Goal: Task Accomplishment & Management: Manage account settings

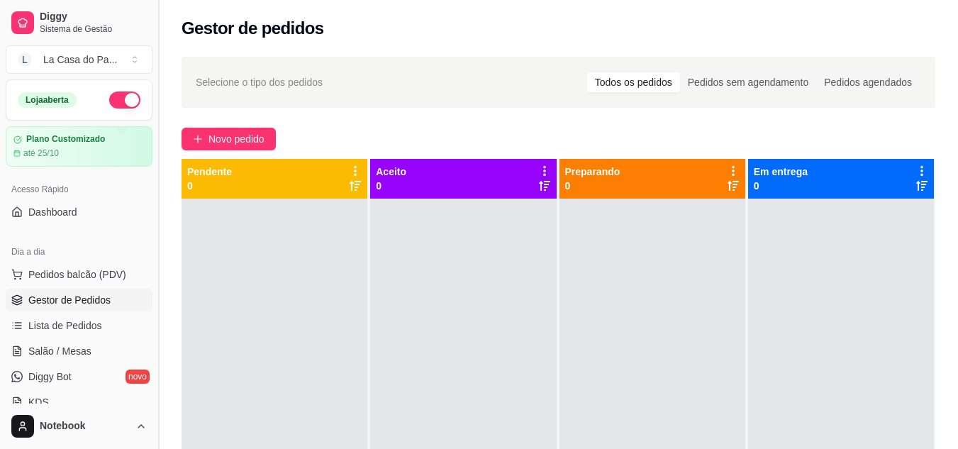
click at [157, 15] on button "Toggle Sidebar" at bounding box center [157, 224] width 11 height 449
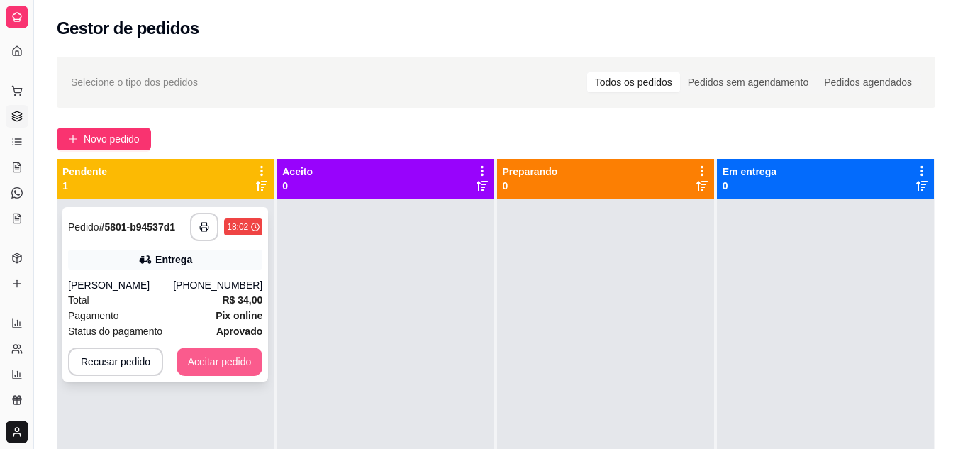
click at [232, 367] on button "Aceitar pedido" at bounding box center [220, 361] width 87 height 28
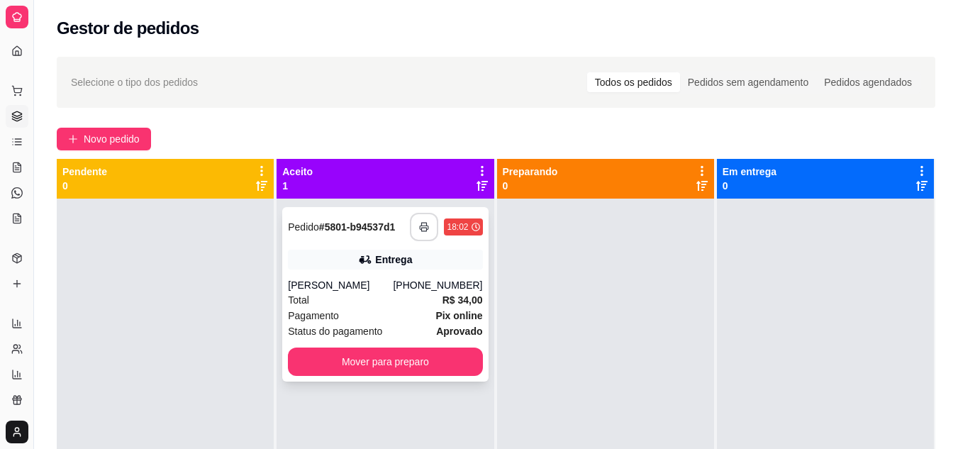
click at [421, 228] on icon "button" at bounding box center [424, 227] width 10 height 10
click at [352, 290] on div "[PERSON_NAME]" at bounding box center [340, 285] width 105 height 14
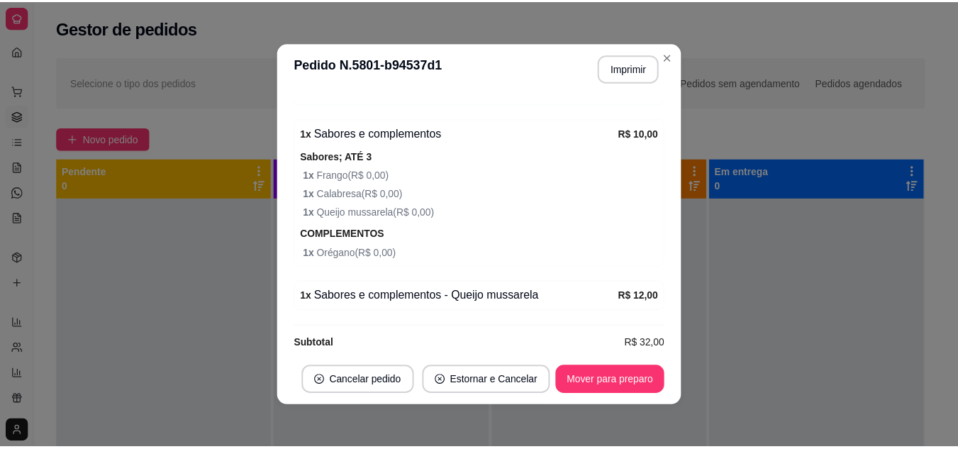
scroll to position [3, 0]
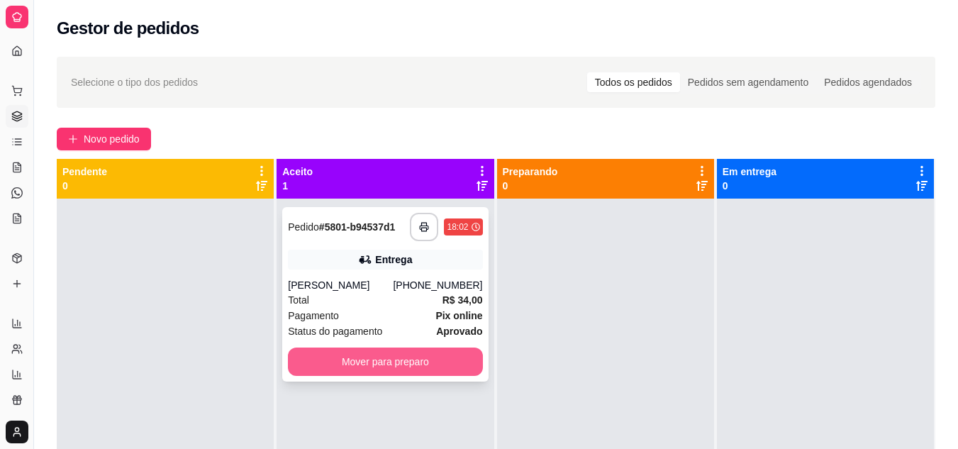
click at [420, 359] on button "Mover para preparo" at bounding box center [385, 361] width 194 height 28
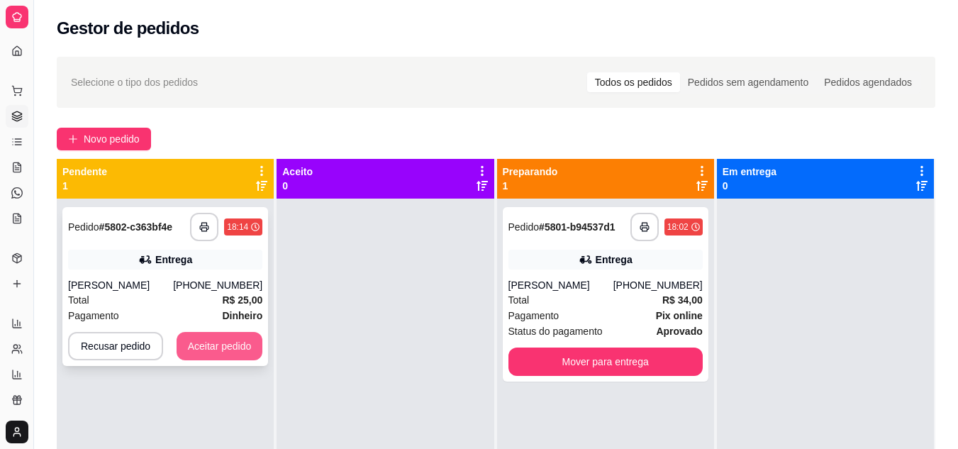
click at [243, 348] on button "Aceitar pedido" at bounding box center [220, 346] width 87 height 28
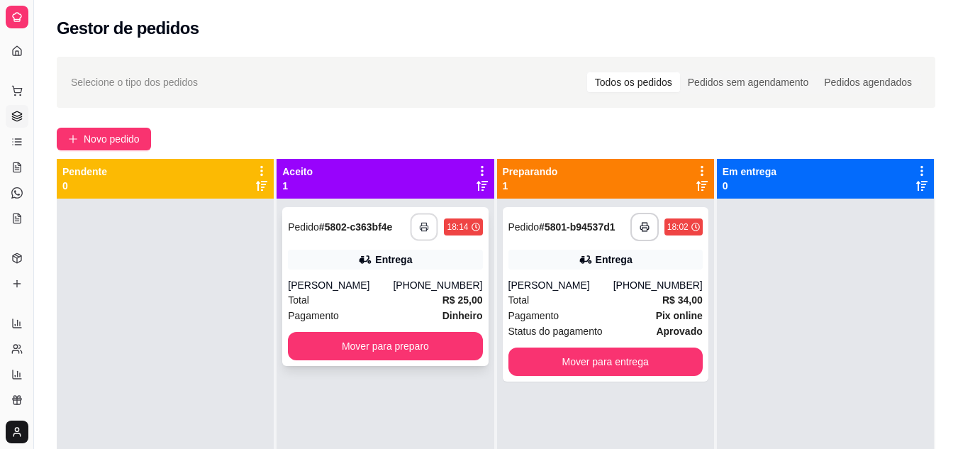
click at [420, 227] on icon "button" at bounding box center [425, 227] width 10 height 10
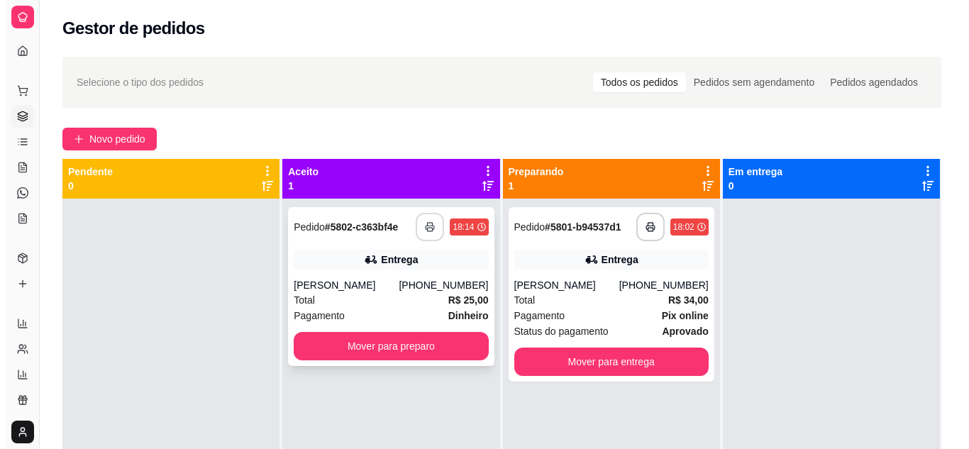
scroll to position [0, 0]
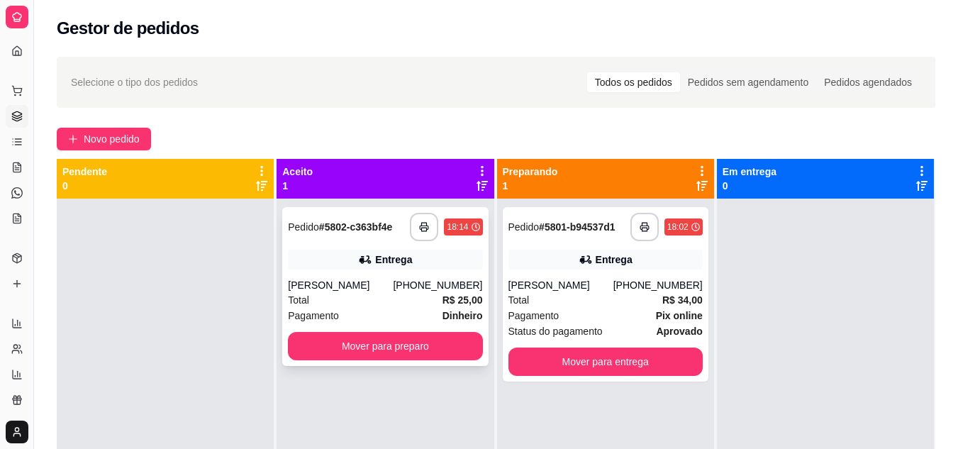
click at [362, 305] on div "Total R$ 25,00" at bounding box center [385, 300] width 194 height 16
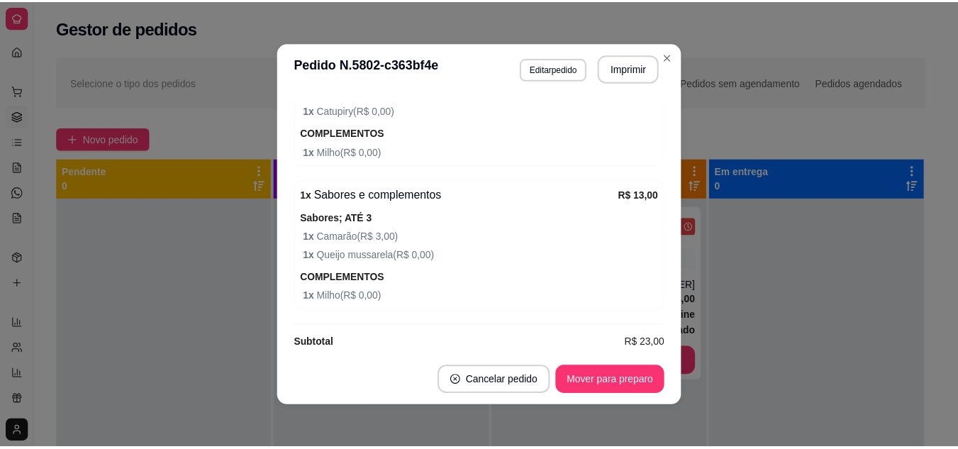
scroll to position [546, 0]
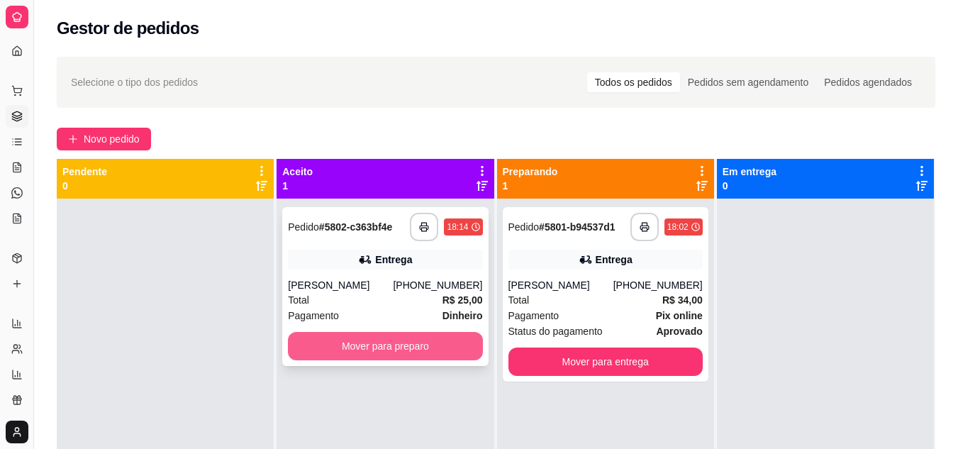
click at [393, 349] on button "Mover para preparo" at bounding box center [385, 346] width 194 height 28
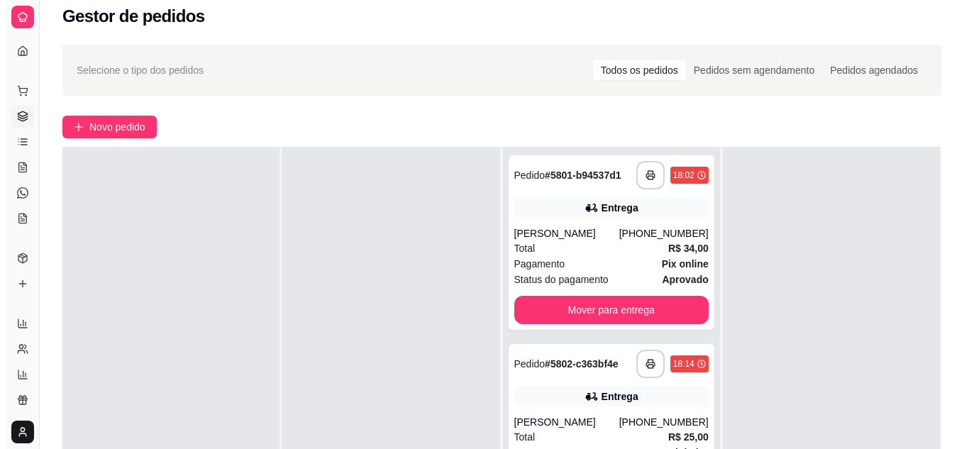
scroll to position [216, 0]
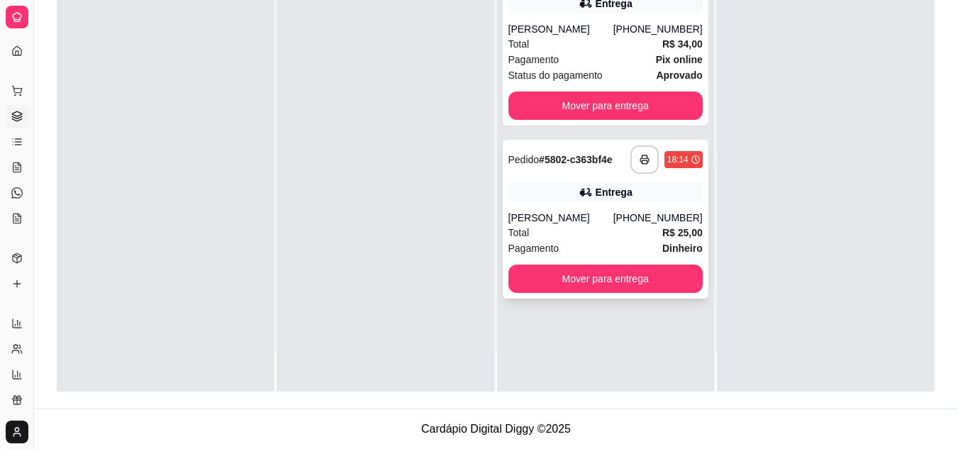
click at [577, 230] on div "Total R$ 25,00" at bounding box center [605, 233] width 194 height 16
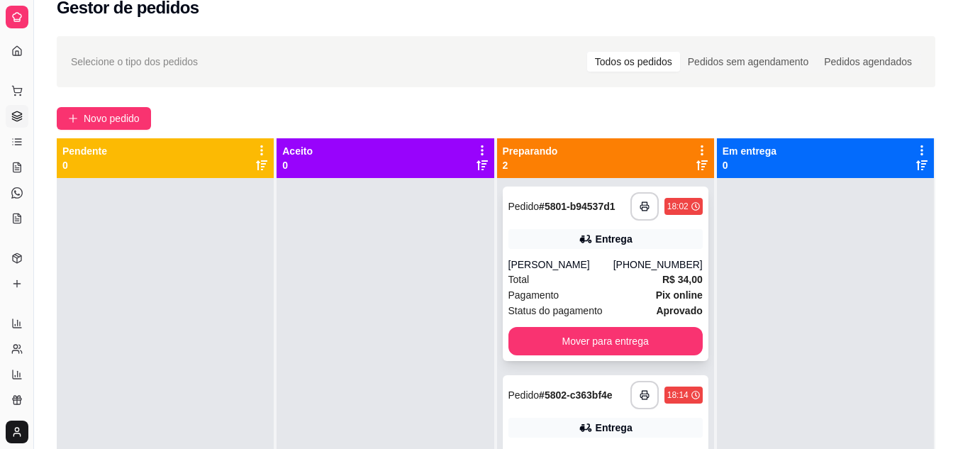
scroll to position [4, 0]
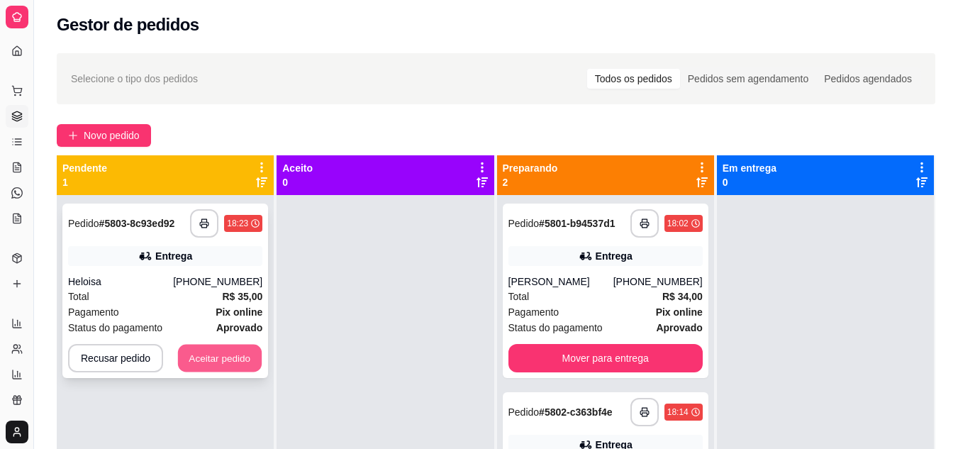
click at [197, 359] on button "Aceitar pedido" at bounding box center [220, 359] width 84 height 28
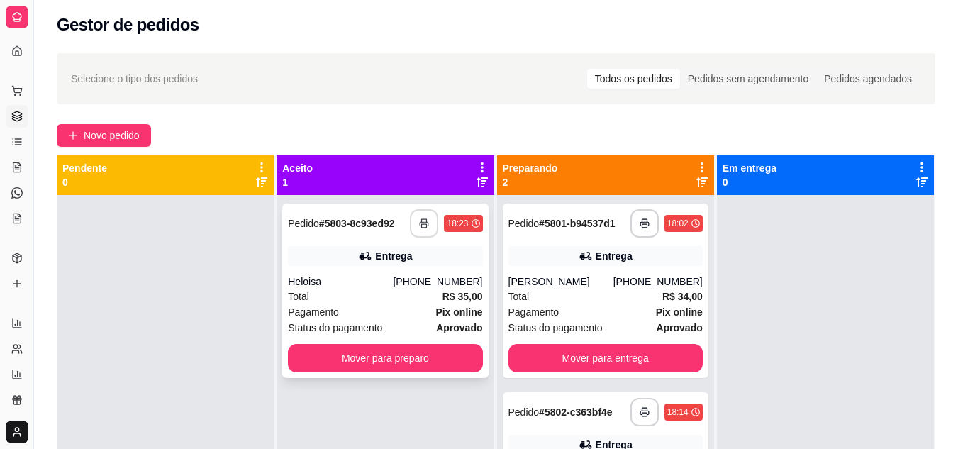
click at [423, 223] on icon "button" at bounding box center [424, 223] width 10 height 10
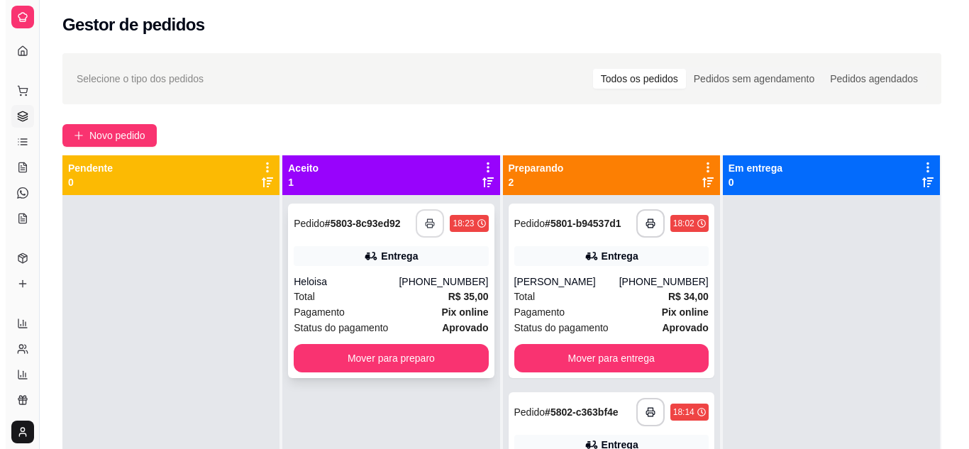
scroll to position [0, 0]
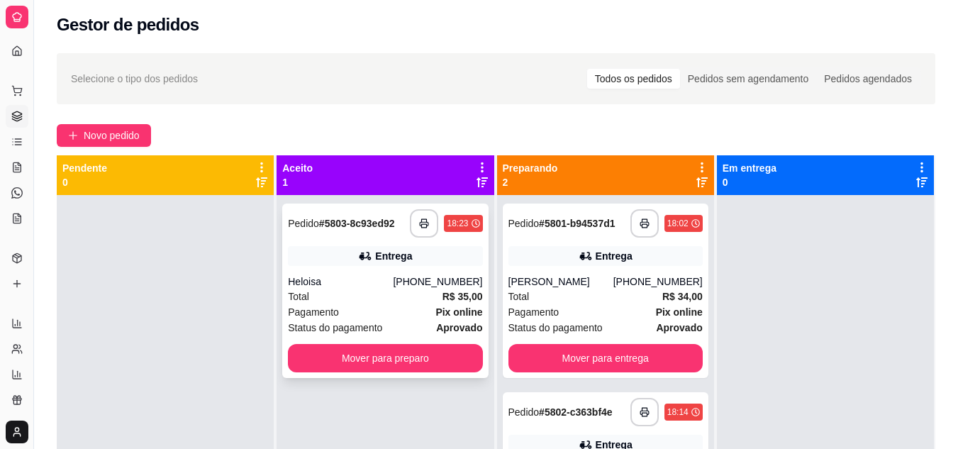
click at [367, 295] on div "Total R$ 35,00" at bounding box center [385, 297] width 194 height 16
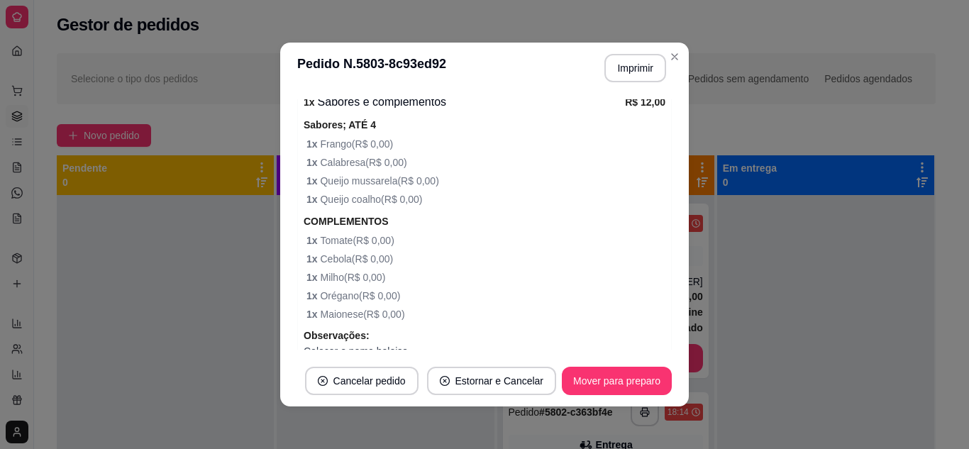
scroll to position [988, 0]
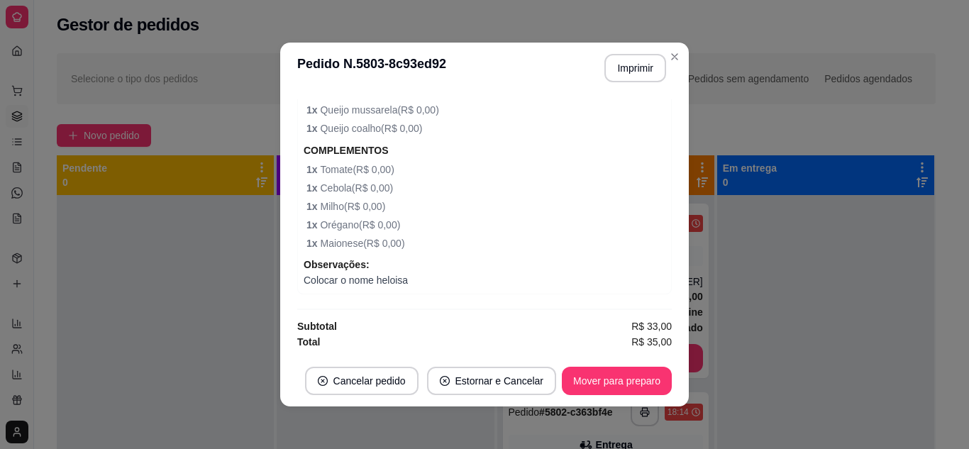
click at [377, 318] on div "feito há 5 minutos Horário do pedido [DATE] 18:23 Status do pedido ACEITO Nome …" at bounding box center [484, 224] width 374 height 250
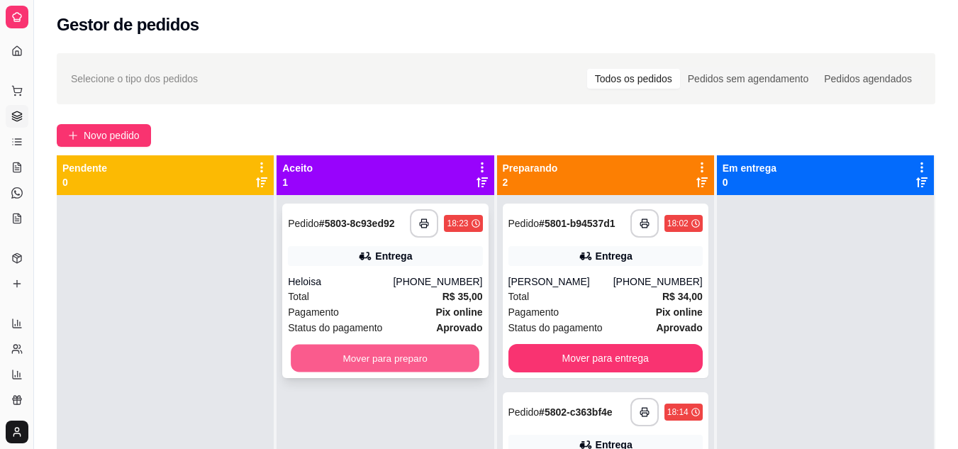
click at [341, 358] on button "Mover para preparo" at bounding box center [385, 359] width 189 height 28
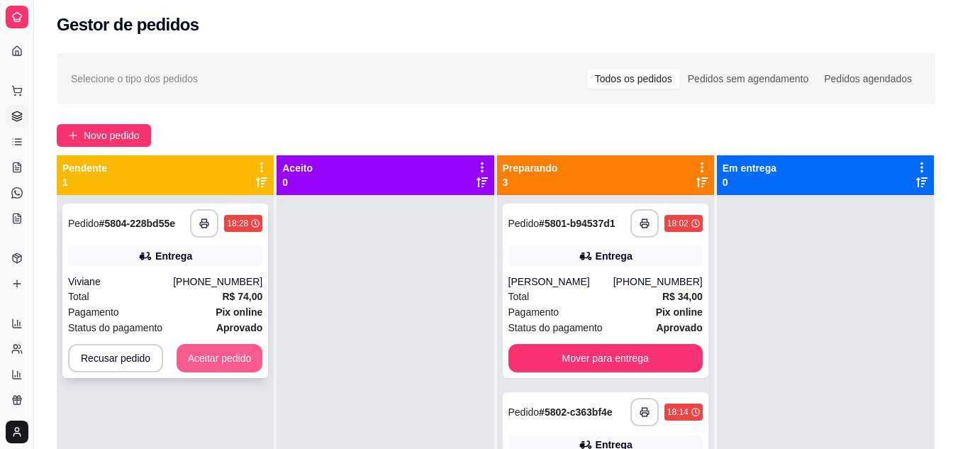
click at [194, 363] on button "Aceitar pedido" at bounding box center [220, 358] width 87 height 28
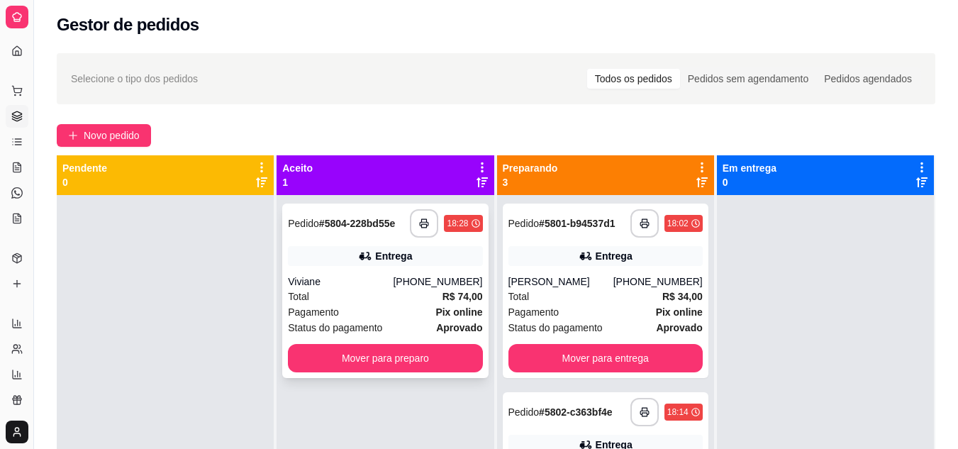
click at [381, 291] on div "Total R$ 74,00" at bounding box center [385, 297] width 194 height 16
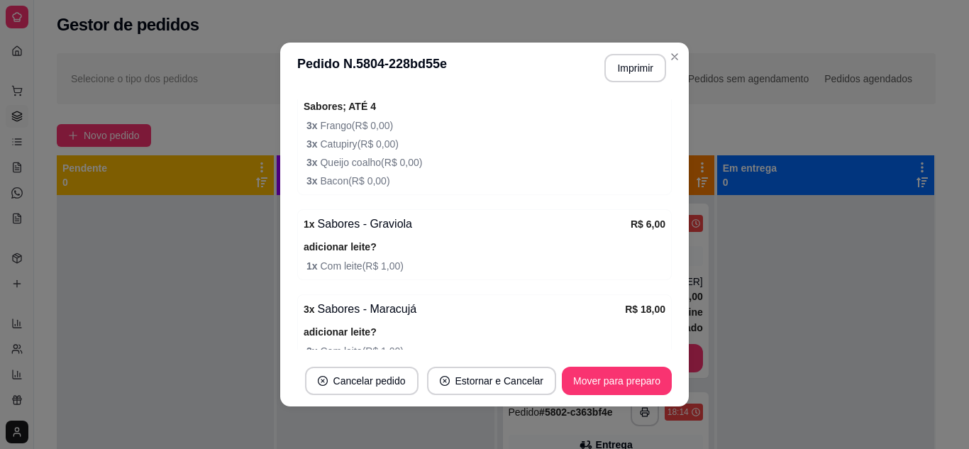
scroll to position [708, 0]
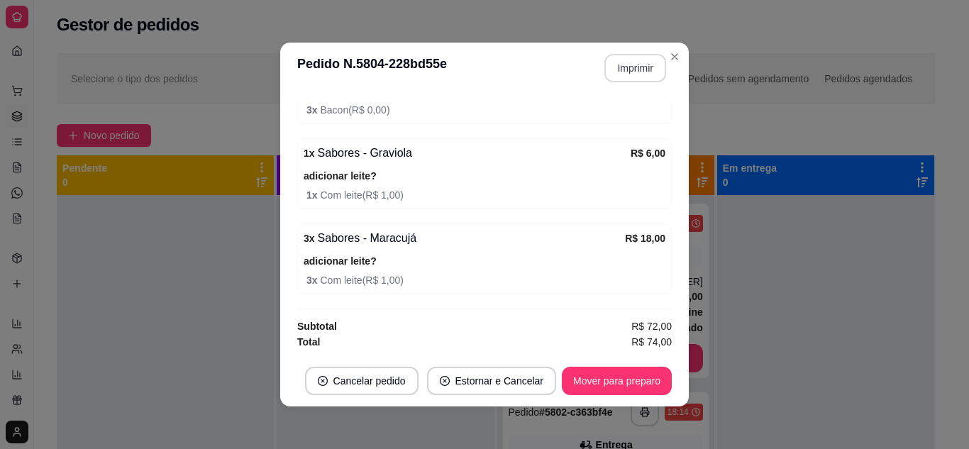
click at [638, 74] on button "Imprimir" at bounding box center [635, 68] width 62 height 28
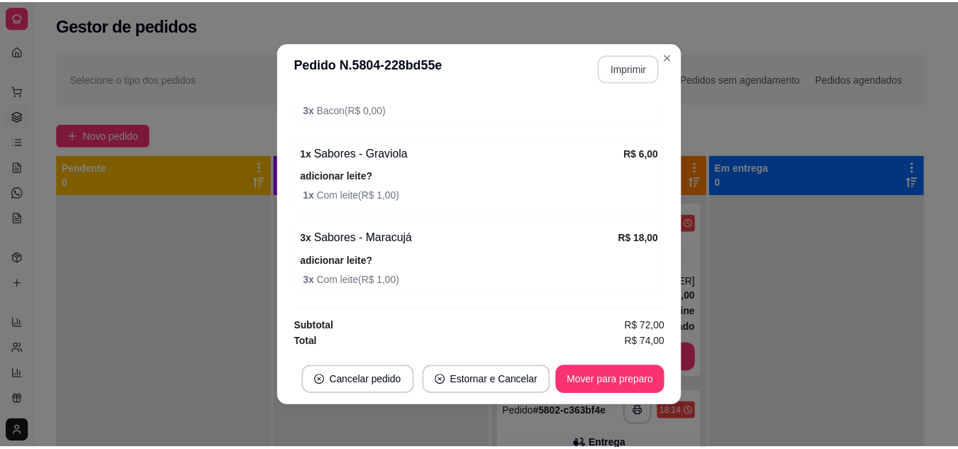
scroll to position [0, 0]
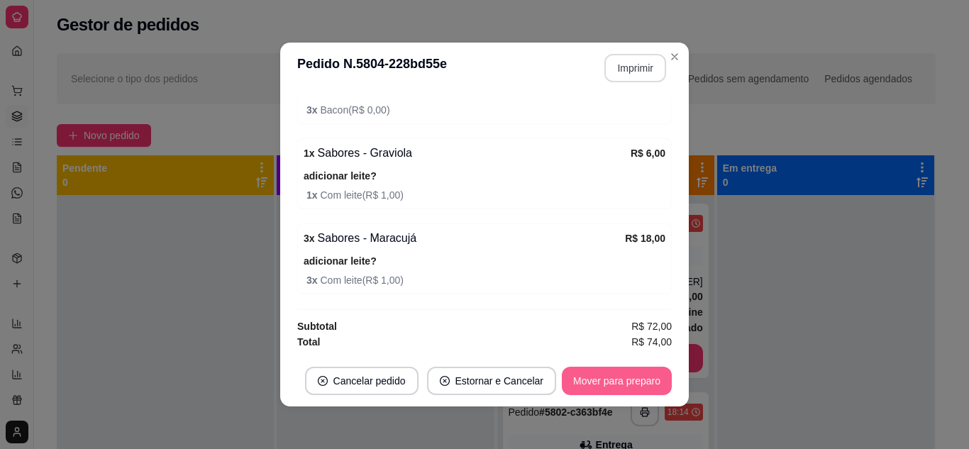
click at [593, 376] on button "Mover para preparo" at bounding box center [617, 381] width 110 height 28
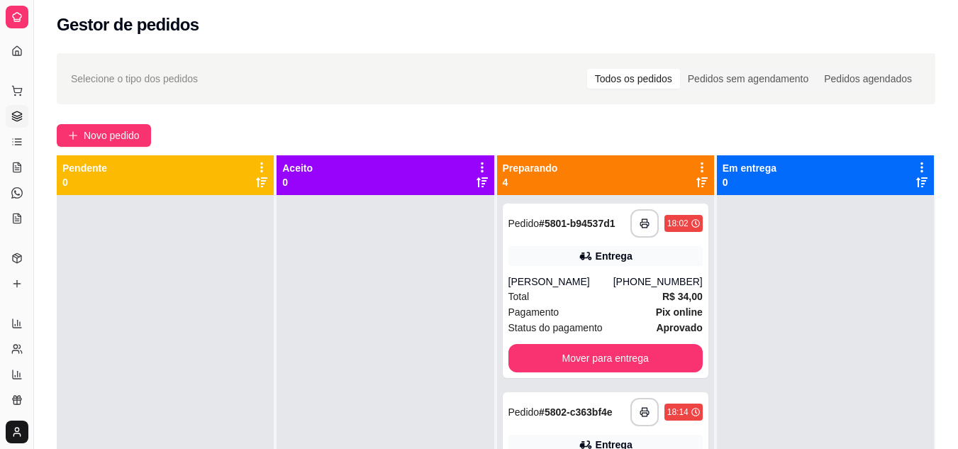
click at [228, 272] on div at bounding box center [165, 419] width 217 height 449
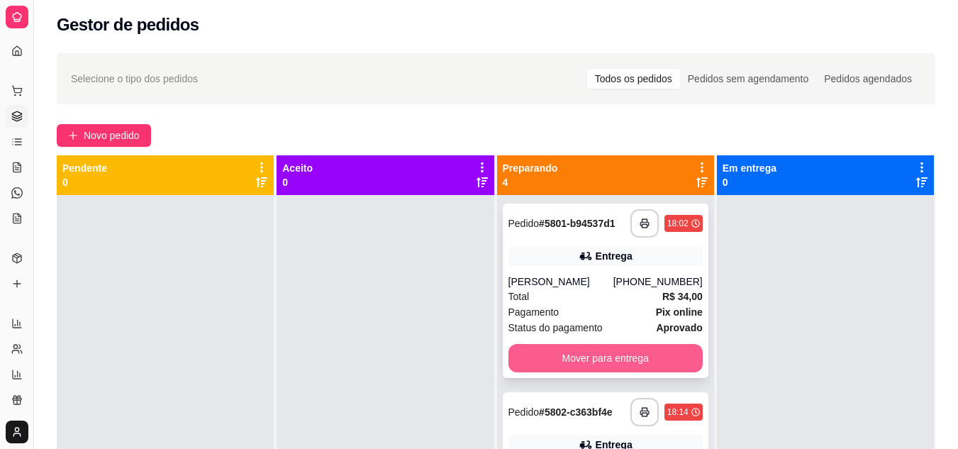
click at [569, 358] on button "Mover para entrega" at bounding box center [605, 358] width 194 height 28
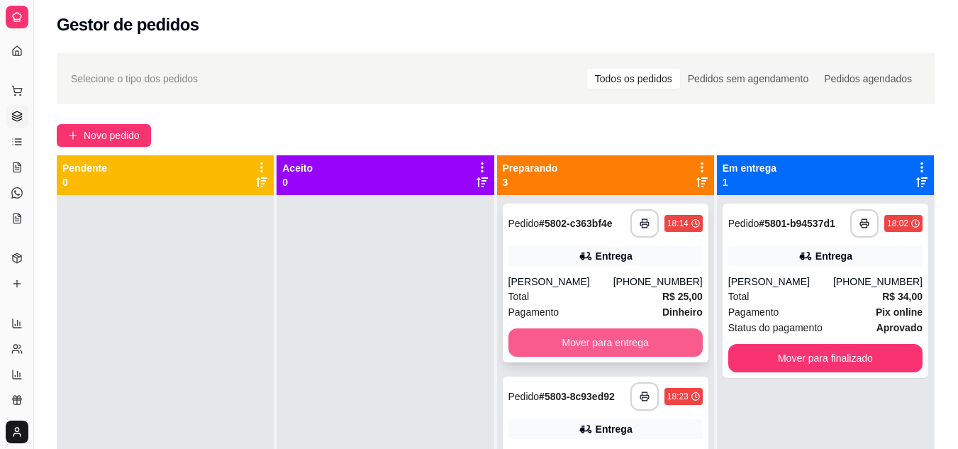
click at [573, 351] on button "Mover para entrega" at bounding box center [605, 342] width 194 height 28
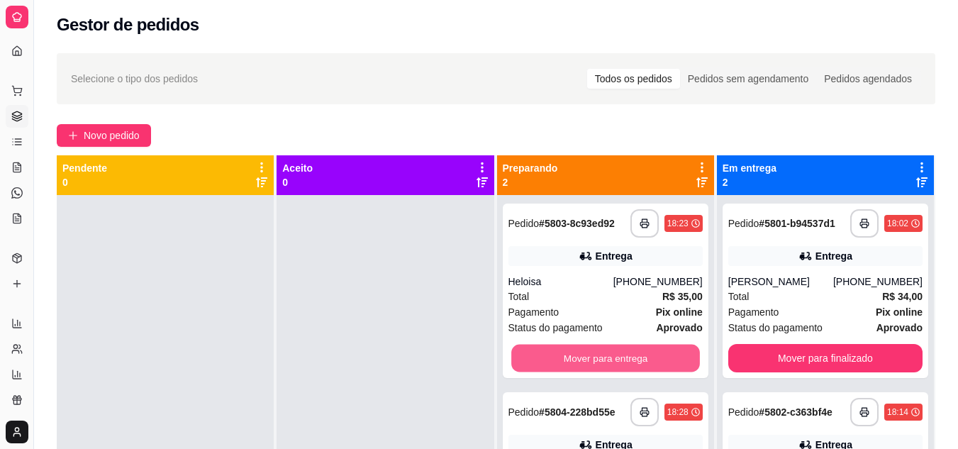
click at [573, 351] on button "Mover para entrega" at bounding box center [605, 359] width 189 height 28
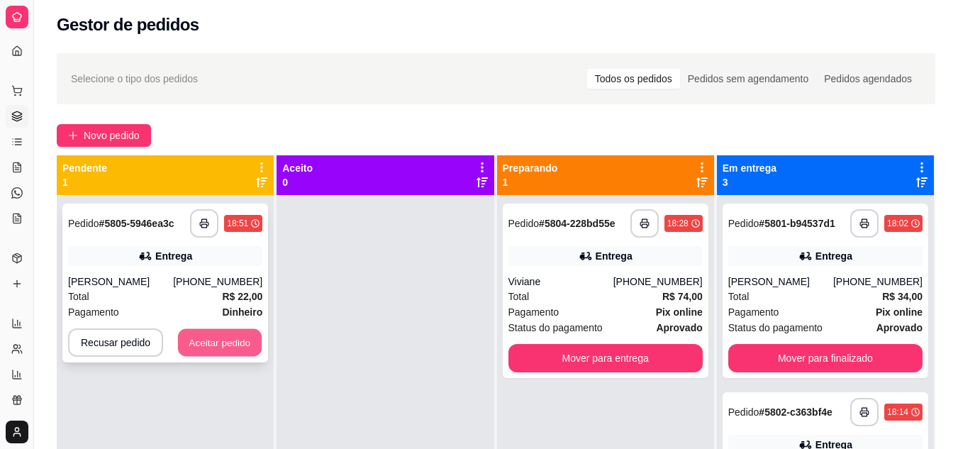
click at [246, 345] on button "Aceitar pedido" at bounding box center [220, 343] width 84 height 28
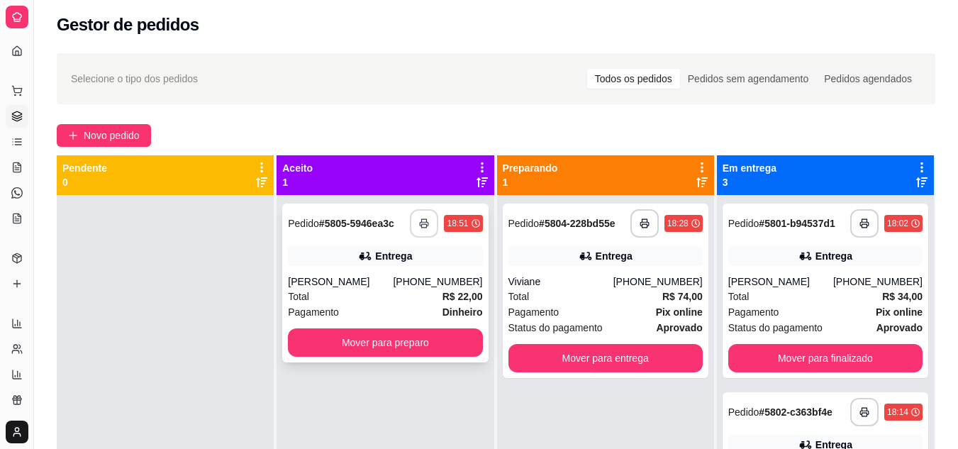
click at [426, 216] on button "button" at bounding box center [424, 223] width 28 height 28
click at [426, 216] on button "button" at bounding box center [425, 224] width 28 height 28
click at [361, 303] on div "Total R$ 22,00" at bounding box center [385, 297] width 194 height 16
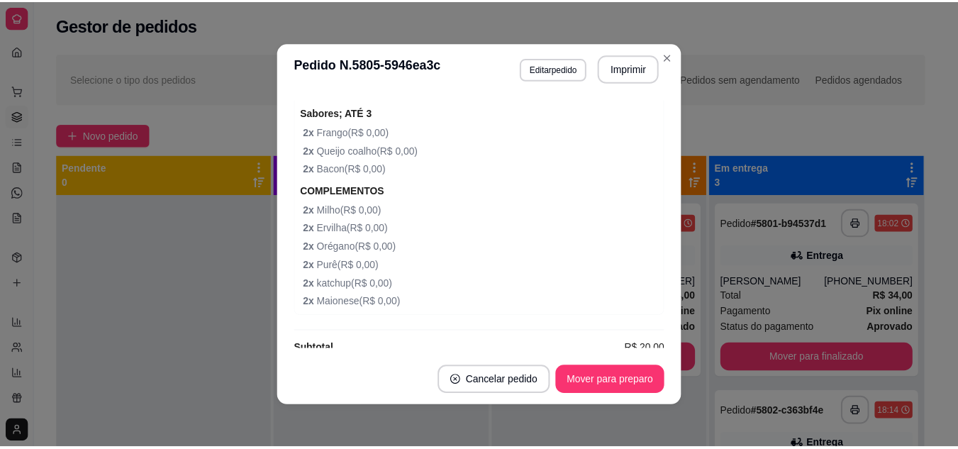
scroll to position [543, 0]
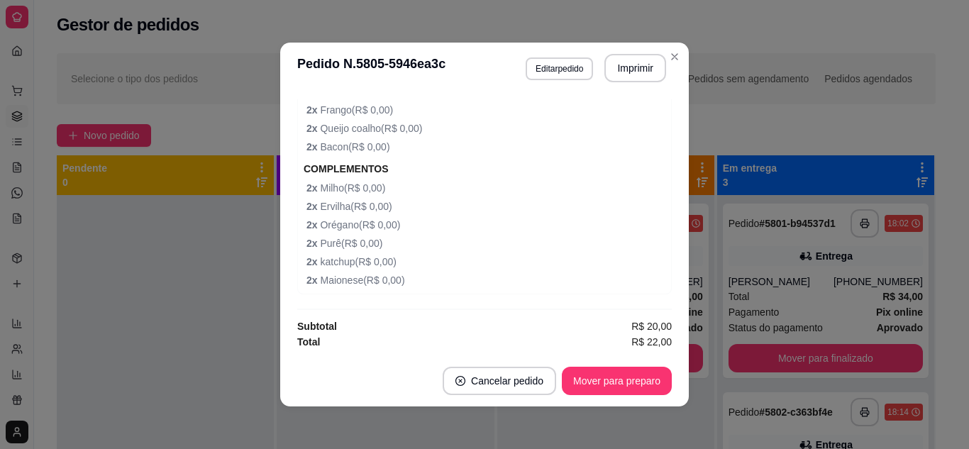
drag, startPoint x: 232, startPoint y: 183, endPoint x: 228, endPoint y: 230, distance: 47.6
click at [232, 183] on div "Pendente 0" at bounding box center [165, 175] width 206 height 28
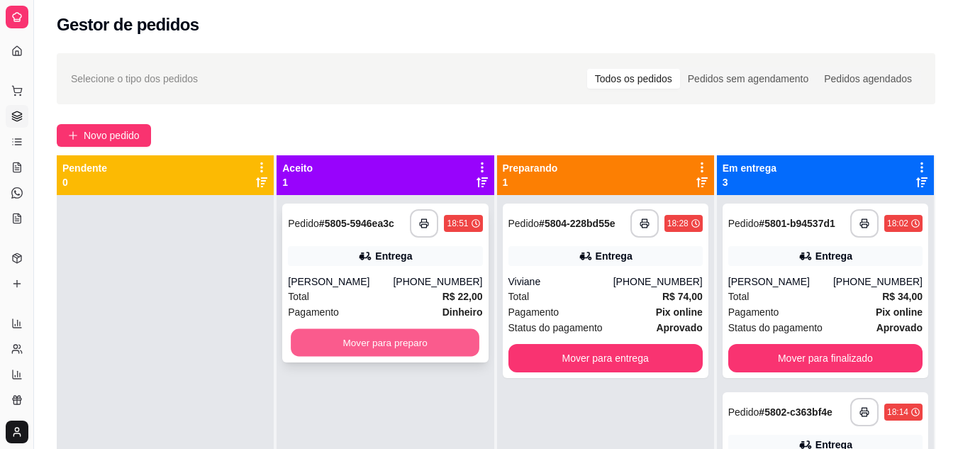
click at [386, 336] on button "Mover para preparo" at bounding box center [385, 343] width 189 height 28
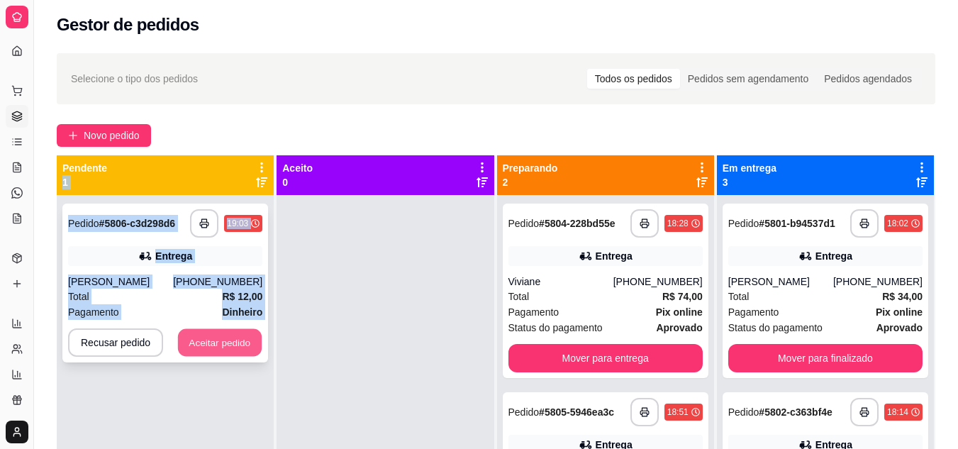
click at [214, 345] on button "Aceitar pedido" at bounding box center [220, 343] width 84 height 28
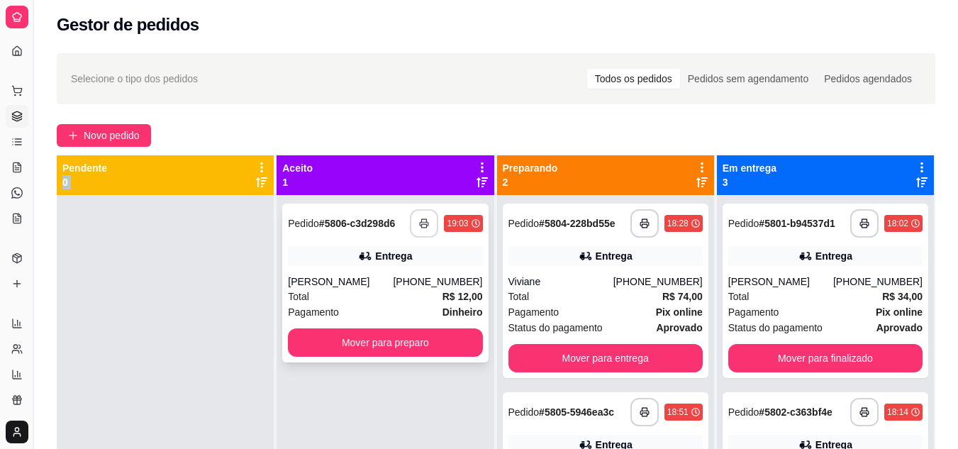
click at [426, 223] on button "button" at bounding box center [424, 223] width 28 height 28
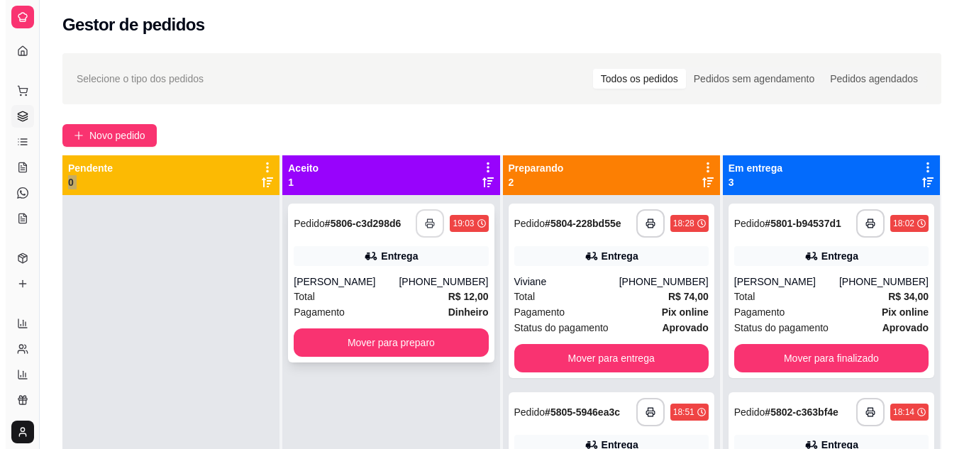
scroll to position [0, 0]
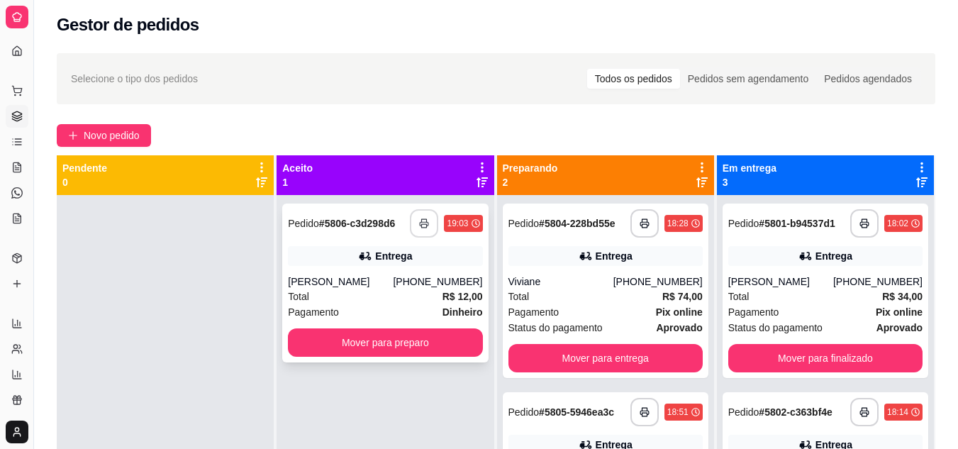
click at [373, 289] on div "Total R$ 12,00" at bounding box center [385, 297] width 194 height 16
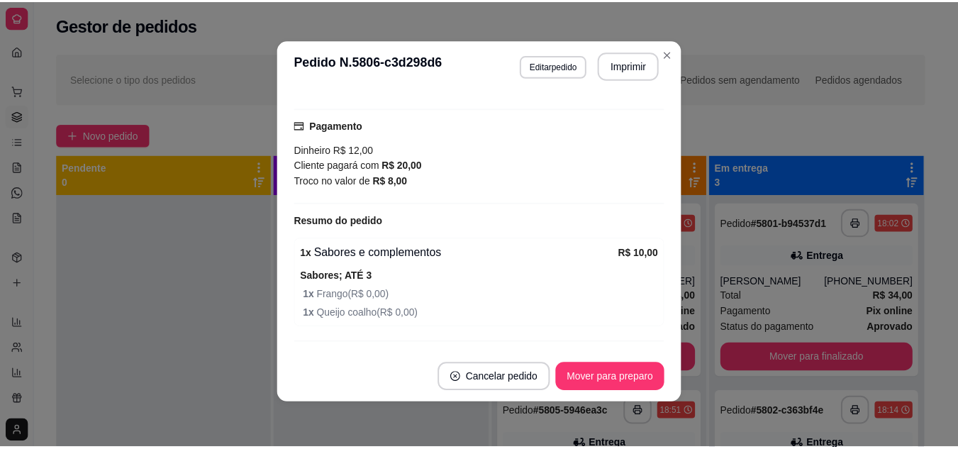
scroll to position [391, 0]
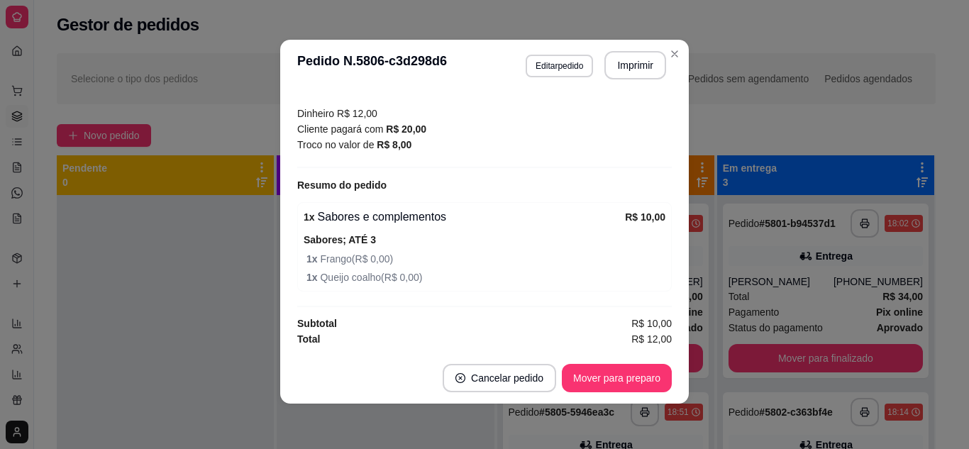
click at [280, 220] on div "feito há 2 minutos Horário do pedido [DATE] 19:03 Status do pedido ACEITO Nome …" at bounding box center [484, 222] width 408 height 262
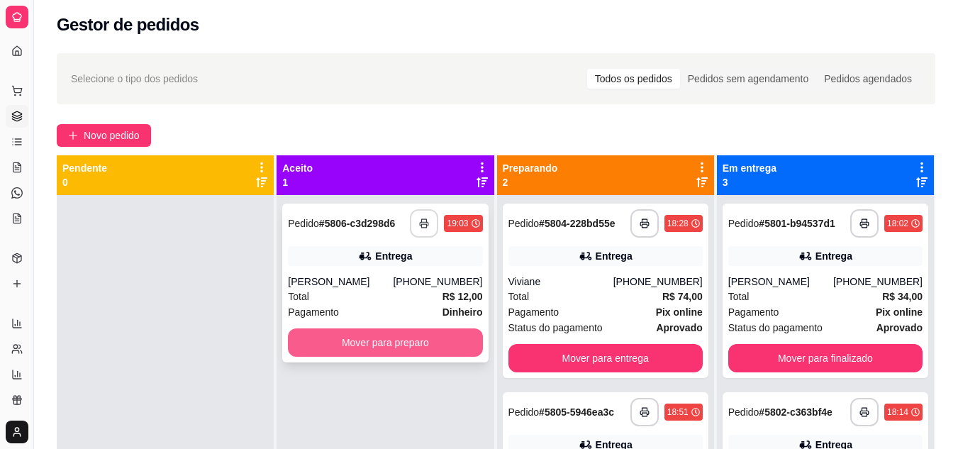
click at [340, 339] on button "Mover para preparo" at bounding box center [385, 342] width 194 height 28
click at [340, 339] on div "Mover para preparo" at bounding box center [385, 342] width 194 height 28
click at [401, 345] on button "Mover para preparo" at bounding box center [385, 343] width 189 height 28
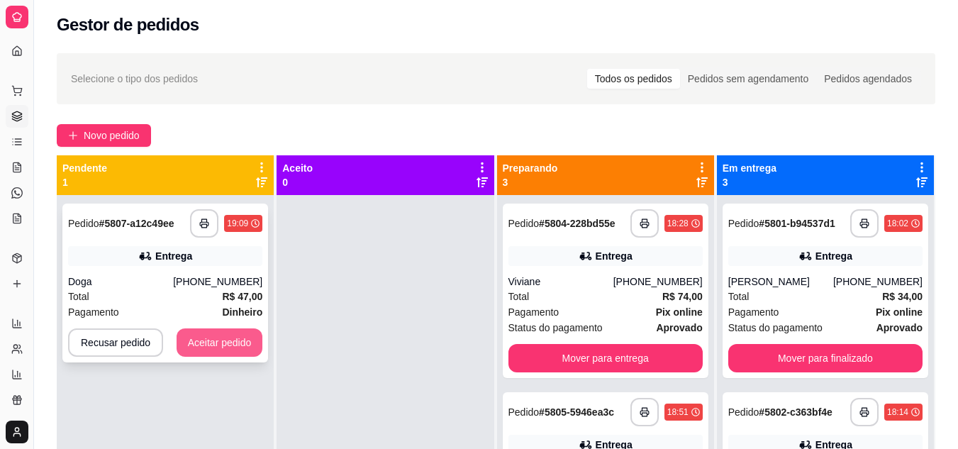
click at [199, 344] on button "Aceitar pedido" at bounding box center [220, 342] width 87 height 28
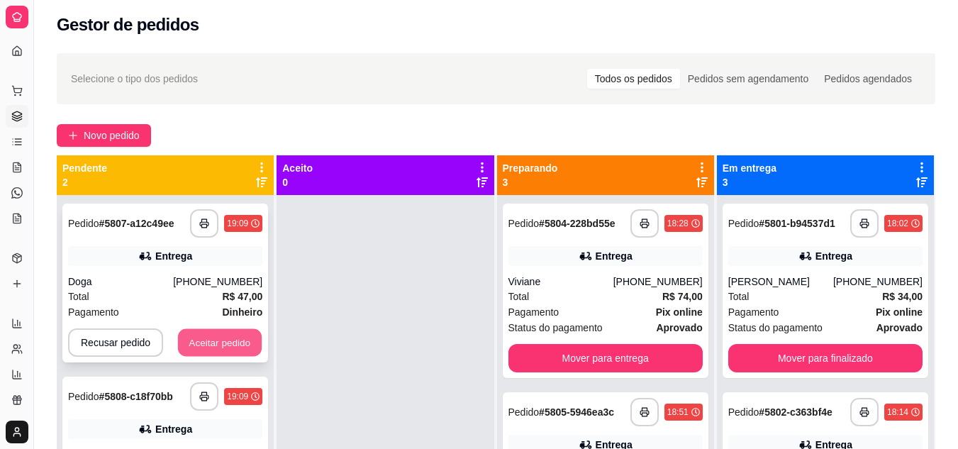
click at [235, 339] on button "Aceitar pedido" at bounding box center [220, 343] width 84 height 28
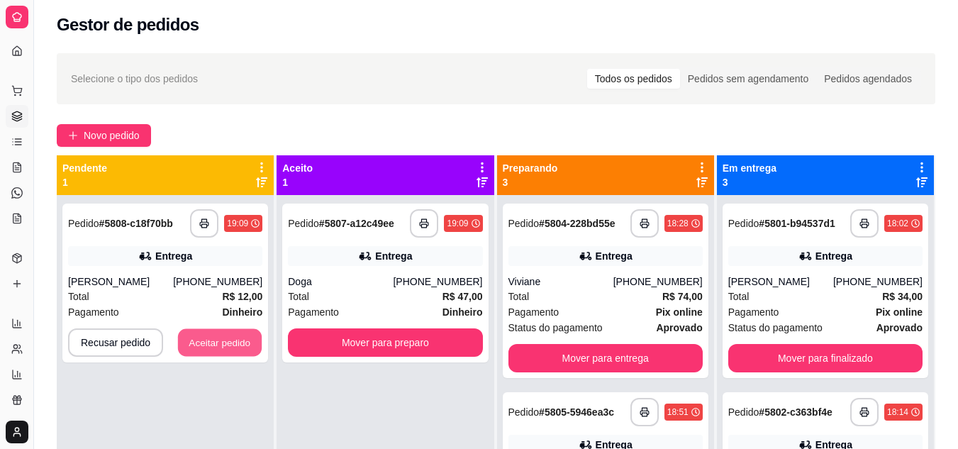
click at [235, 339] on button "Aceitar pedido" at bounding box center [220, 343] width 84 height 28
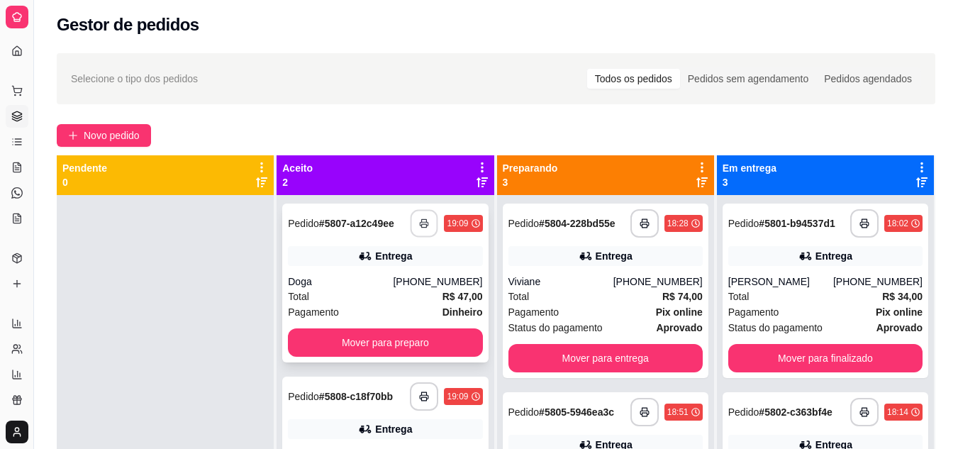
click at [425, 228] on button "button" at bounding box center [425, 224] width 28 height 28
click at [425, 398] on icon "button" at bounding box center [425, 396] width 10 height 10
click at [336, 314] on div "Pagamento Dinheiro" at bounding box center [385, 312] width 194 height 16
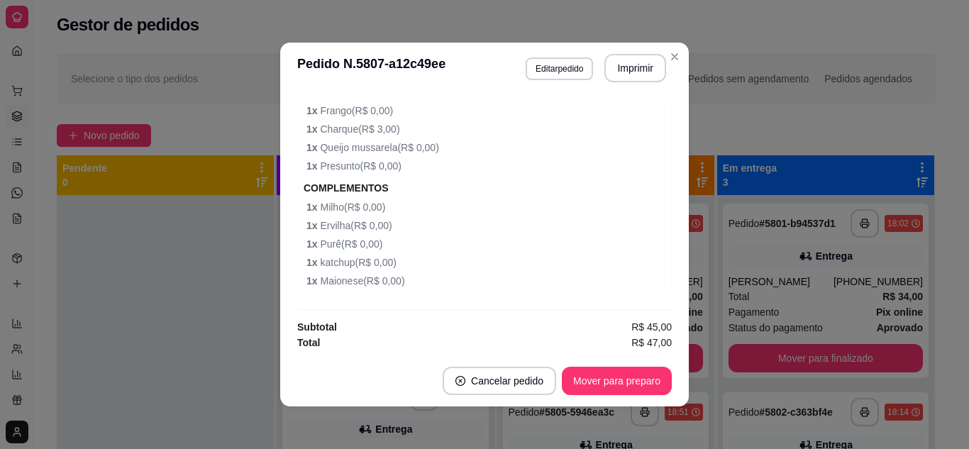
scroll to position [1149, 0]
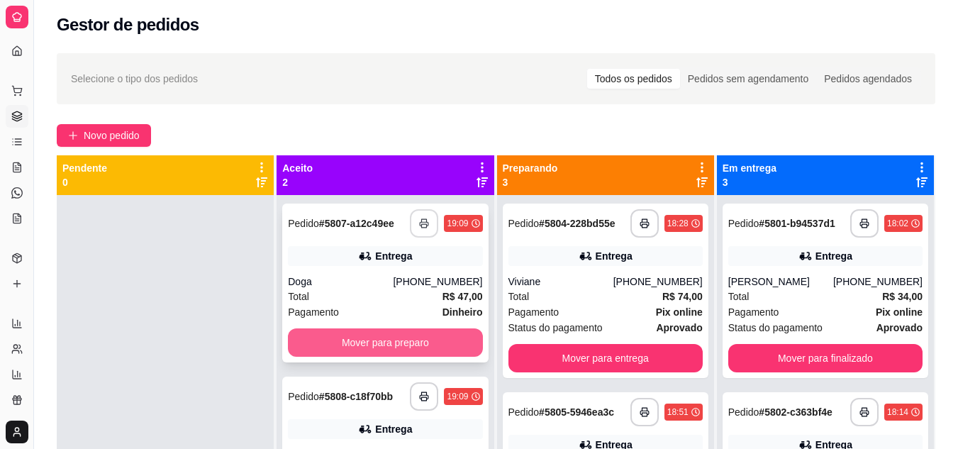
click at [381, 351] on button "Mover para preparo" at bounding box center [385, 342] width 194 height 28
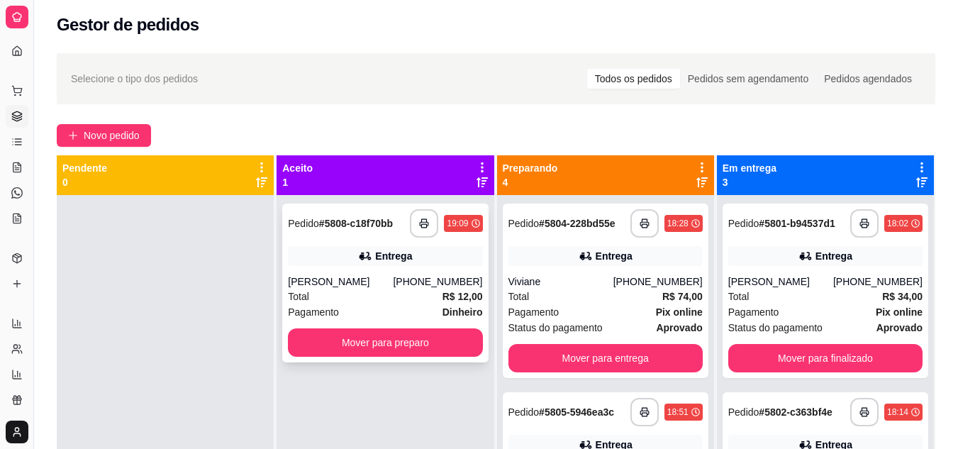
click at [388, 297] on div "Total R$ 12,00" at bounding box center [385, 297] width 194 height 16
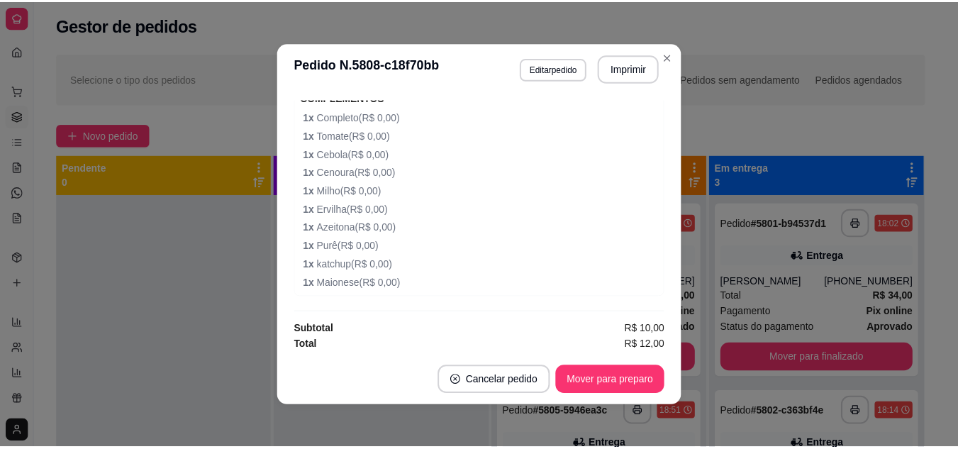
scroll to position [586, 0]
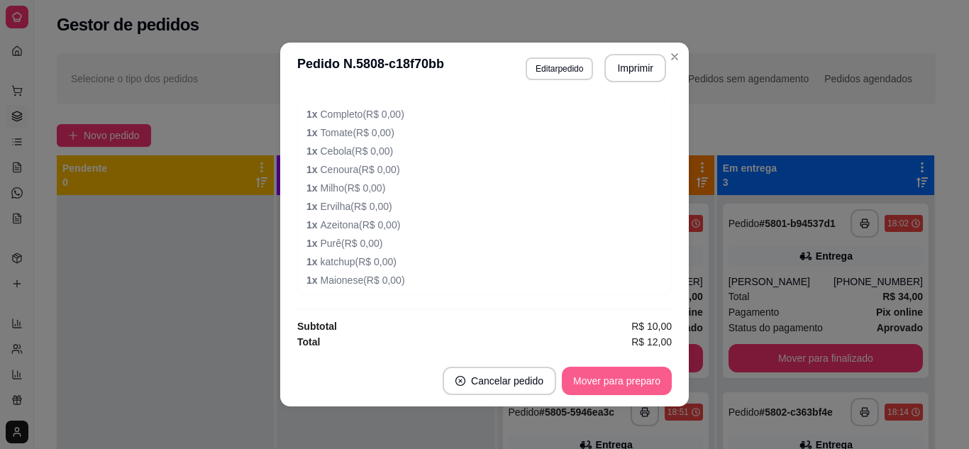
click at [632, 376] on button "Mover para preparo" at bounding box center [617, 381] width 110 height 28
click at [632, 376] on div "Mover para preparo" at bounding box center [607, 381] width 130 height 28
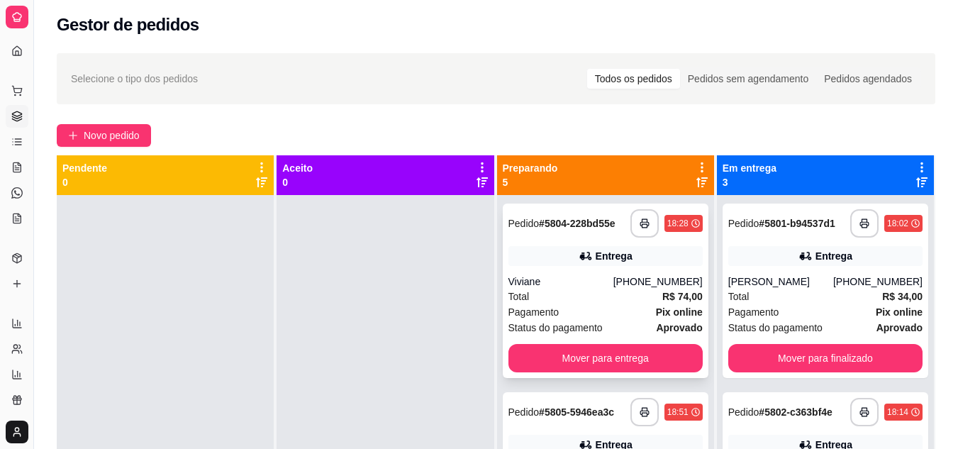
click at [574, 300] on div "Total R$ 74,00" at bounding box center [605, 297] width 194 height 16
click at [696, 183] on icon at bounding box center [701, 182] width 11 height 10
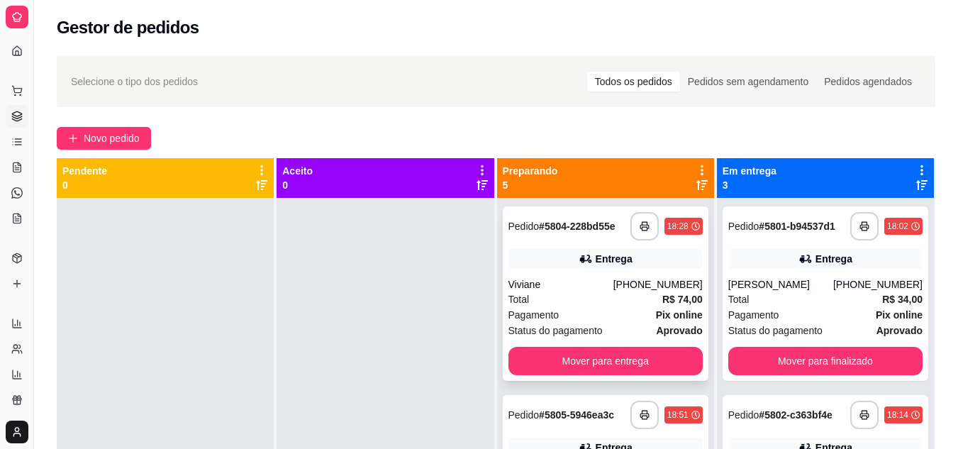
scroll to position [0, 0]
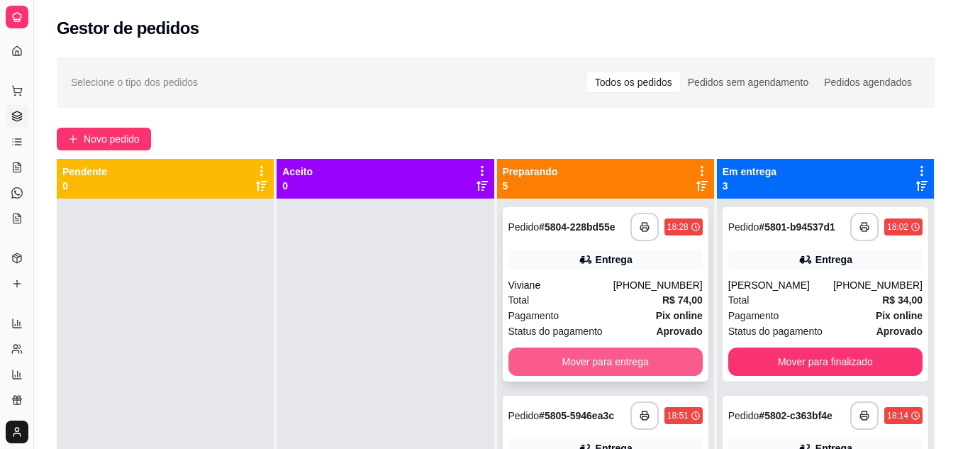
click at [591, 355] on button "Mover para entrega" at bounding box center [605, 361] width 194 height 28
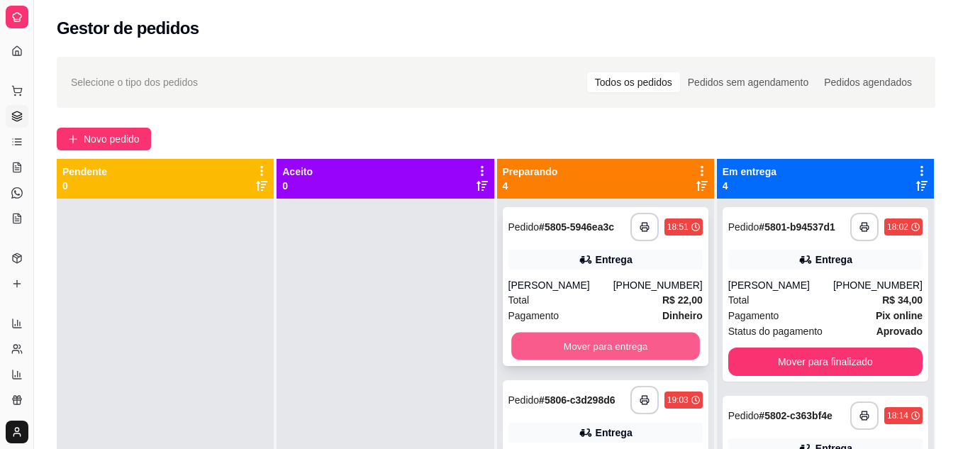
click at [603, 345] on button "Mover para entrega" at bounding box center [605, 347] width 189 height 28
click at [603, 345] on button "Mover para entrega" at bounding box center [605, 346] width 194 height 28
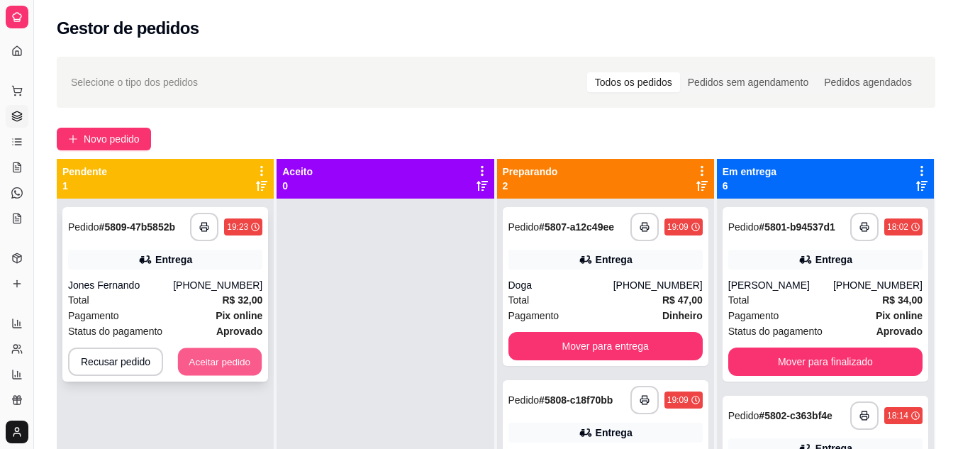
click at [235, 355] on button "Aceitar pedido" at bounding box center [220, 362] width 84 height 28
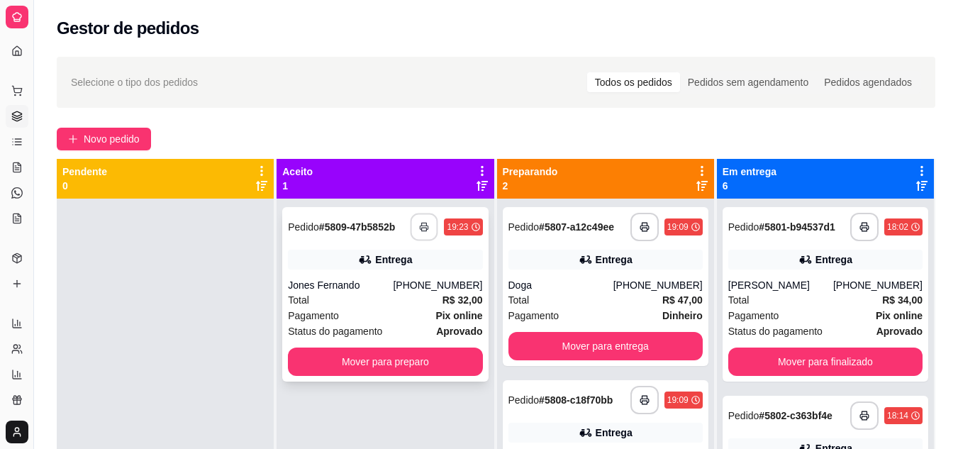
click at [422, 230] on icon "button" at bounding box center [425, 227] width 10 height 10
click at [396, 304] on div "Total R$ 32,00" at bounding box center [385, 300] width 194 height 16
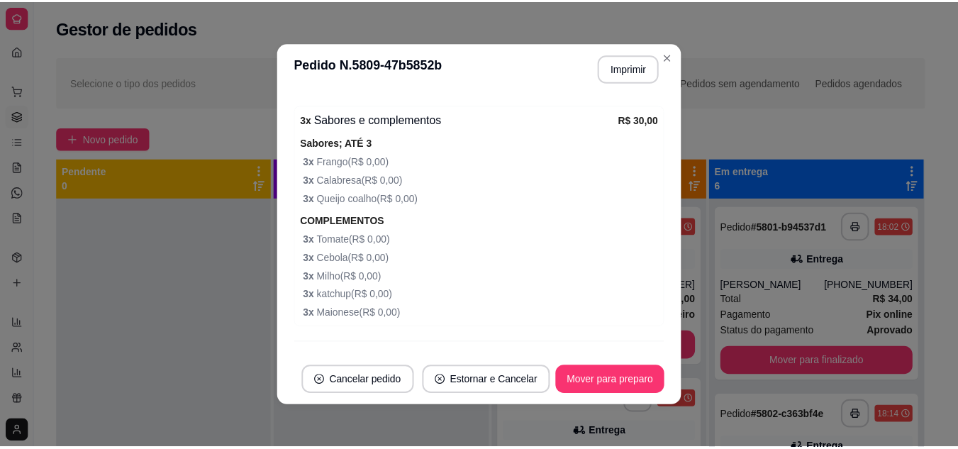
scroll to position [494, 0]
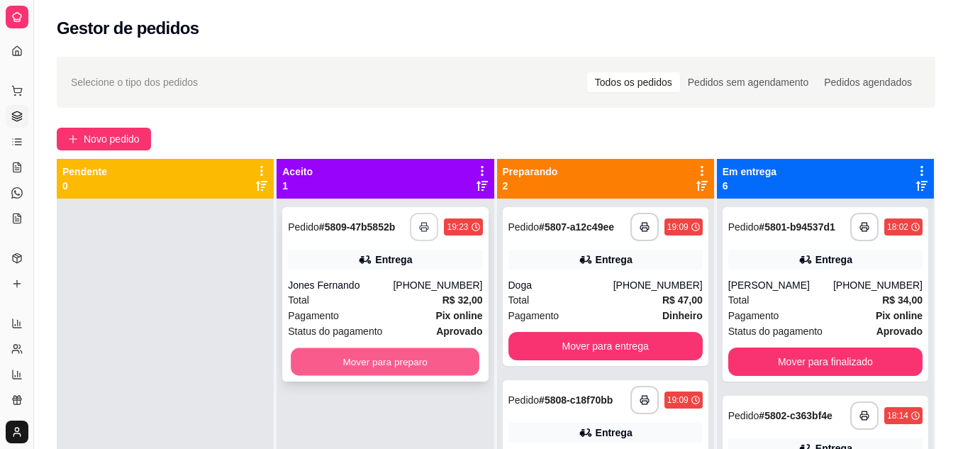
click at [369, 369] on button "Mover para preparo" at bounding box center [385, 362] width 189 height 28
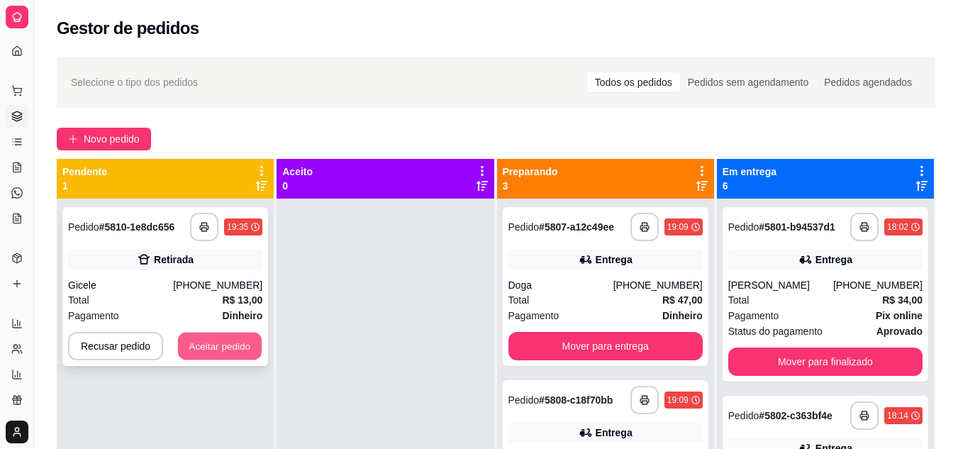
click at [250, 342] on button "Aceitar pedido" at bounding box center [220, 347] width 84 height 28
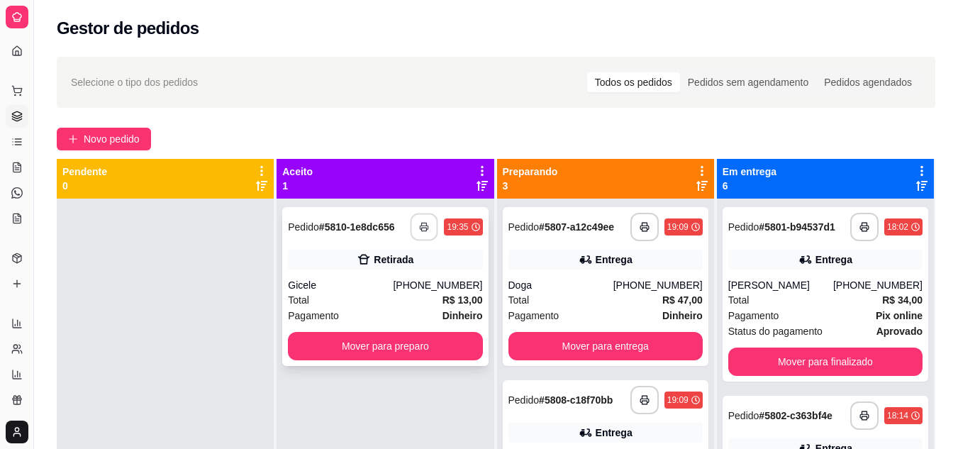
click at [426, 233] on button "button" at bounding box center [425, 227] width 28 height 28
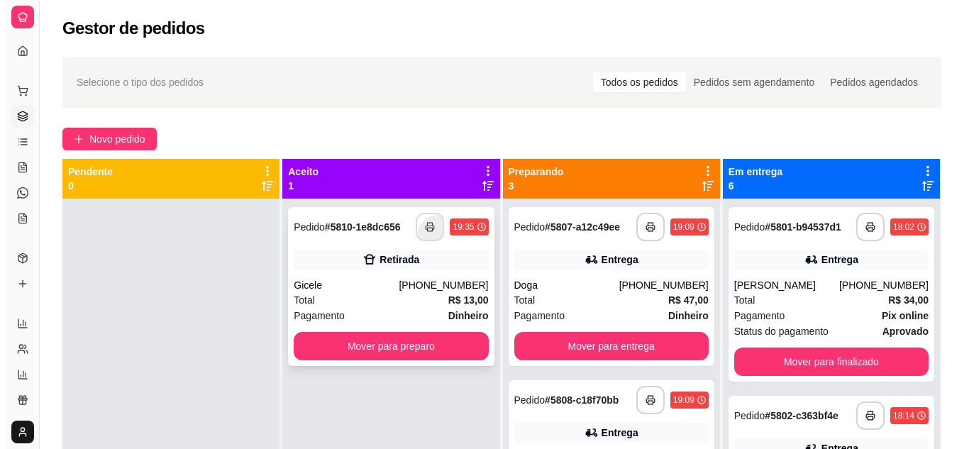
scroll to position [0, 0]
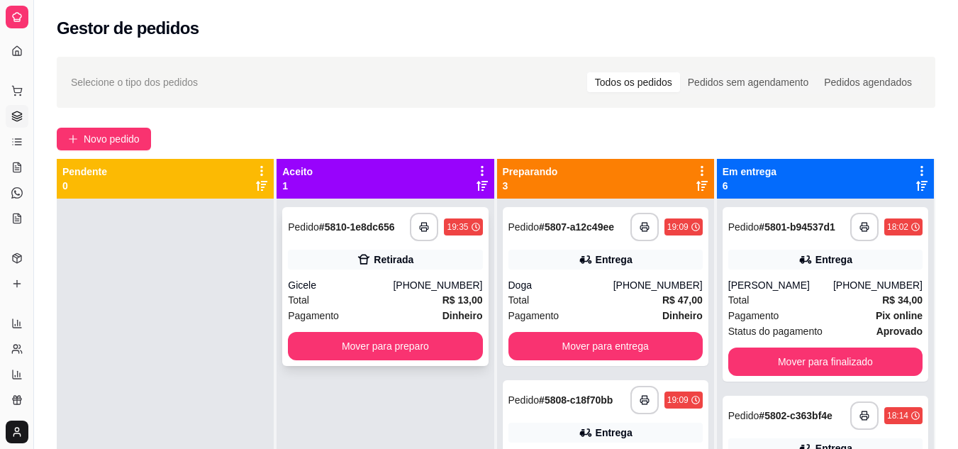
click at [376, 282] on div "Gicele" at bounding box center [340, 285] width 105 height 14
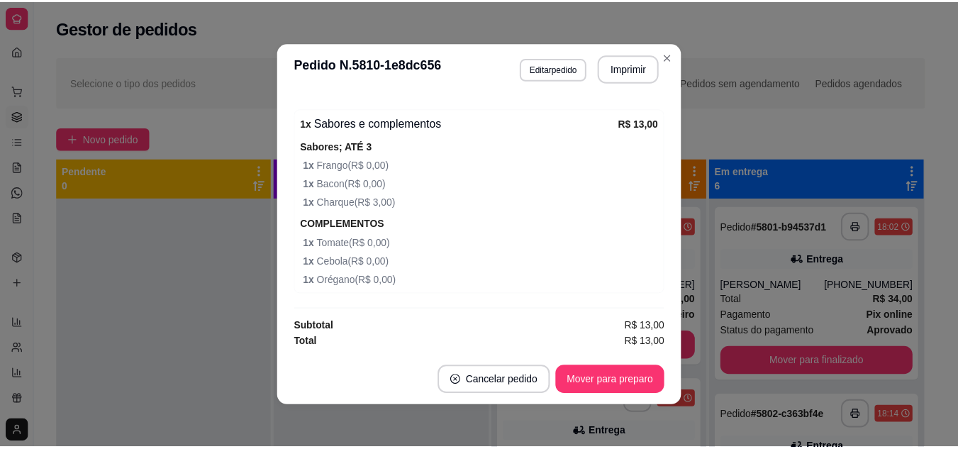
scroll to position [3, 0]
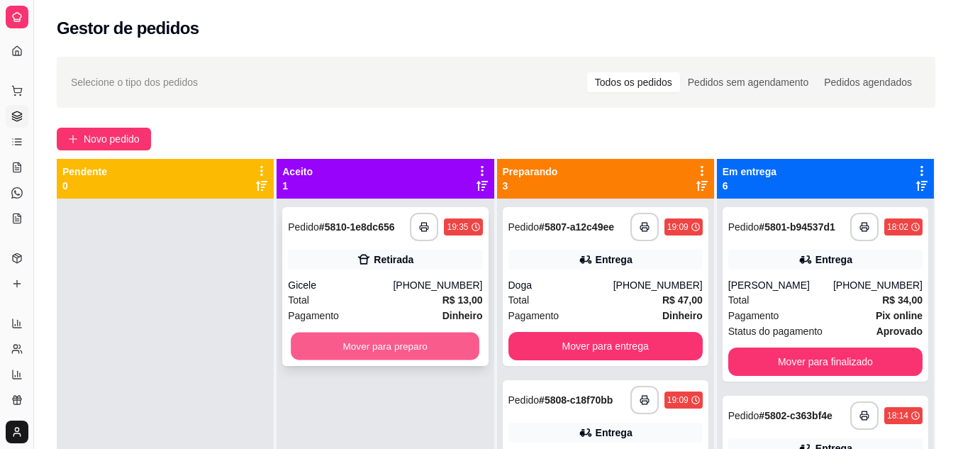
click at [400, 343] on button "Mover para preparo" at bounding box center [385, 347] width 189 height 28
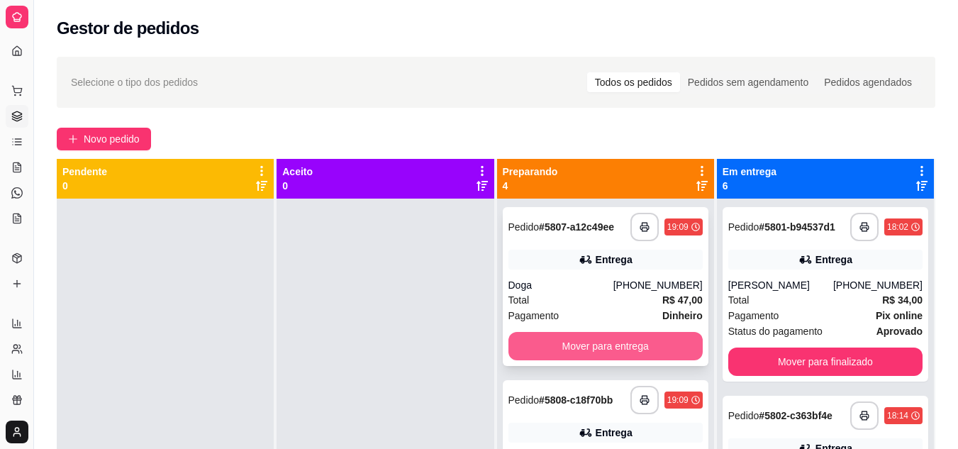
click at [604, 353] on button "Mover para entrega" at bounding box center [605, 346] width 194 height 28
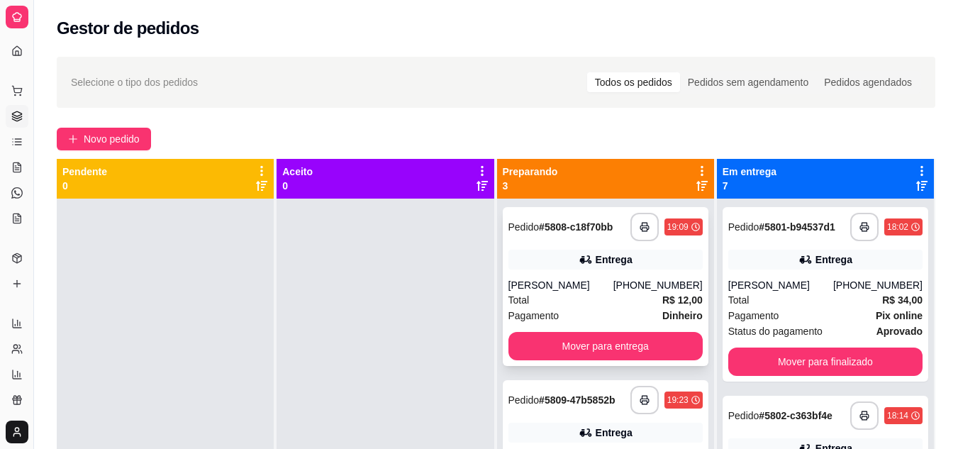
click at [586, 268] on div "Entrega" at bounding box center [605, 260] width 194 height 20
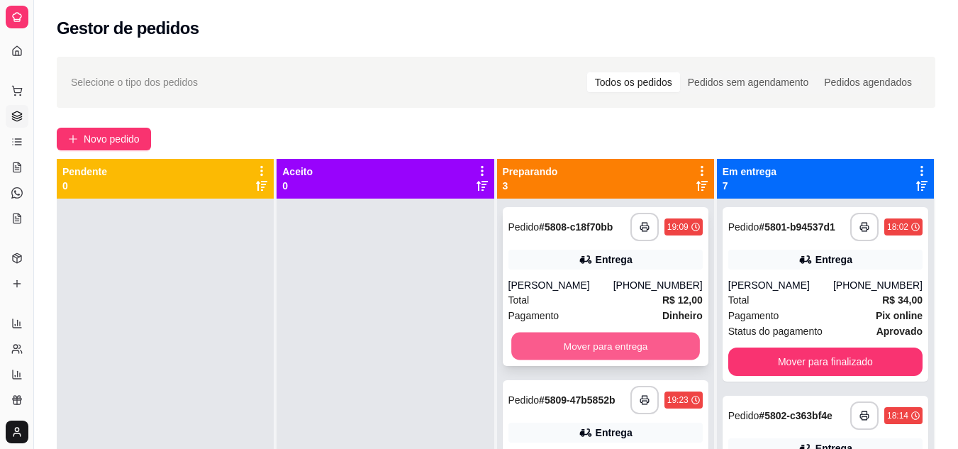
click at [576, 355] on button "Mover para entrega" at bounding box center [605, 347] width 189 height 28
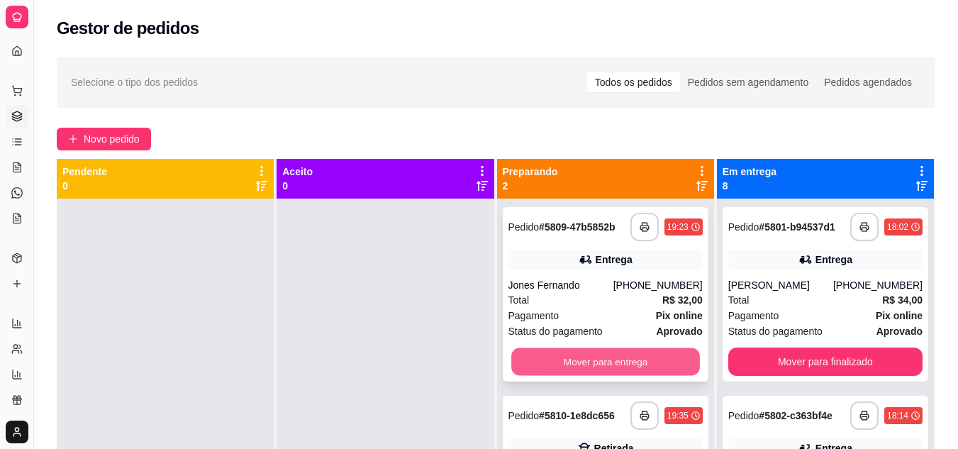
click at [591, 361] on button "Mover para entrega" at bounding box center [605, 362] width 189 height 28
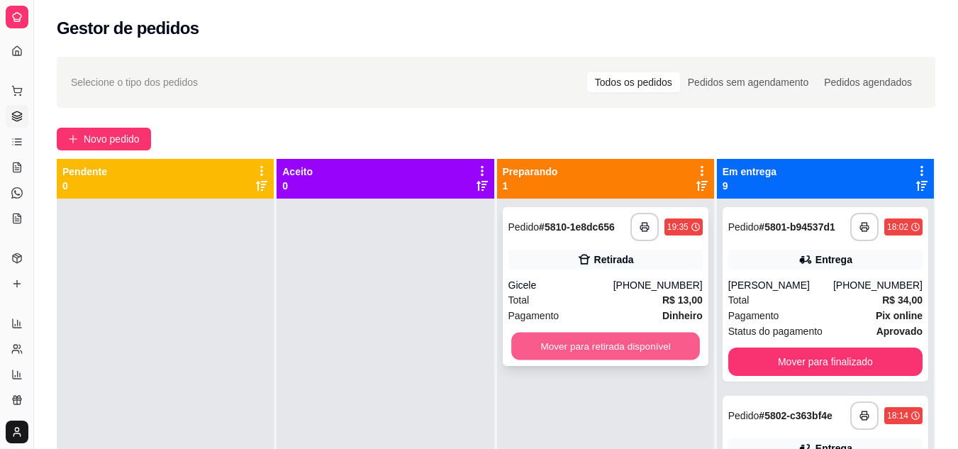
click at [593, 350] on button "Mover para retirada disponível" at bounding box center [605, 347] width 189 height 28
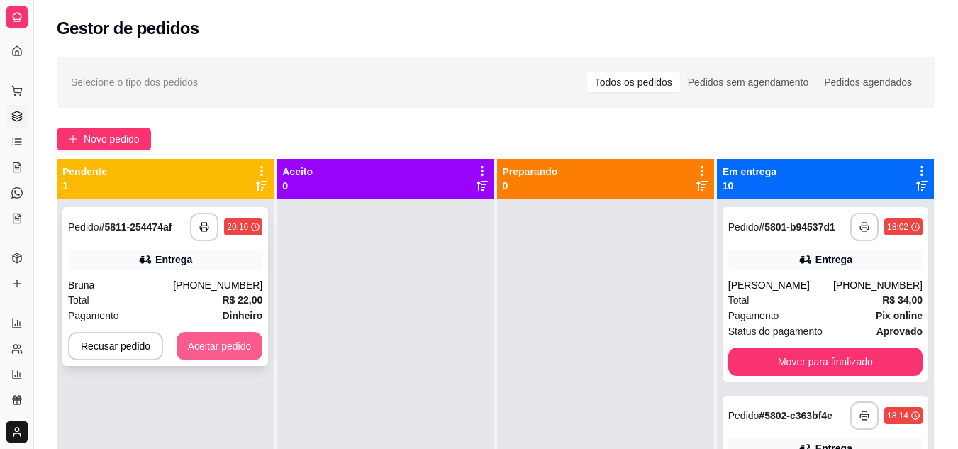
click at [198, 338] on button "Aceitar pedido" at bounding box center [220, 346] width 87 height 28
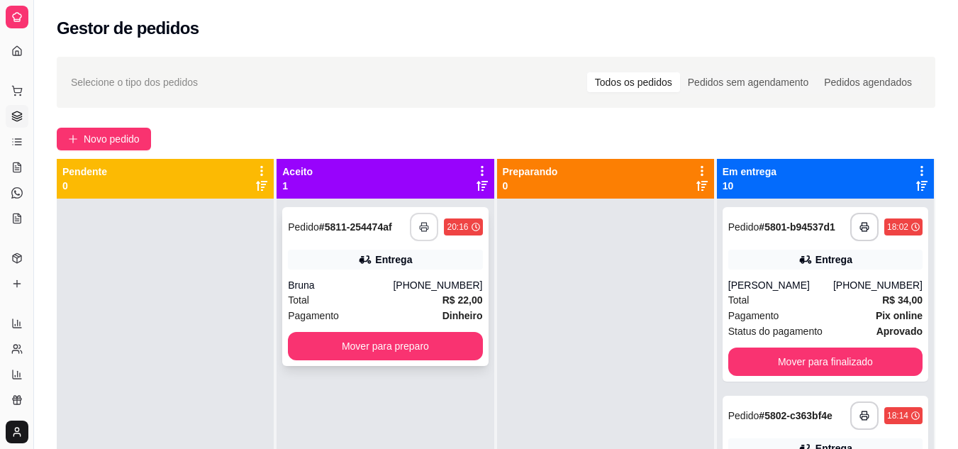
click at [419, 228] on icon "button" at bounding box center [424, 227] width 10 height 10
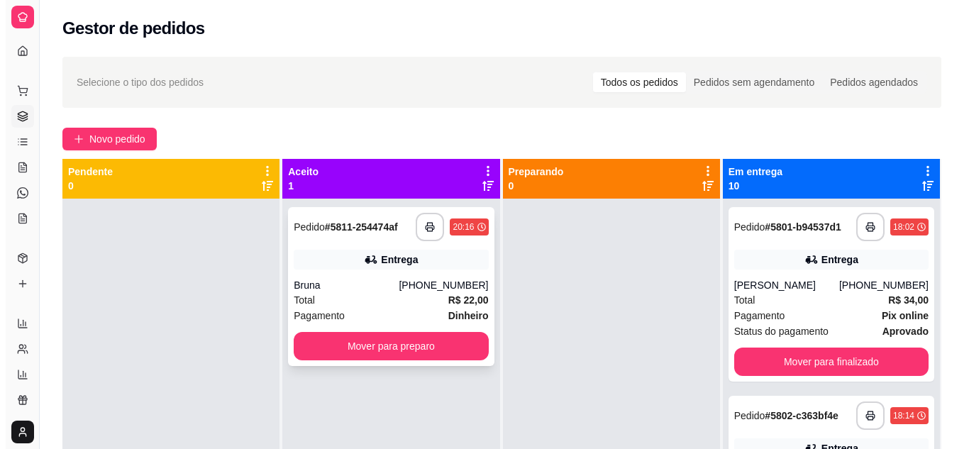
scroll to position [0, 0]
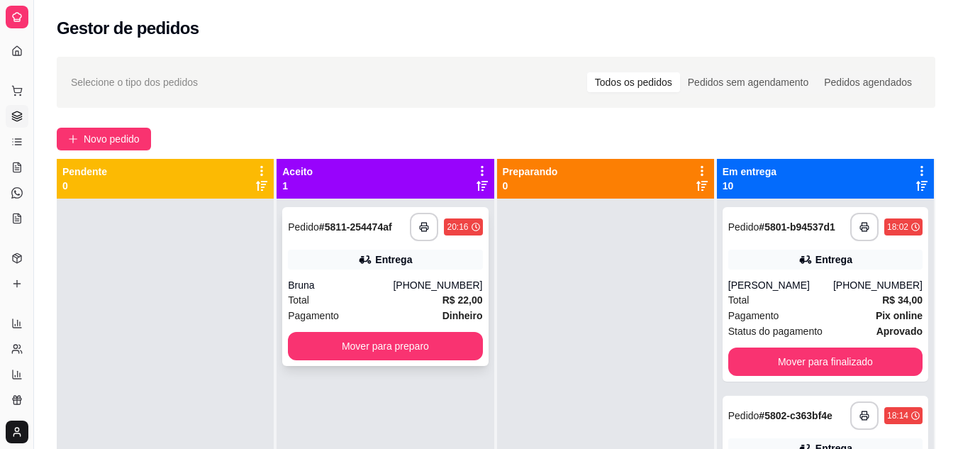
click at [397, 299] on div "Total R$ 22,00" at bounding box center [385, 300] width 194 height 16
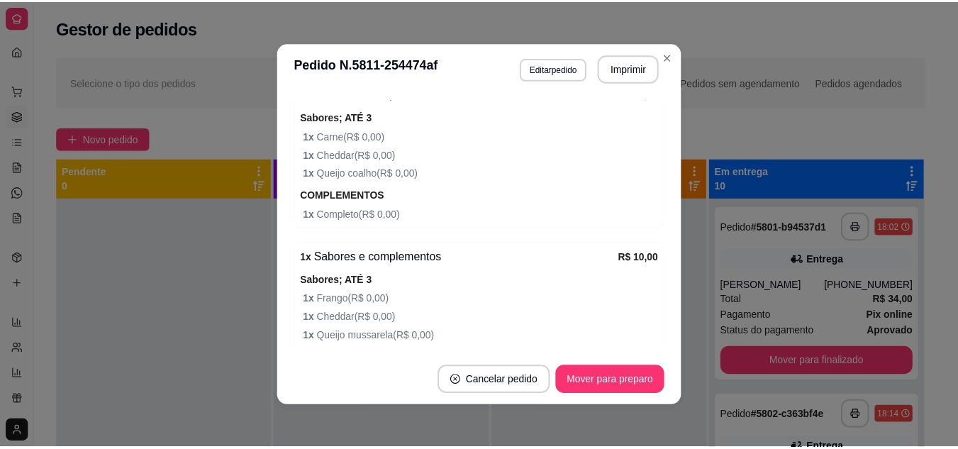
scroll to position [614, 0]
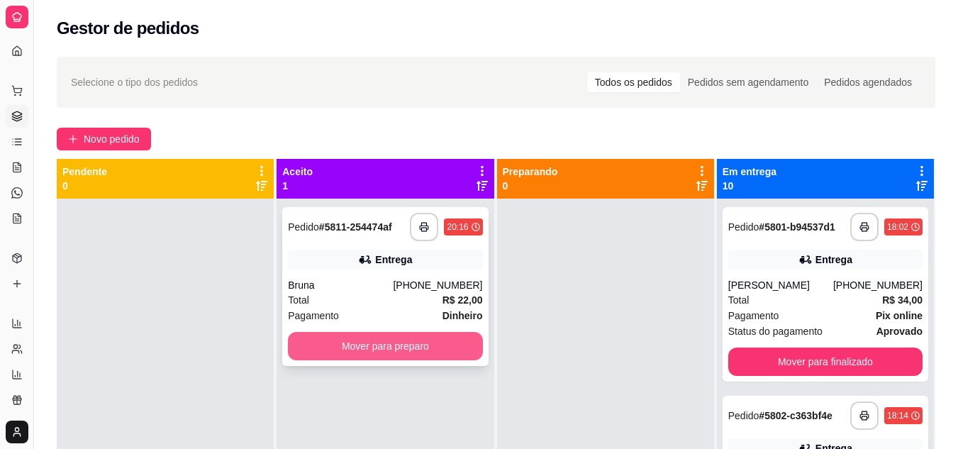
click at [333, 354] on button "Mover para preparo" at bounding box center [385, 346] width 194 height 28
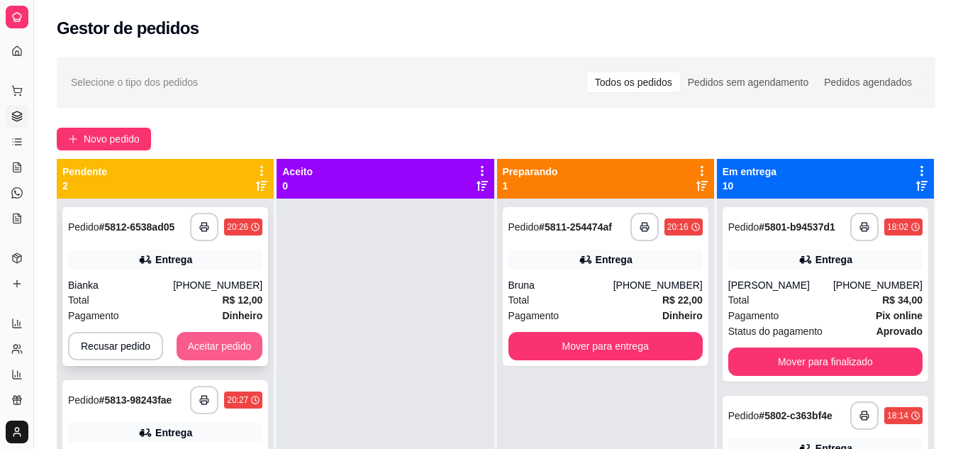
click at [196, 352] on button "Aceitar pedido" at bounding box center [220, 346] width 87 height 28
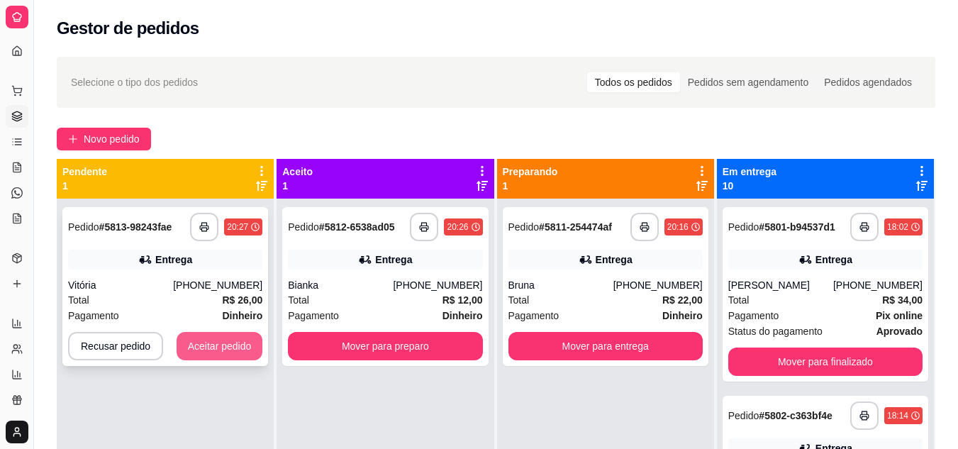
click at [223, 347] on button "Aceitar pedido" at bounding box center [220, 346] width 87 height 28
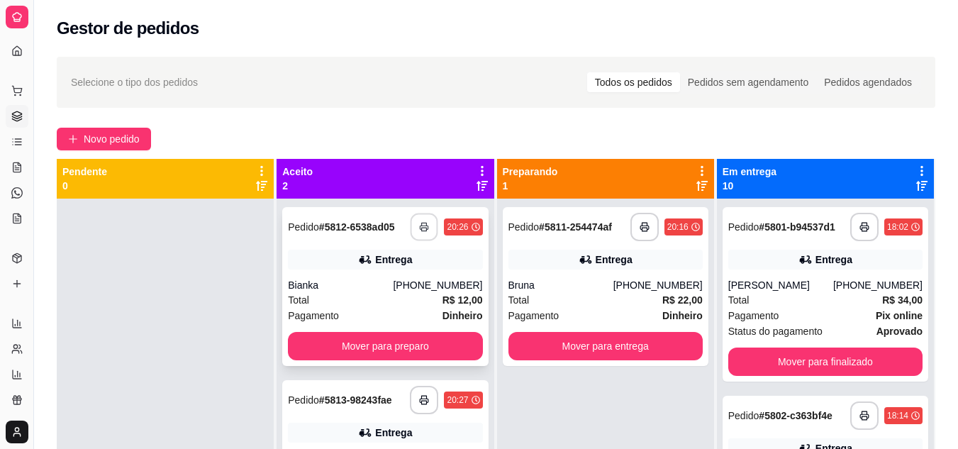
click at [425, 221] on button "button" at bounding box center [425, 227] width 28 height 28
click at [422, 403] on icon "button" at bounding box center [425, 400] width 10 height 10
click at [374, 286] on div "Bianka" at bounding box center [340, 285] width 105 height 14
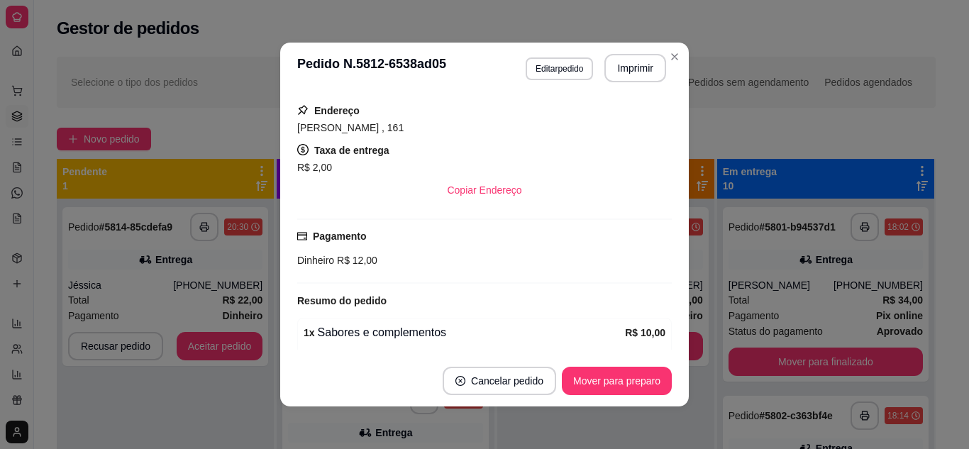
scroll to position [225, 0]
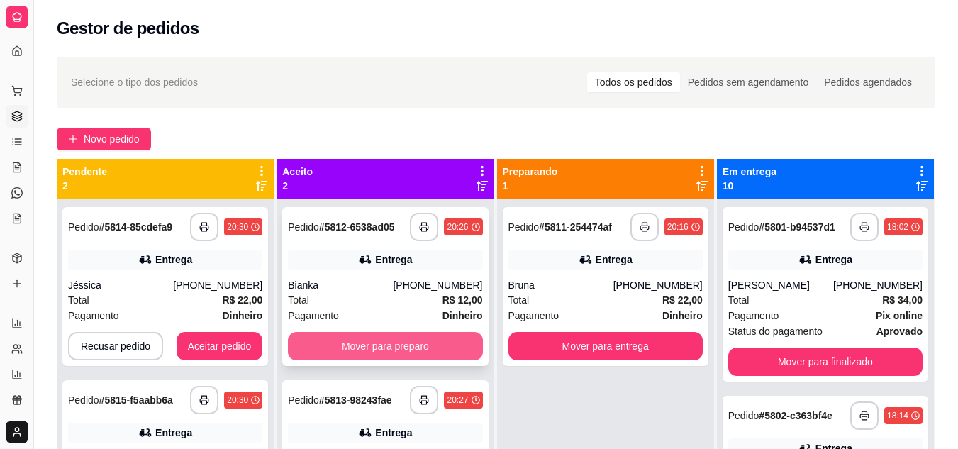
click at [304, 352] on button "Mover para preparo" at bounding box center [385, 346] width 194 height 28
click at [304, 352] on div "Mover para preparo" at bounding box center [385, 346] width 194 height 28
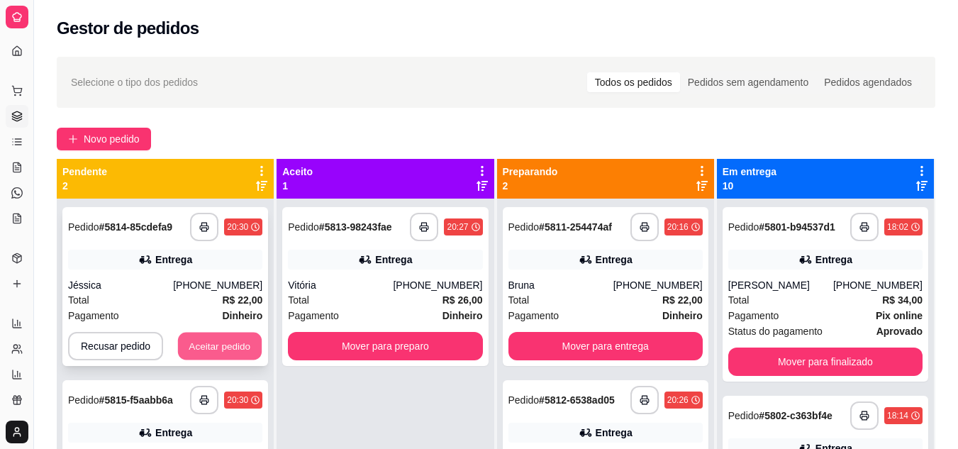
click at [238, 347] on button "Aceitar pedido" at bounding box center [220, 347] width 84 height 28
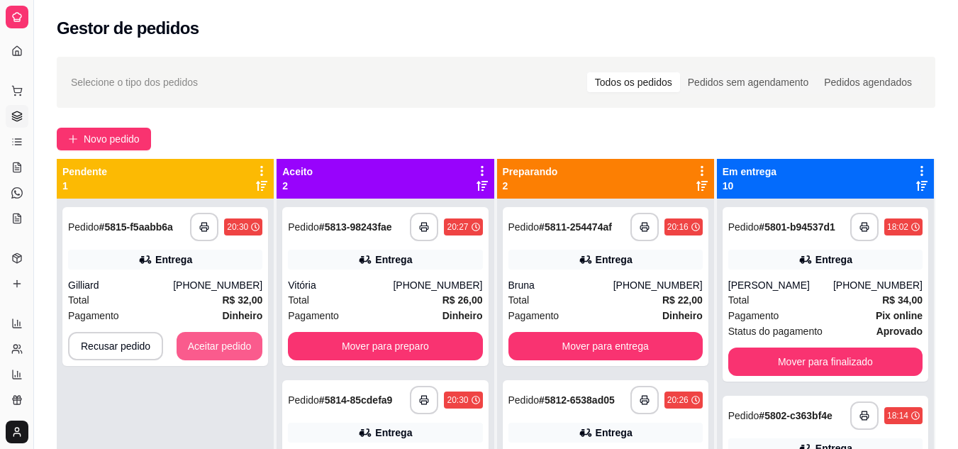
click at [238, 347] on button "Aceitar pedido" at bounding box center [220, 346] width 87 height 28
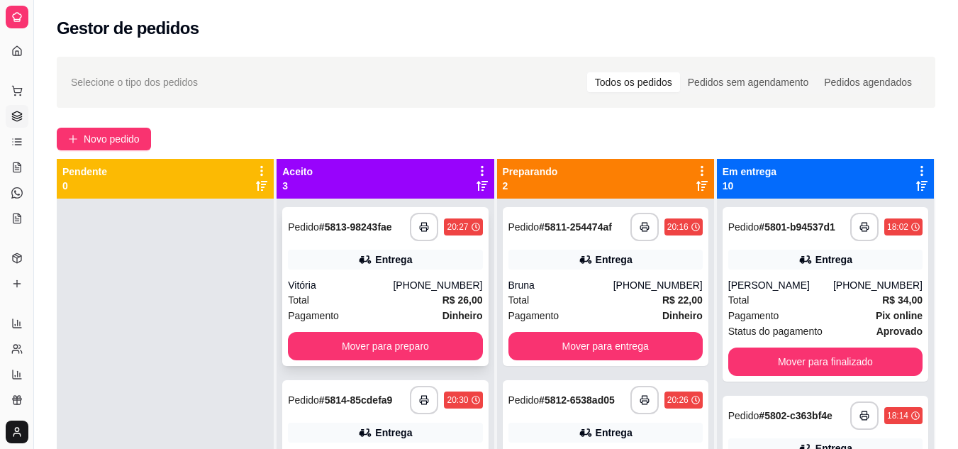
click at [355, 304] on div "Total R$ 26,00" at bounding box center [385, 300] width 194 height 16
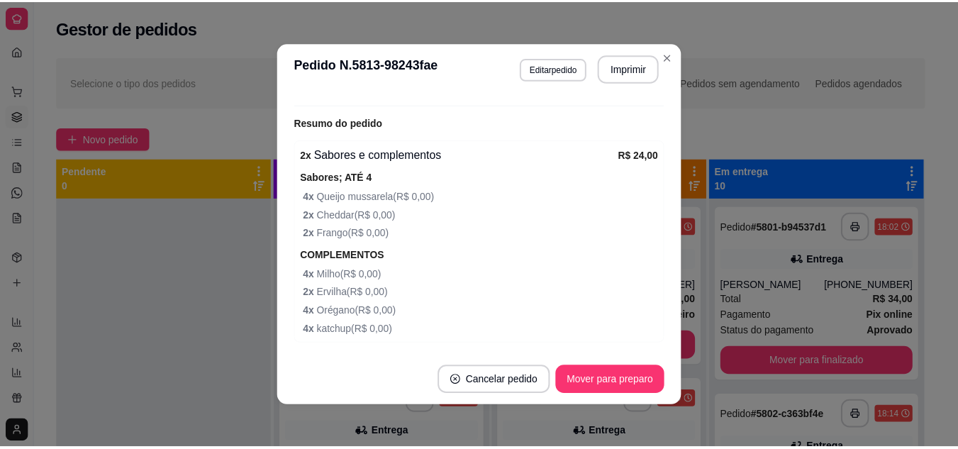
scroll to position [475, 0]
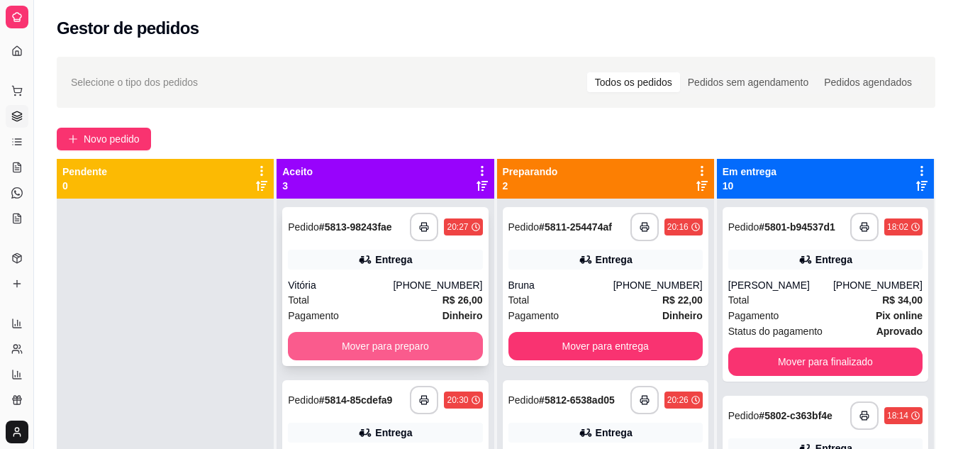
click at [382, 355] on button "Mover para preparo" at bounding box center [385, 346] width 194 height 28
click at [382, 355] on div "Mover para preparo" at bounding box center [385, 346] width 194 height 28
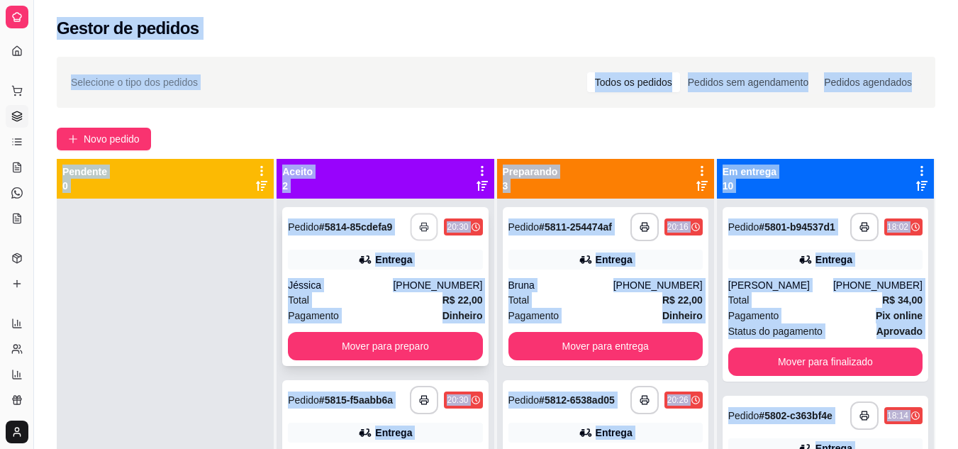
click at [412, 222] on button "button" at bounding box center [425, 227] width 28 height 28
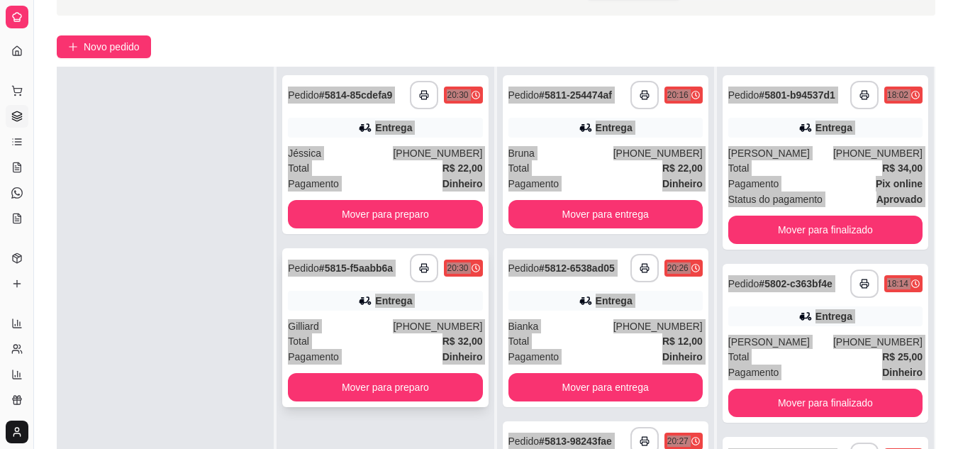
scroll to position [142, 0]
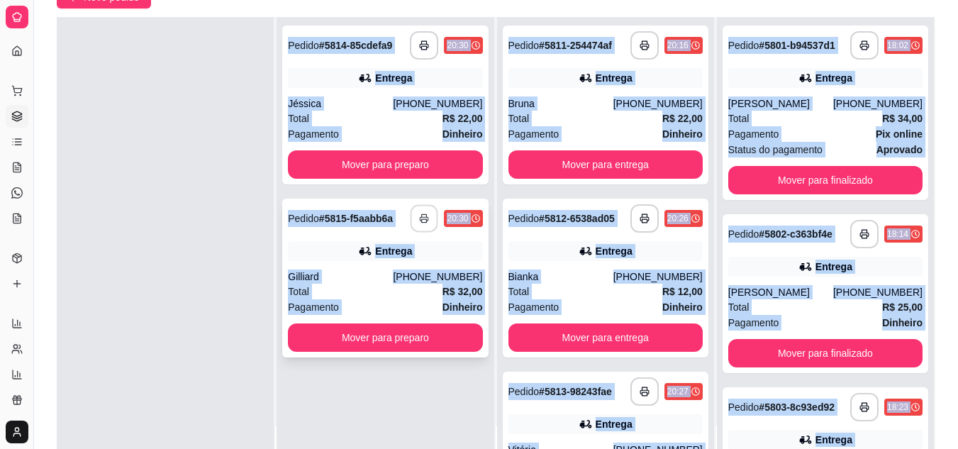
click at [420, 217] on icon "button" at bounding box center [424, 219] width 8 height 4
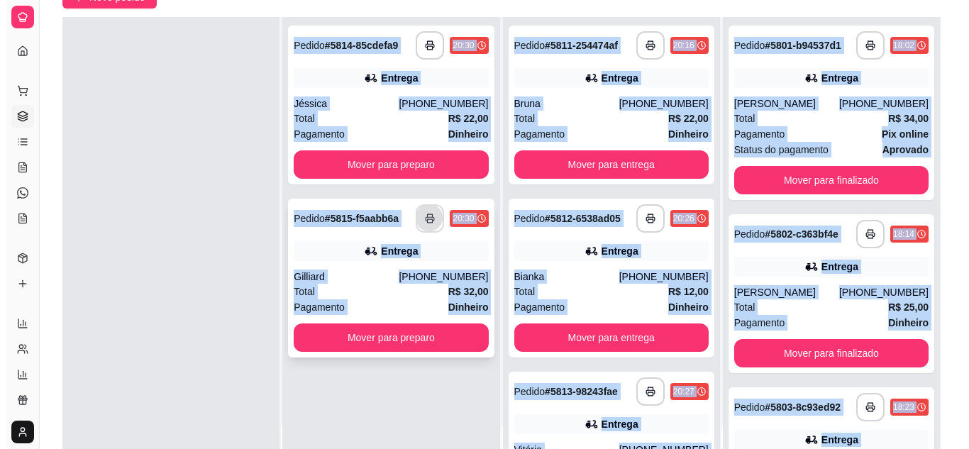
scroll to position [0, 0]
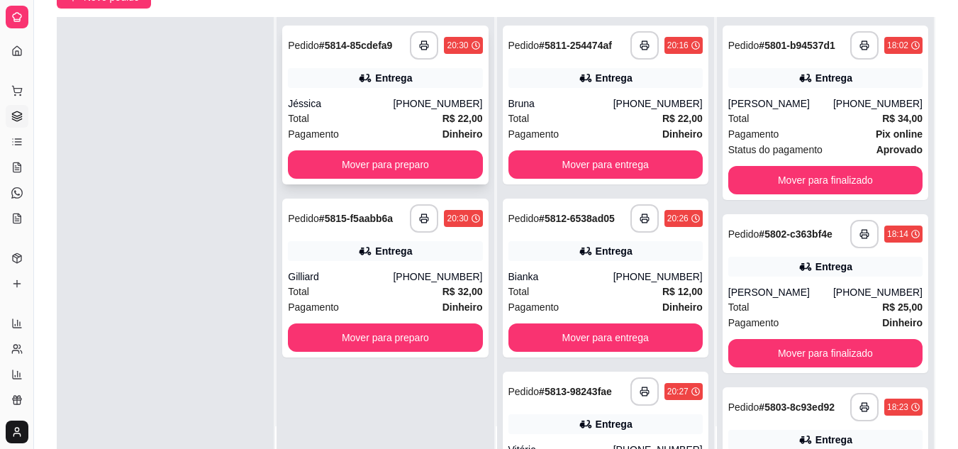
click at [383, 126] on div "Pagamento Dinheiro" at bounding box center [385, 134] width 194 height 16
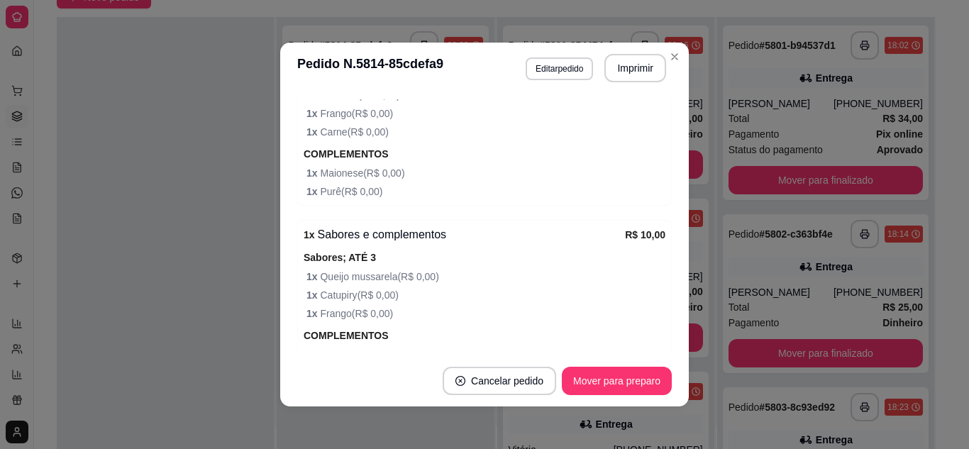
scroll to position [620, 0]
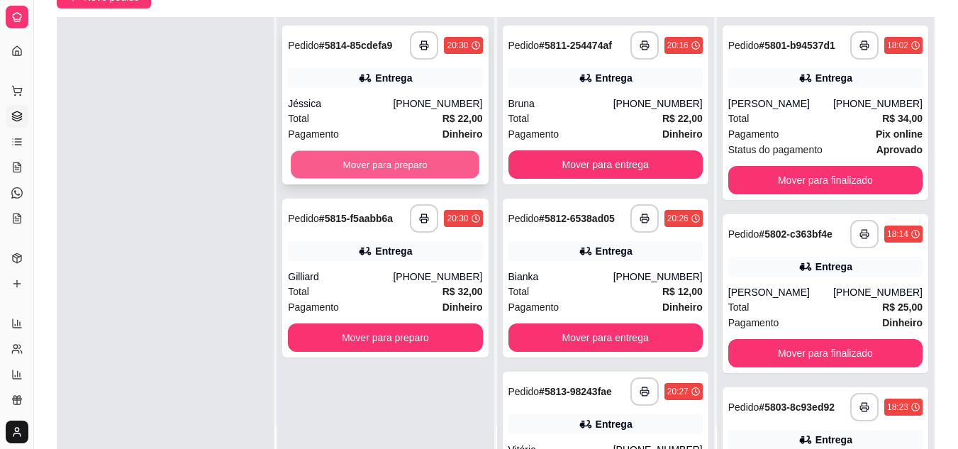
click at [372, 160] on button "Mover para preparo" at bounding box center [385, 165] width 189 height 28
click at [372, 160] on div "Mover para preparo" at bounding box center [385, 164] width 194 height 28
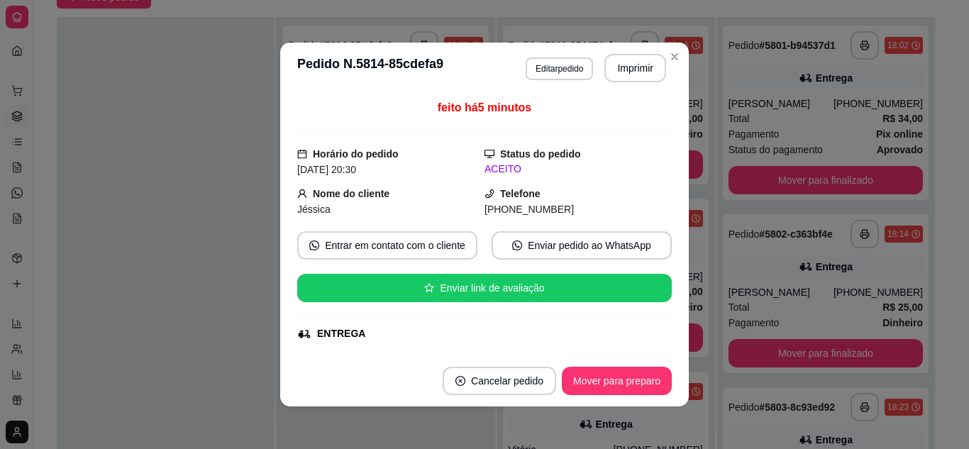
click at [145, 174] on div at bounding box center [165, 241] width 217 height 449
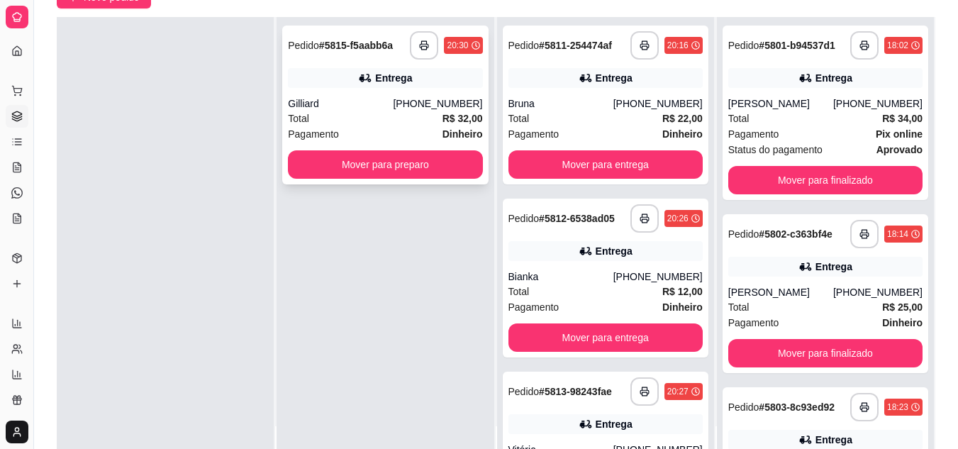
click at [350, 108] on div "Gilliard" at bounding box center [340, 103] width 105 height 14
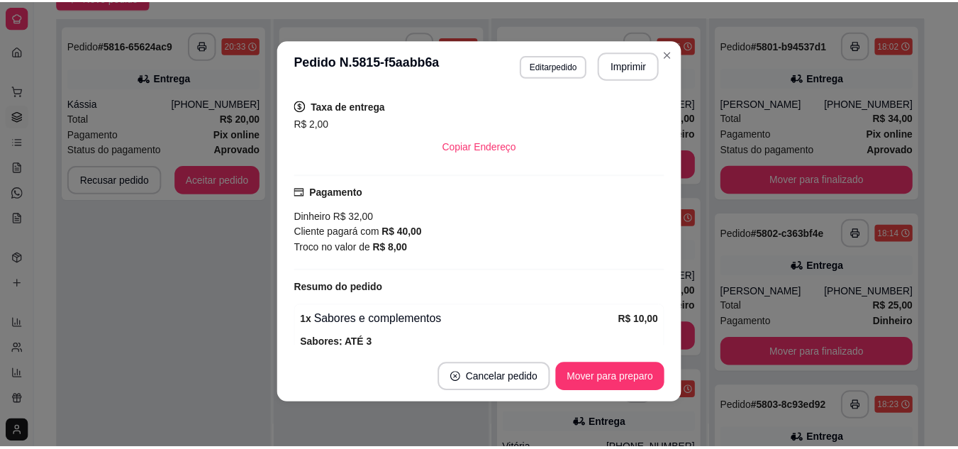
scroll to position [282, 0]
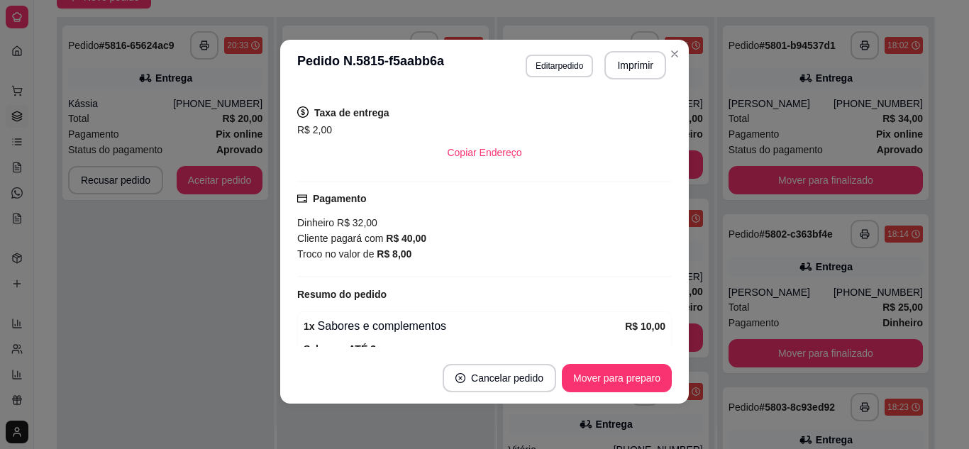
click at [253, 285] on div "**********" at bounding box center [165, 241] width 217 height 449
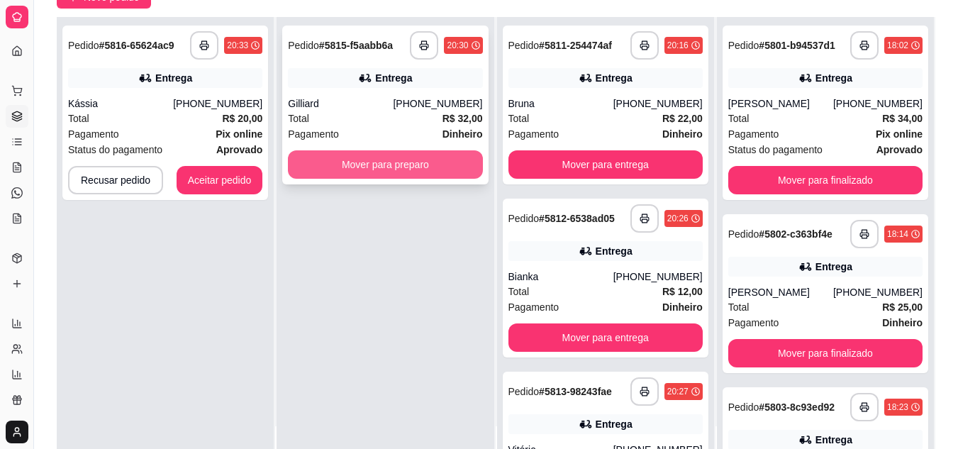
click at [370, 160] on button "Mover para preparo" at bounding box center [385, 164] width 194 height 28
click at [370, 160] on div "Mover para preparo" at bounding box center [385, 164] width 194 height 28
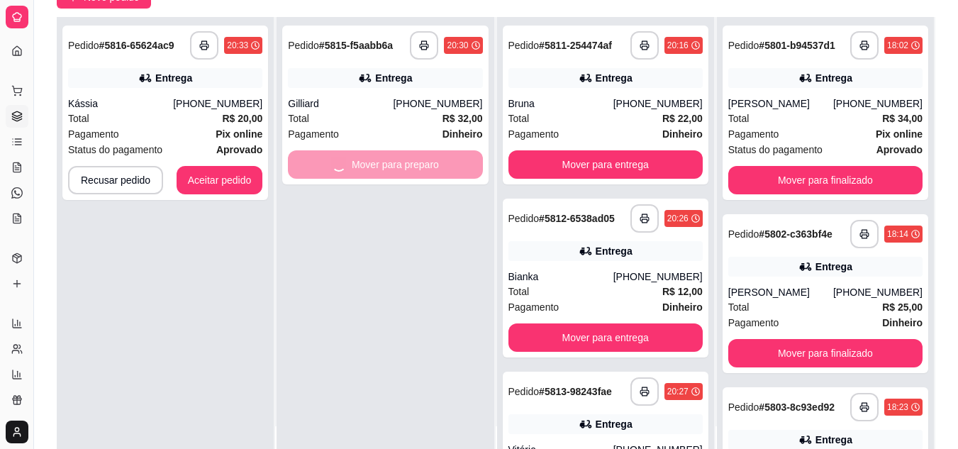
click at [218, 277] on div "**********" at bounding box center [165, 241] width 217 height 449
click at [226, 174] on button "Aceitar pedido" at bounding box center [220, 181] width 84 height 28
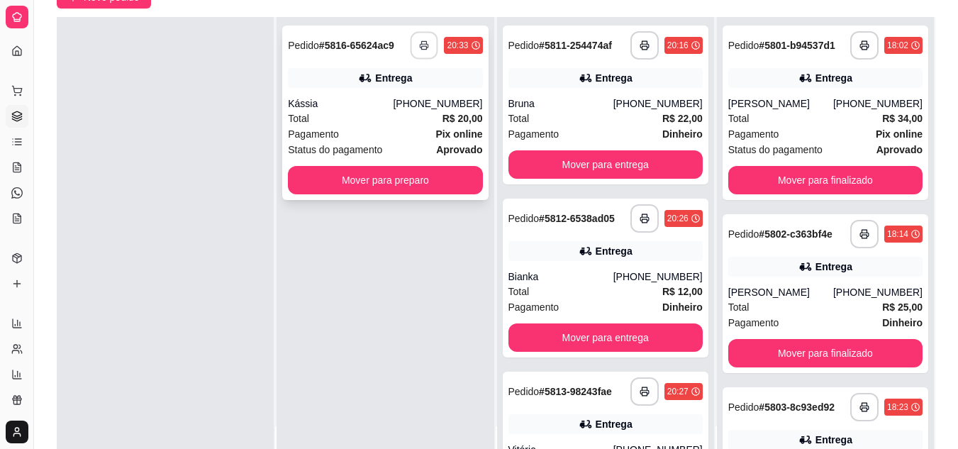
click at [416, 36] on button "button" at bounding box center [425, 46] width 28 height 28
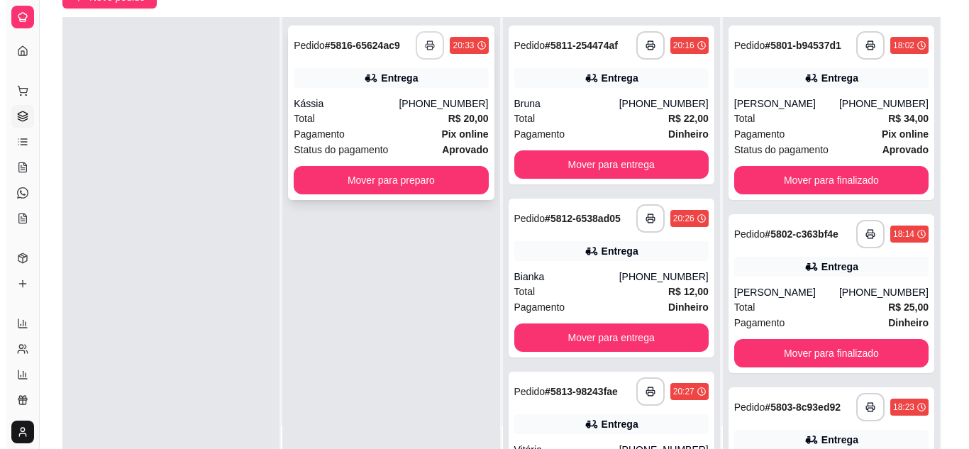
scroll to position [0, 0]
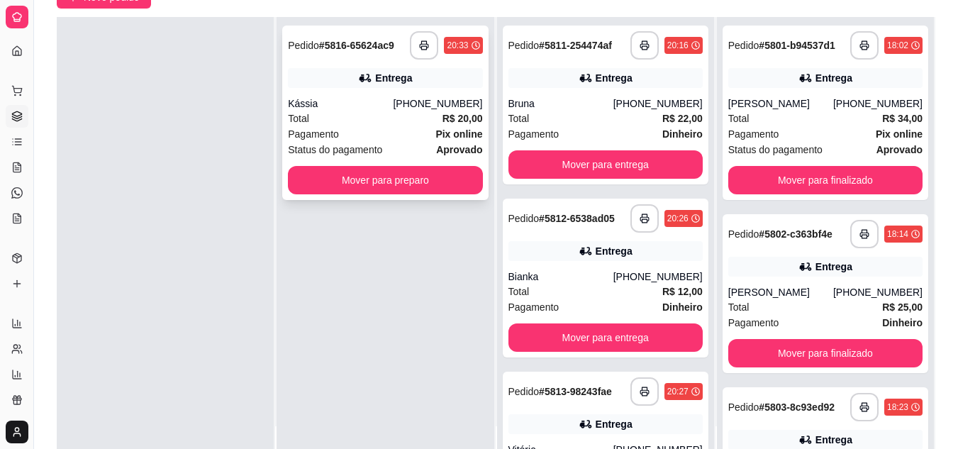
click at [355, 113] on div "Total R$ 20,00" at bounding box center [385, 119] width 194 height 16
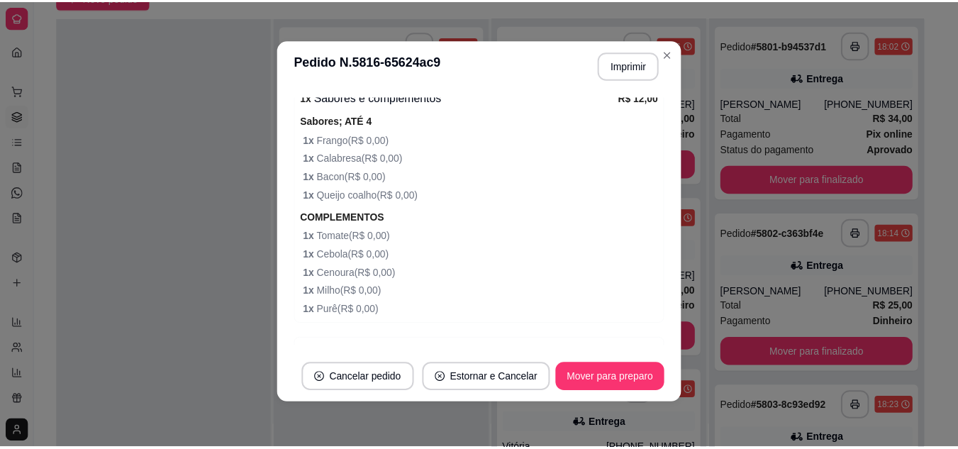
scroll to position [573, 0]
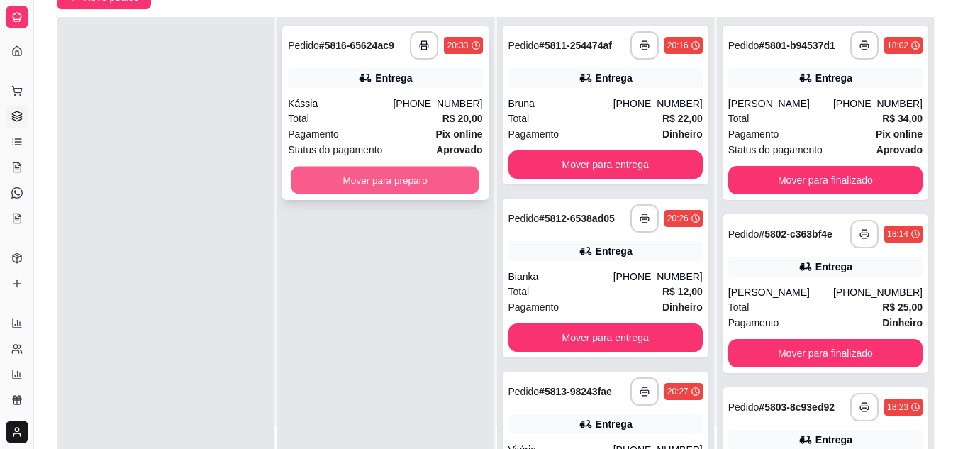
click at [364, 181] on button "Mover para preparo" at bounding box center [385, 181] width 189 height 28
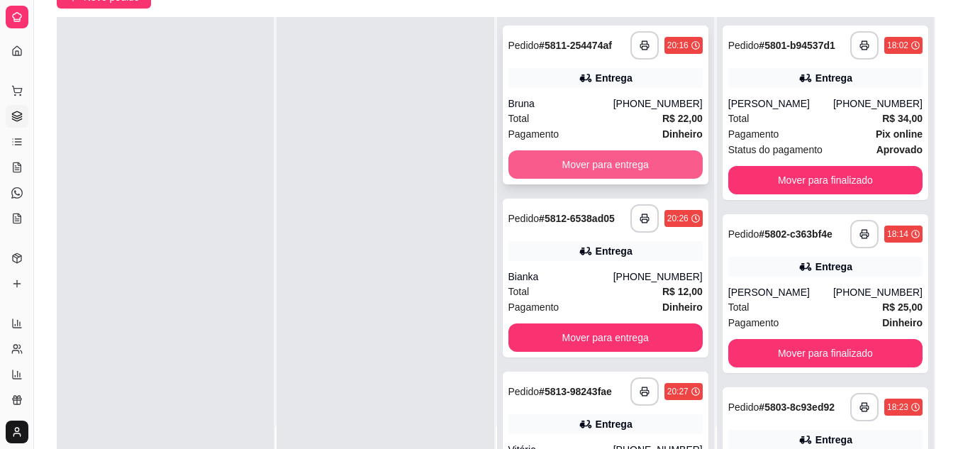
click at [575, 163] on button "Mover para entrega" at bounding box center [605, 164] width 194 height 28
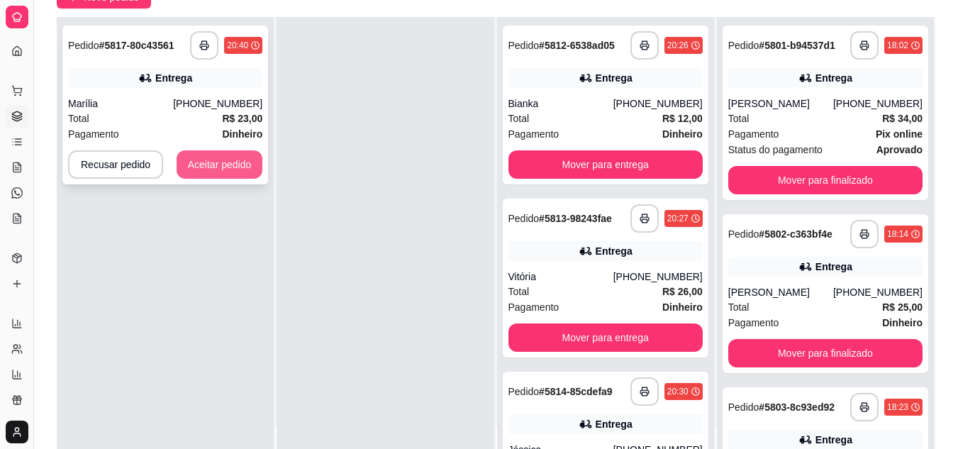
click at [245, 157] on button "Aceitar pedido" at bounding box center [220, 164] width 87 height 28
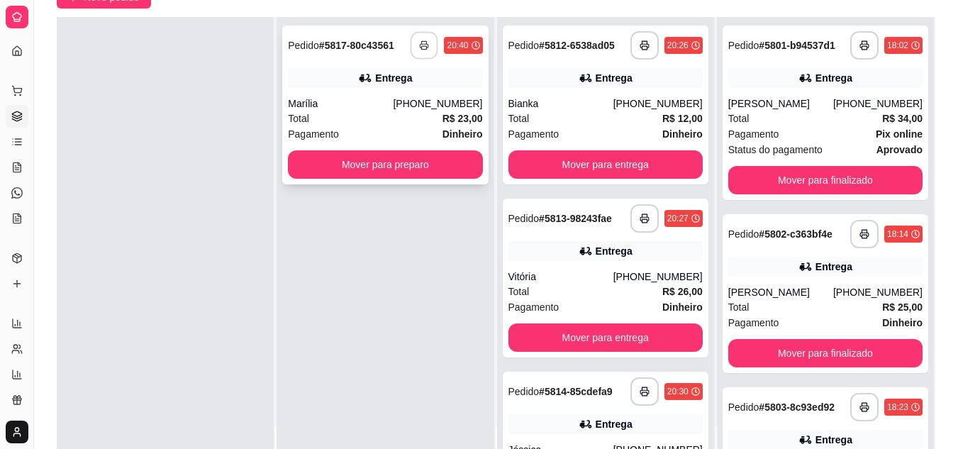
click at [421, 45] on icon "button" at bounding box center [425, 45] width 10 height 10
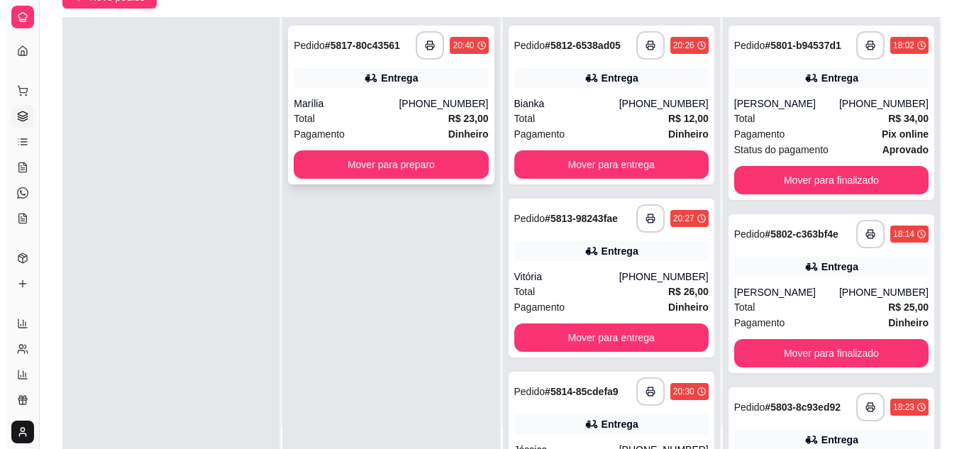
scroll to position [0, 0]
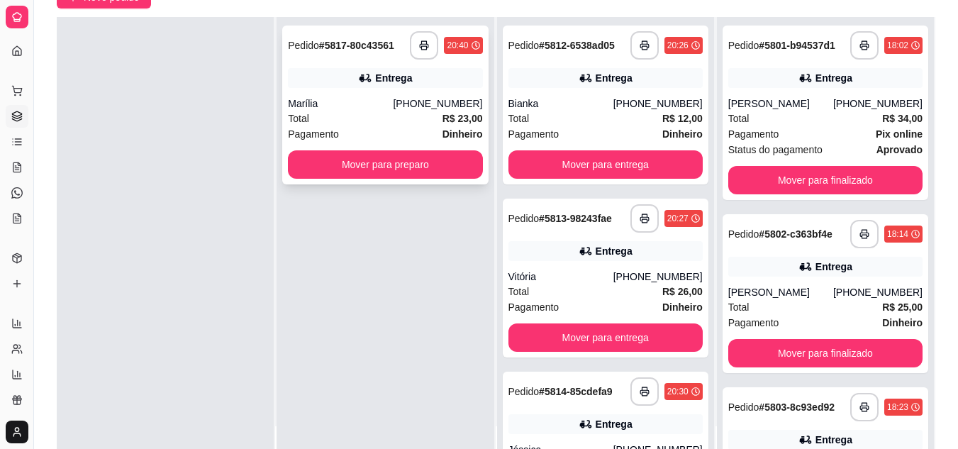
click at [379, 107] on div "Marília" at bounding box center [340, 103] width 105 height 14
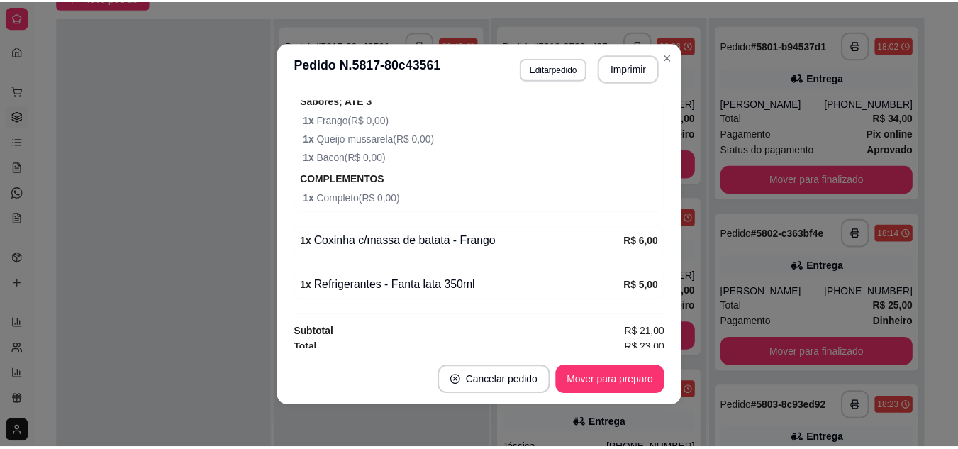
scroll to position [539, 0]
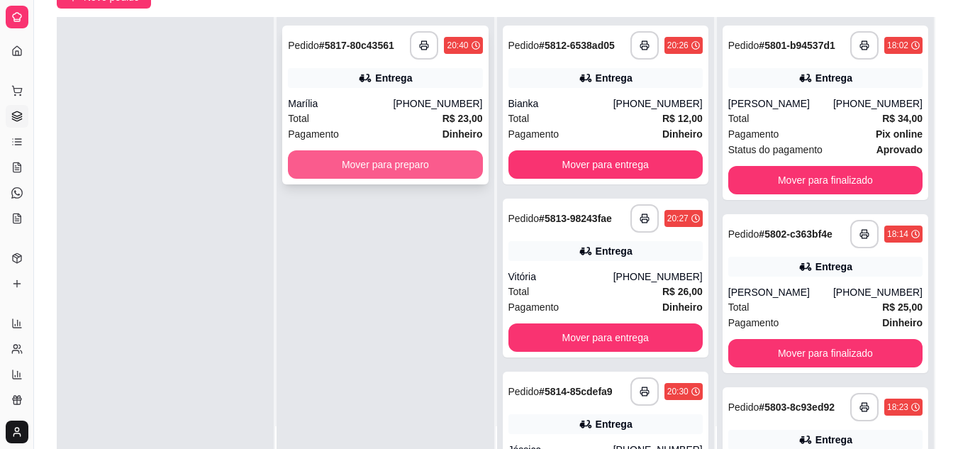
click at [364, 174] on button "Mover para preparo" at bounding box center [385, 164] width 194 height 28
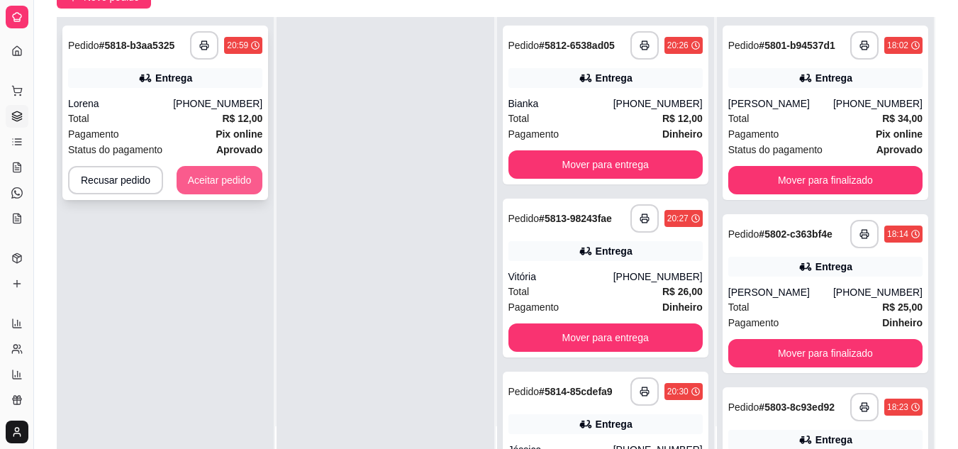
click at [243, 182] on button "Aceitar pedido" at bounding box center [220, 180] width 87 height 28
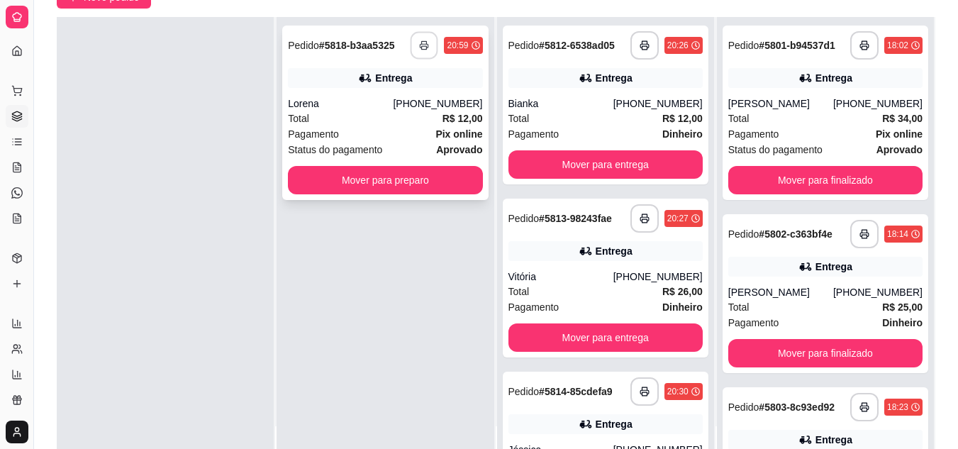
click at [420, 49] on icon "button" at bounding box center [425, 45] width 10 height 10
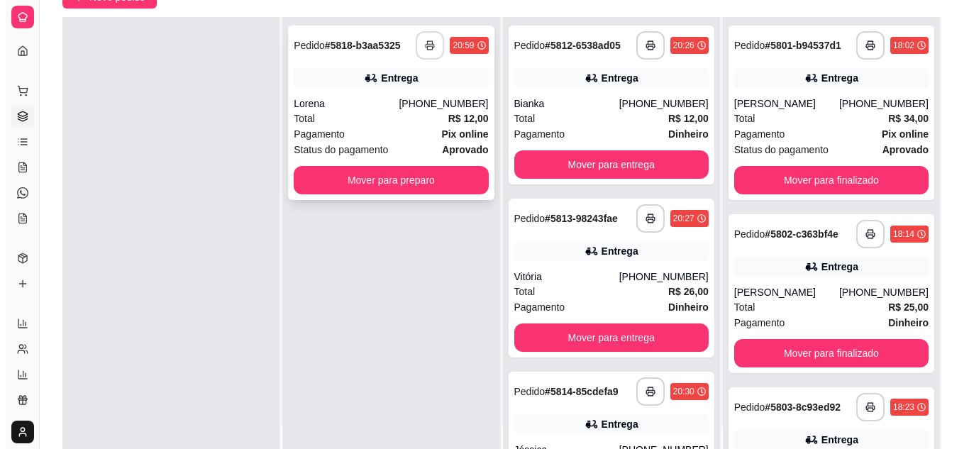
scroll to position [0, 0]
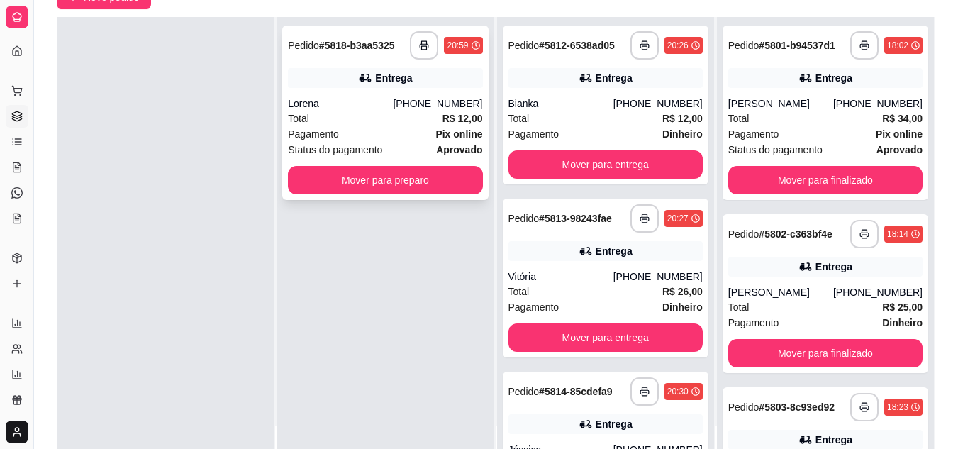
click at [397, 120] on div "Total R$ 12,00" at bounding box center [385, 119] width 194 height 16
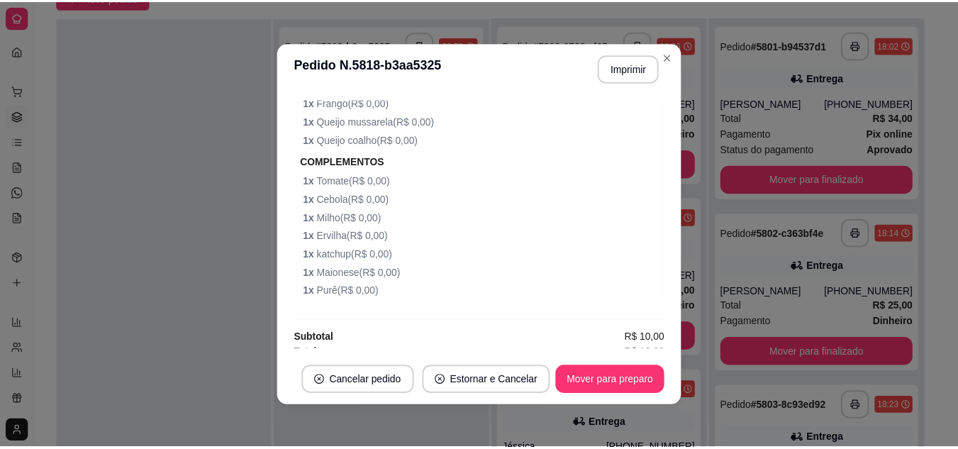
scroll to position [547, 0]
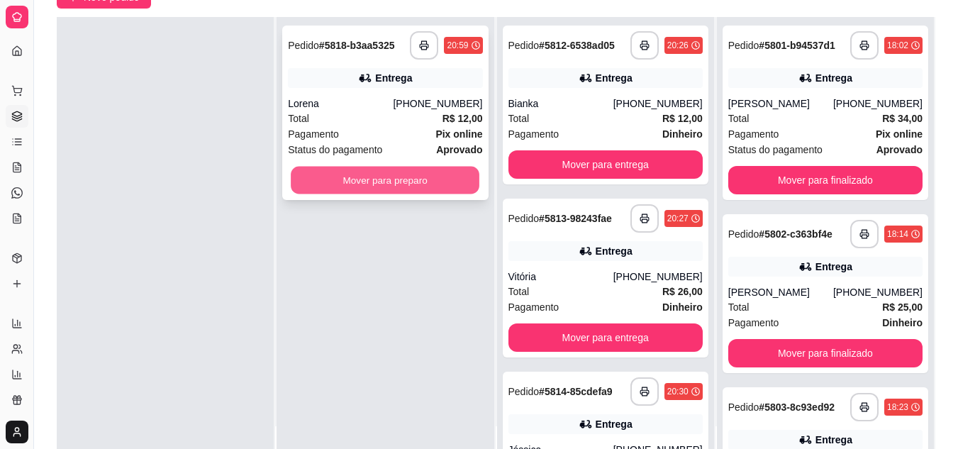
click at [323, 185] on button "Mover para preparo" at bounding box center [385, 181] width 189 height 28
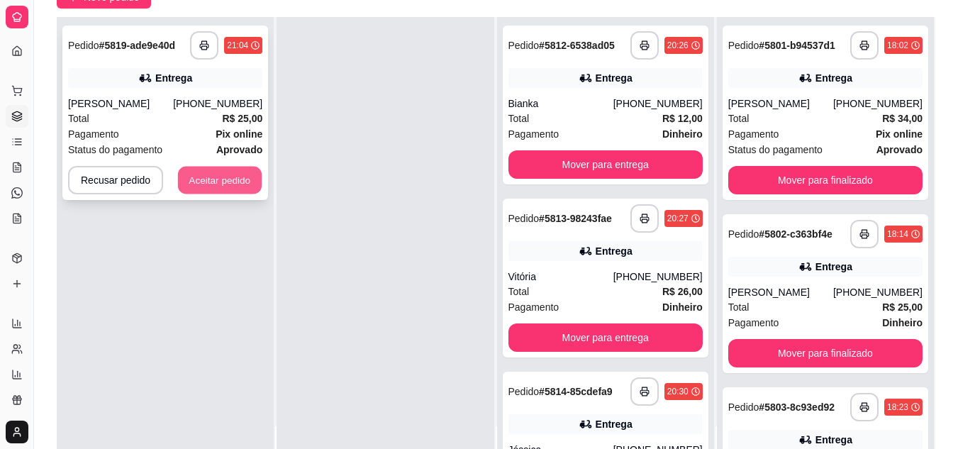
click at [196, 169] on button "Aceitar pedido" at bounding box center [220, 181] width 84 height 28
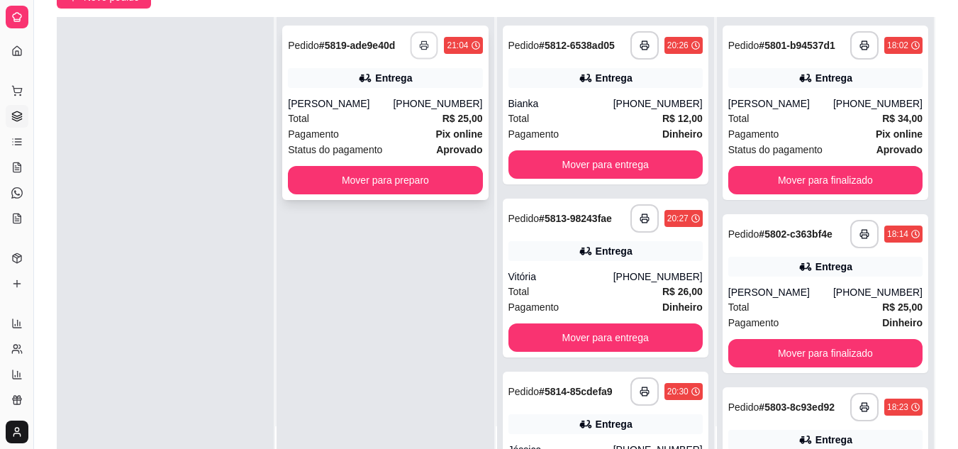
click at [428, 48] on button "button" at bounding box center [425, 46] width 28 height 28
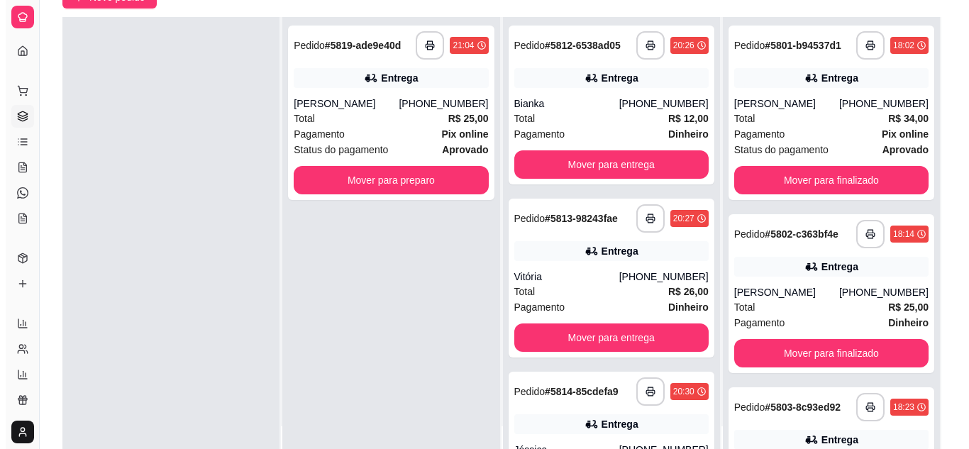
scroll to position [0, 0]
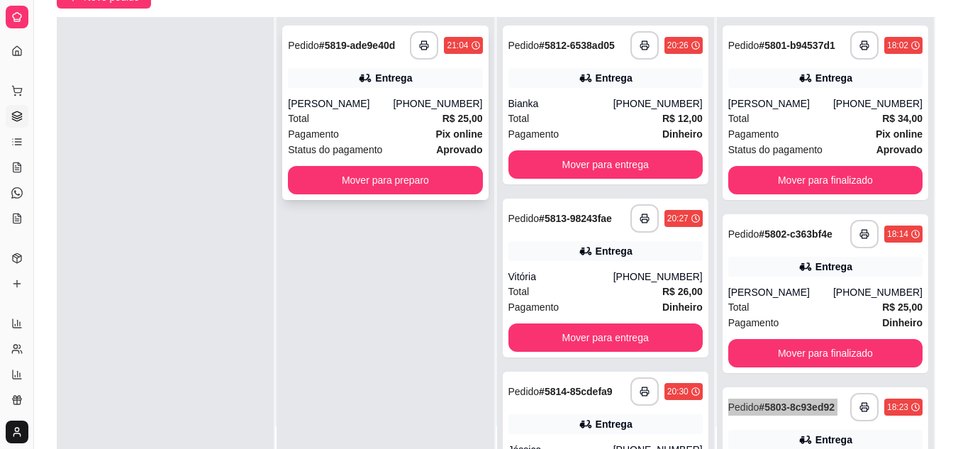
click at [367, 98] on div "[PERSON_NAME]" at bounding box center [340, 103] width 105 height 14
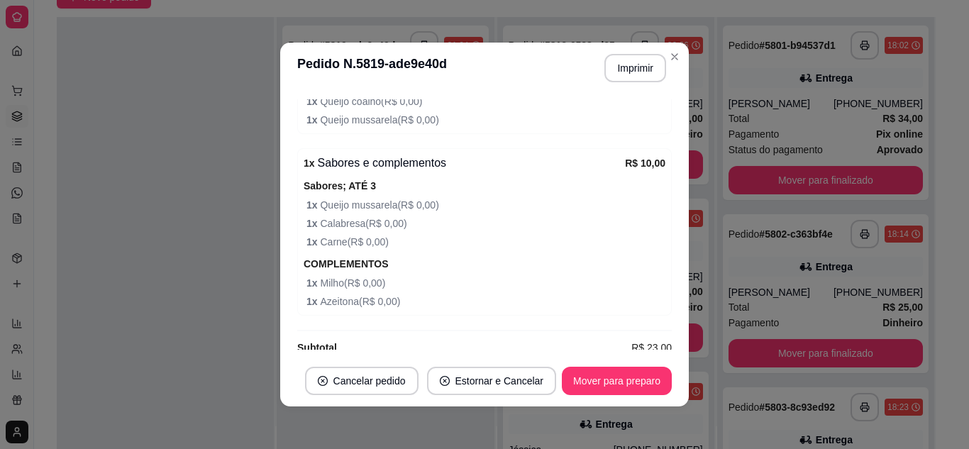
scroll to position [560, 0]
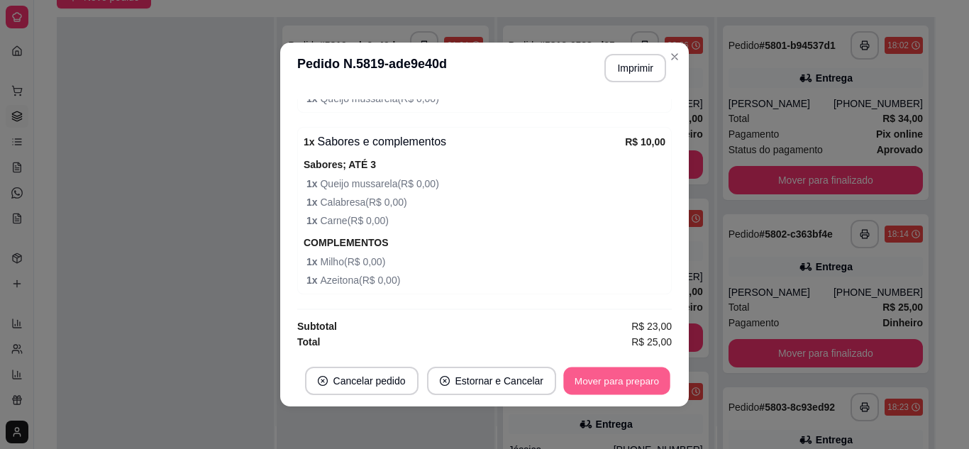
click at [598, 369] on button "Mover para preparo" at bounding box center [616, 381] width 106 height 28
click at [600, 370] on div "Mover para preparo" at bounding box center [617, 381] width 110 height 28
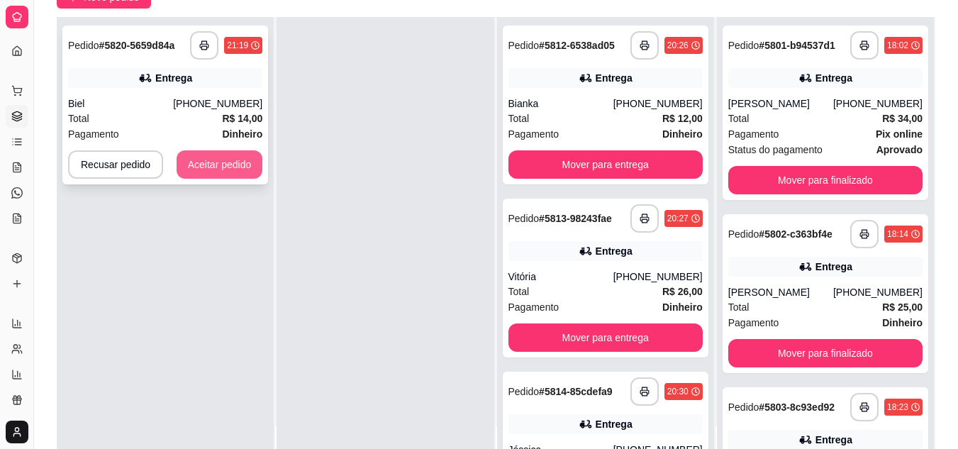
click at [203, 160] on button "Aceitar pedido" at bounding box center [220, 164] width 87 height 28
click at [203, 160] on div "Recusar pedido Aceitar pedido" at bounding box center [165, 164] width 194 height 28
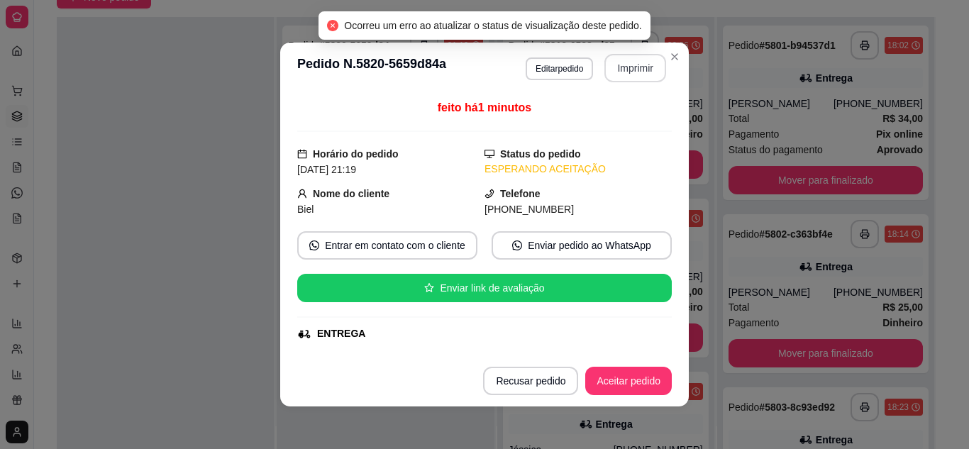
click at [631, 78] on button "Imprimir" at bounding box center [635, 68] width 62 height 28
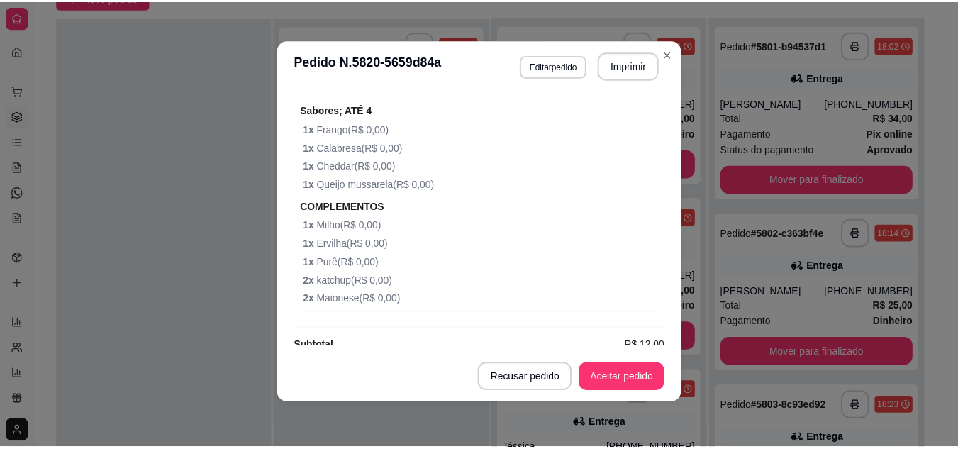
scroll to position [543, 0]
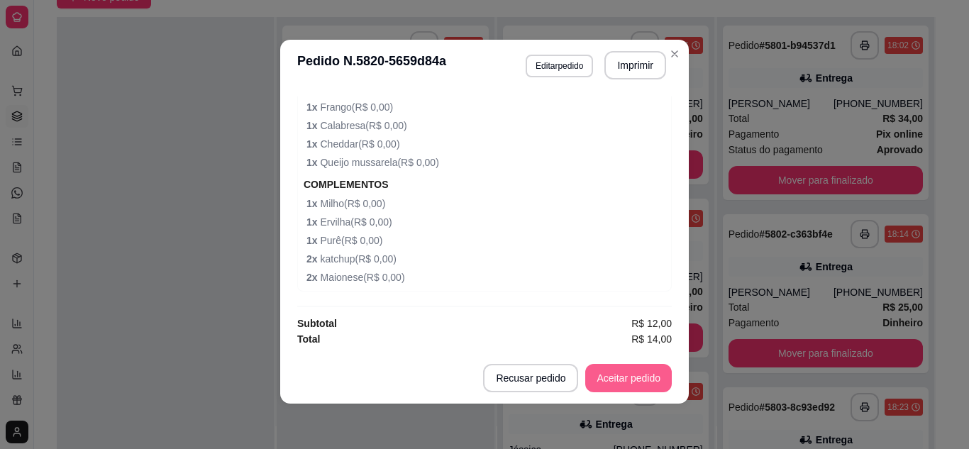
click at [632, 387] on button "Aceitar pedido" at bounding box center [628, 378] width 87 height 28
click at [634, 364] on button "Mover para preparo" at bounding box center [617, 378] width 110 height 28
click at [634, 364] on div "Mover para preparo" at bounding box center [617, 378] width 110 height 28
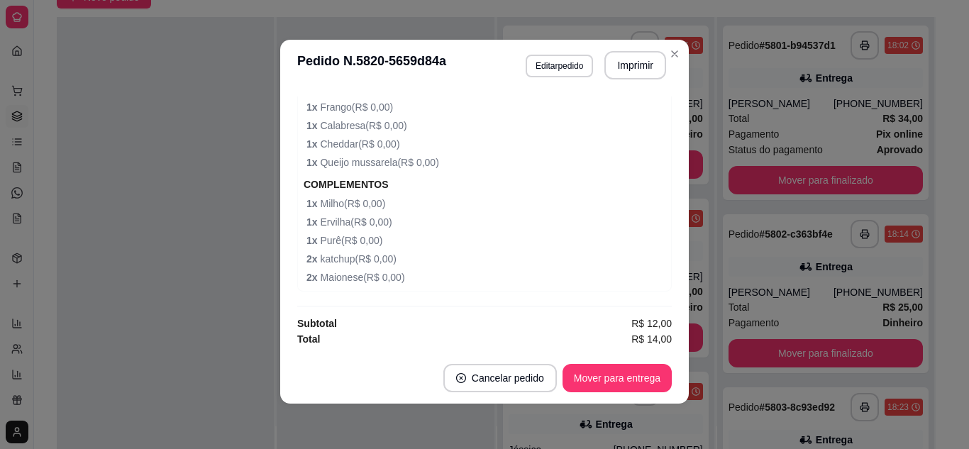
drag, startPoint x: 133, startPoint y: 165, endPoint x: 274, endPoint y: 204, distance: 146.6
click at [140, 166] on div at bounding box center [165, 241] width 217 height 449
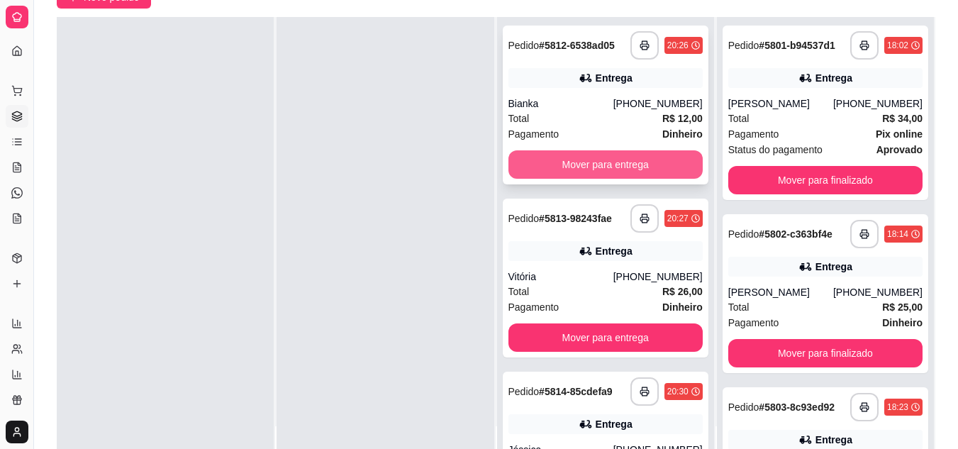
click at [593, 167] on button "Mover para entrega" at bounding box center [605, 164] width 194 height 28
click at [593, 167] on div "Mover para entrega" at bounding box center [605, 164] width 194 height 28
click at [518, 157] on button "Mover para entrega" at bounding box center [605, 164] width 194 height 28
click at [526, 162] on button "Mover para entrega" at bounding box center [605, 164] width 194 height 28
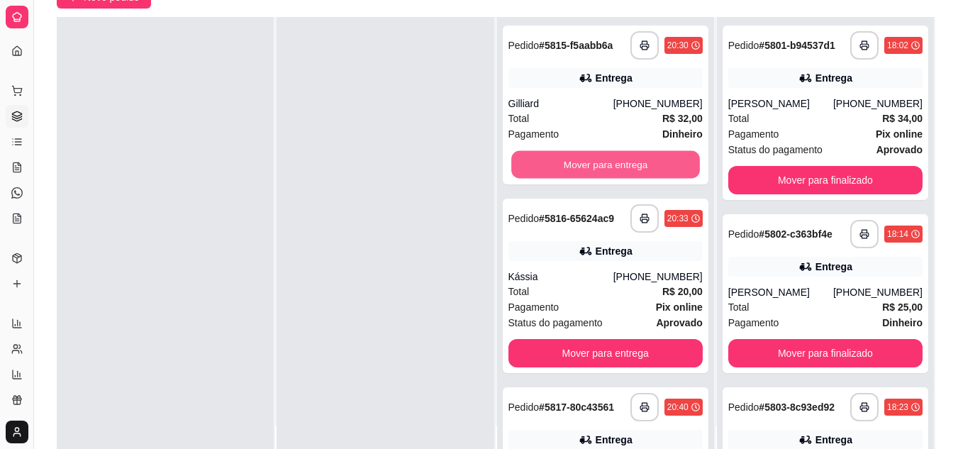
click at [526, 162] on button "Mover para entrega" at bounding box center [605, 165] width 189 height 28
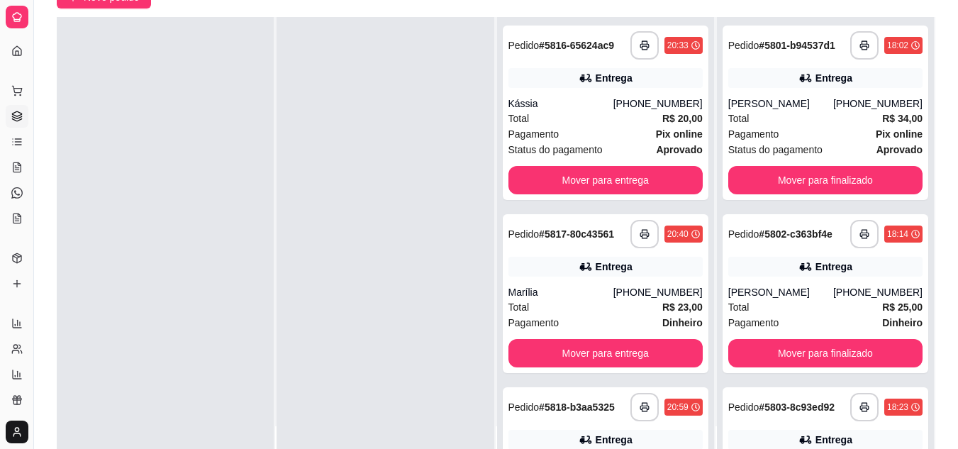
click at [526, 162] on div "**********" at bounding box center [606, 113] width 206 height 174
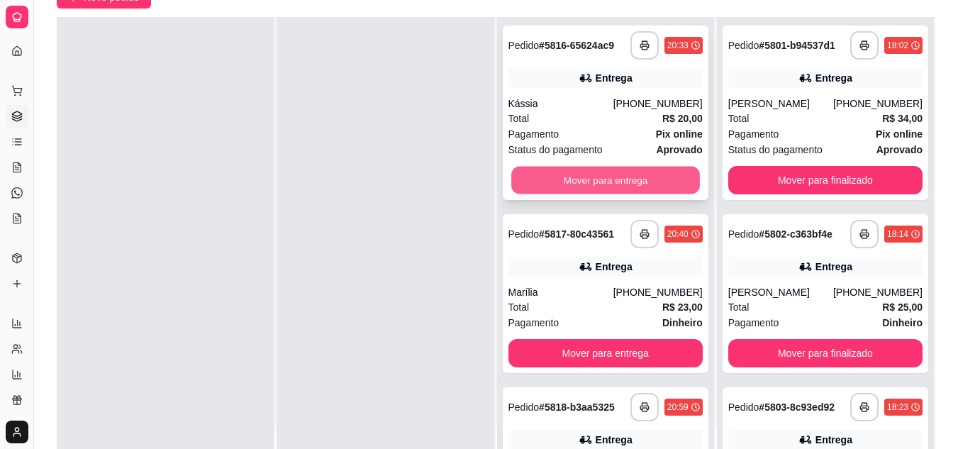
click at [519, 179] on button "Mover para entrega" at bounding box center [605, 181] width 189 height 28
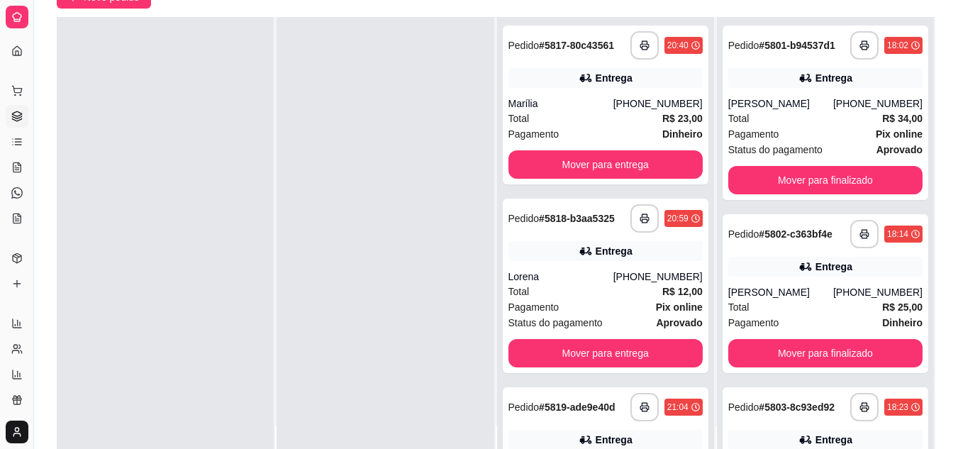
click at [519, 179] on div "**********" at bounding box center [606, 105] width 206 height 159
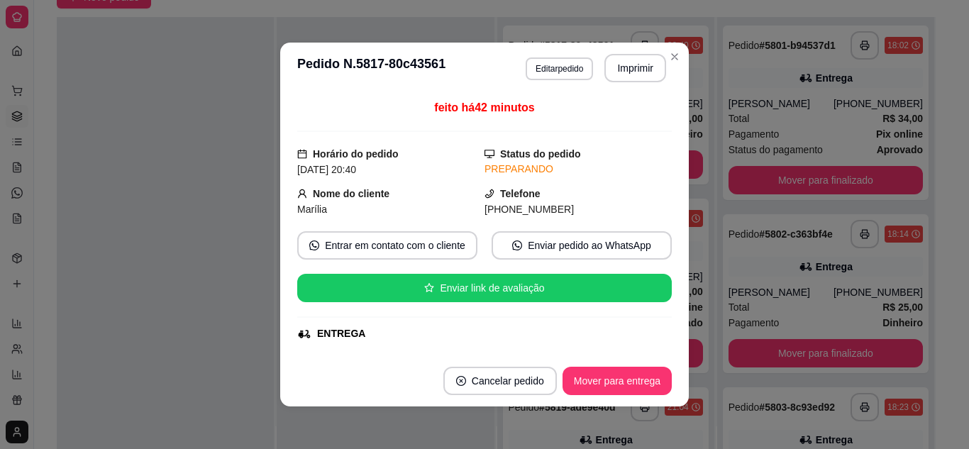
drag, startPoint x: 104, startPoint y: 184, endPoint x: 269, endPoint y: 166, distance: 166.2
click at [119, 184] on div at bounding box center [165, 241] width 217 height 449
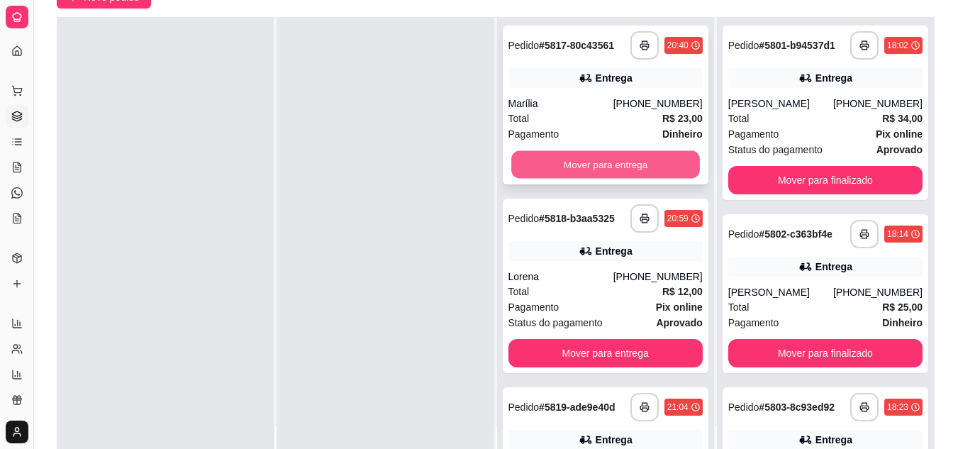
click at [528, 155] on button "Mover para entrega" at bounding box center [605, 165] width 189 height 28
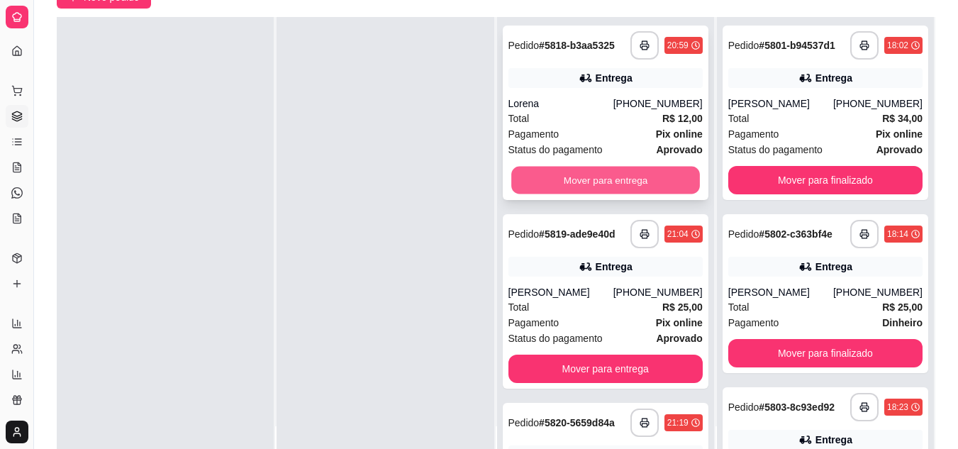
click at [545, 169] on button "Mover para entrega" at bounding box center [605, 181] width 189 height 28
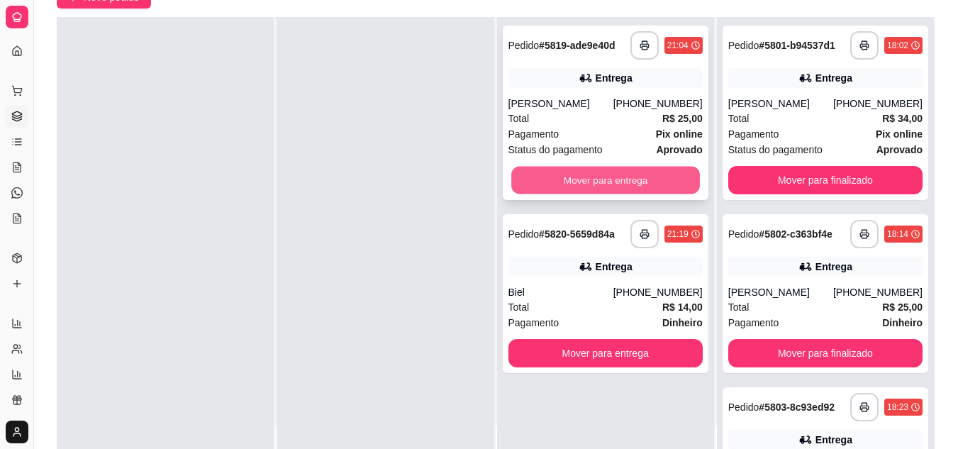
click at [544, 173] on button "Mover para entrega" at bounding box center [605, 181] width 189 height 28
click at [544, 173] on div "Mover para entrega" at bounding box center [605, 180] width 194 height 28
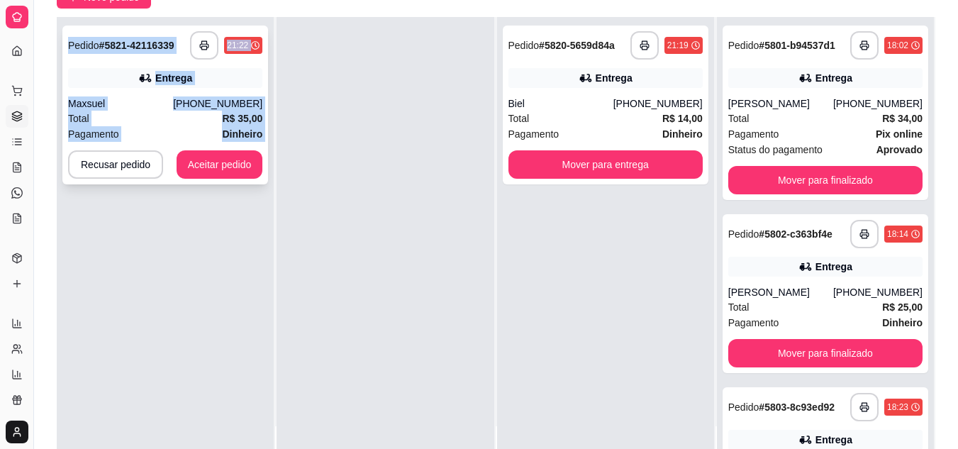
click at [232, 149] on div "**********" at bounding box center [165, 105] width 206 height 159
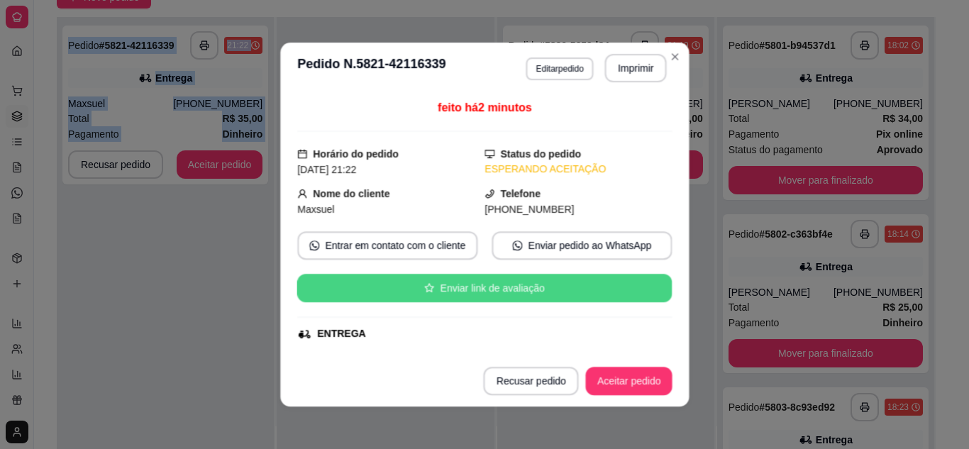
click at [372, 285] on button "Enviar link de avaliação" at bounding box center [484, 288] width 374 height 28
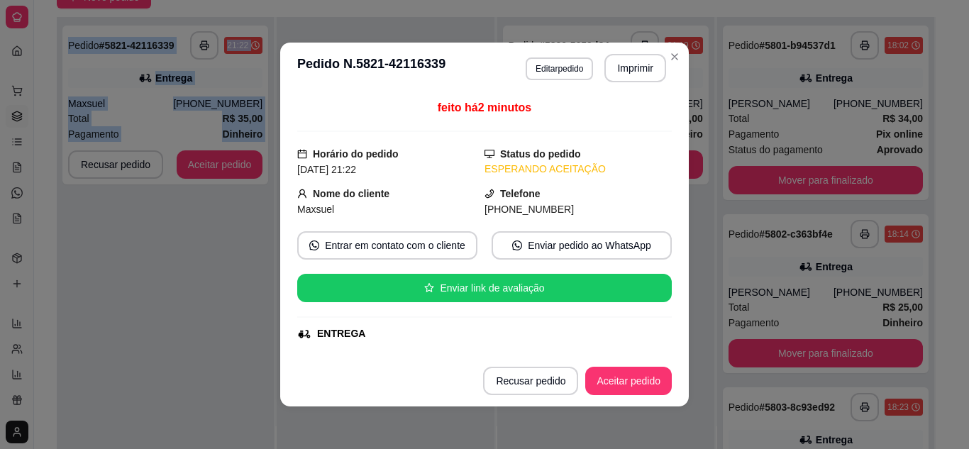
drag, startPoint x: 160, startPoint y: 294, endPoint x: 199, endPoint y: 277, distance: 42.5
click at [164, 294] on div "**********" at bounding box center [165, 241] width 217 height 449
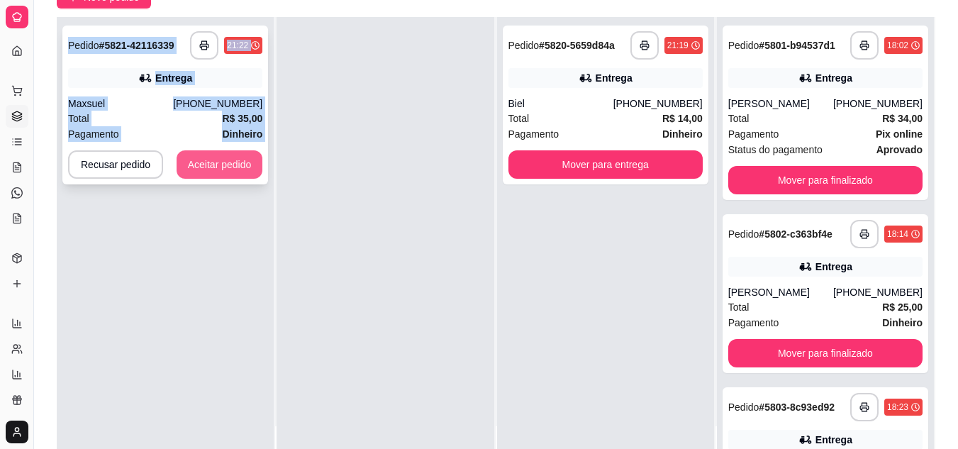
click at [225, 170] on button "Aceitar pedido" at bounding box center [220, 164] width 87 height 28
click at [225, 170] on div "Recusar pedido Aceitar pedido" at bounding box center [165, 164] width 194 height 28
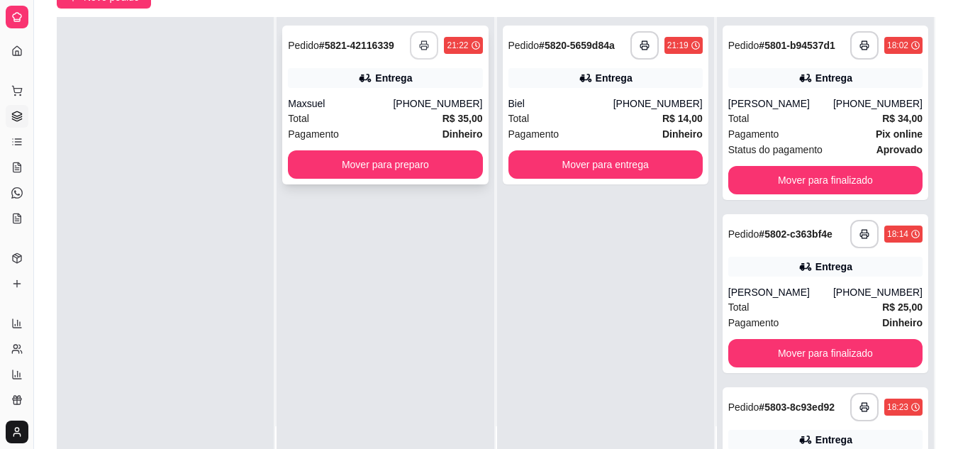
click at [429, 50] on button "button" at bounding box center [424, 45] width 28 height 28
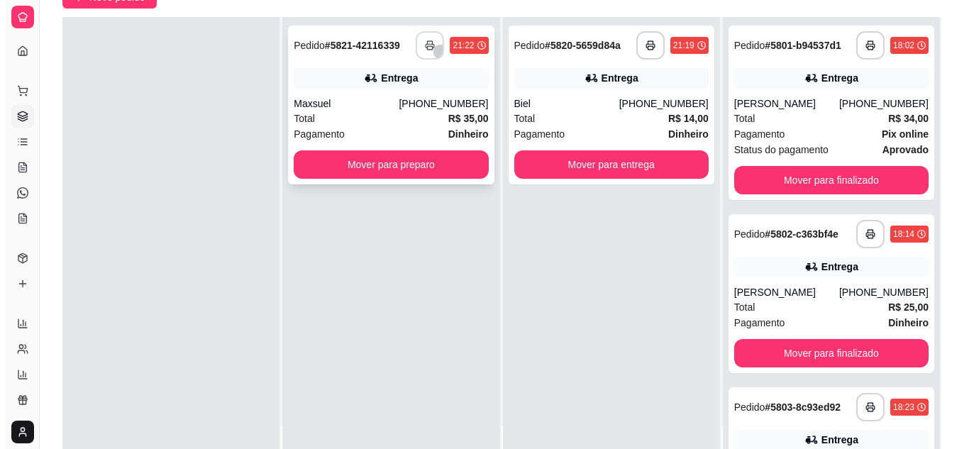
scroll to position [0, 0]
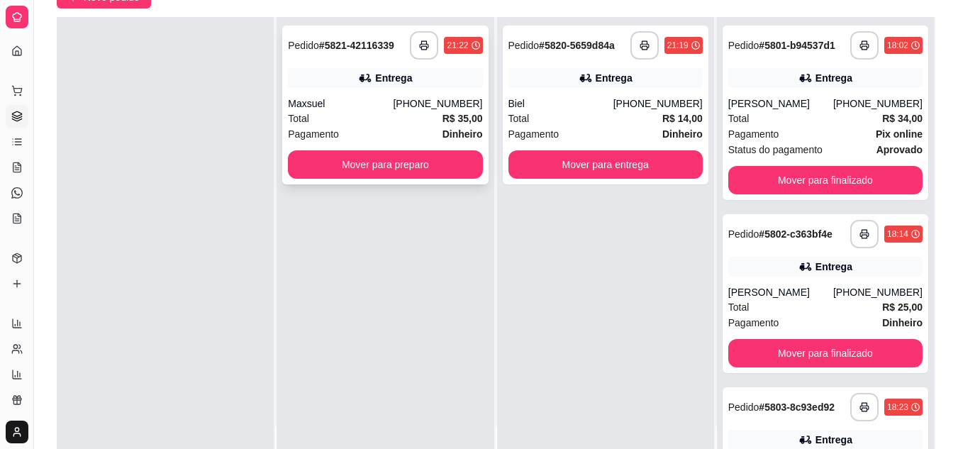
click at [395, 128] on div "Pagamento Dinheiro" at bounding box center [385, 134] width 194 height 16
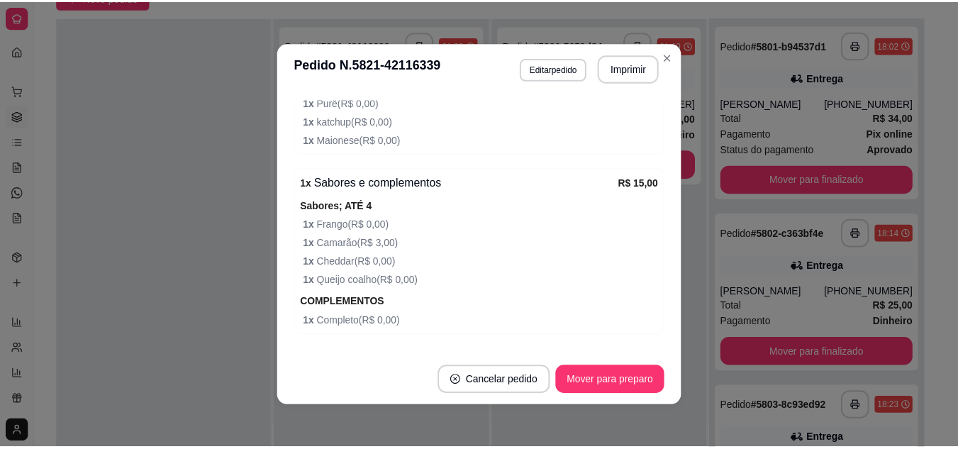
scroll to position [693, 0]
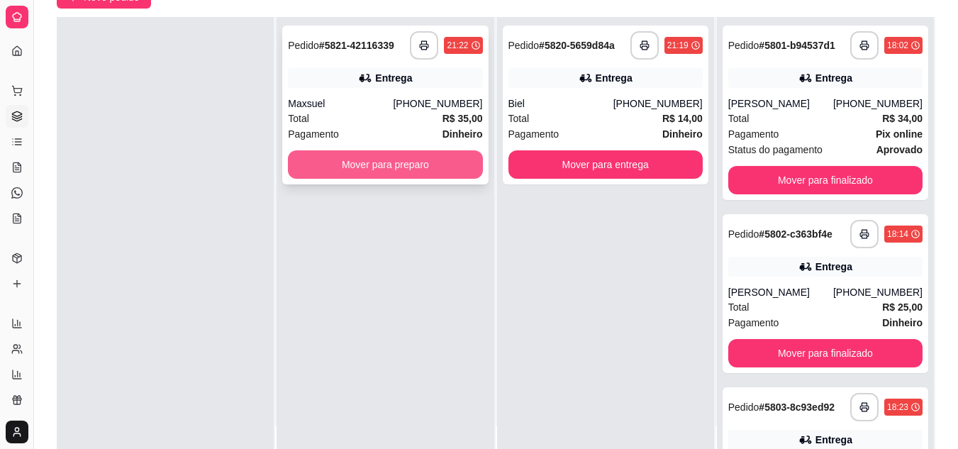
click at [407, 169] on button "Mover para preparo" at bounding box center [385, 164] width 194 height 28
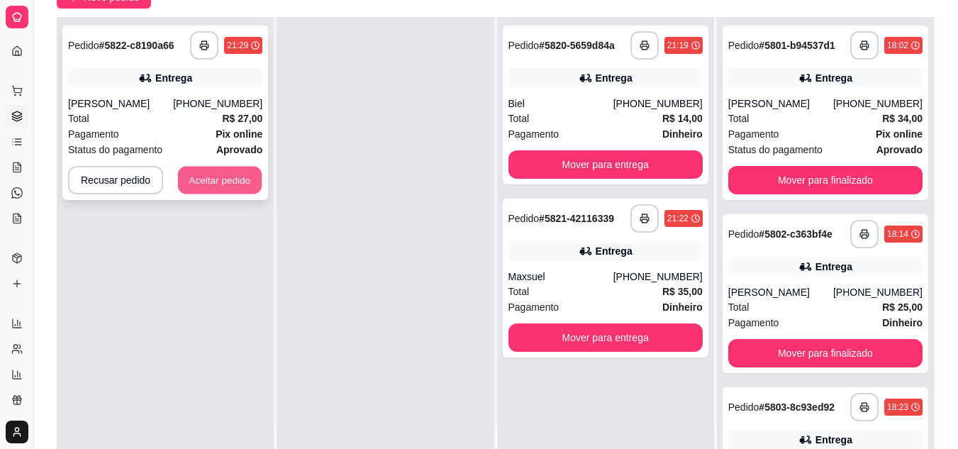
click at [248, 169] on button "Aceitar pedido" at bounding box center [220, 181] width 84 height 28
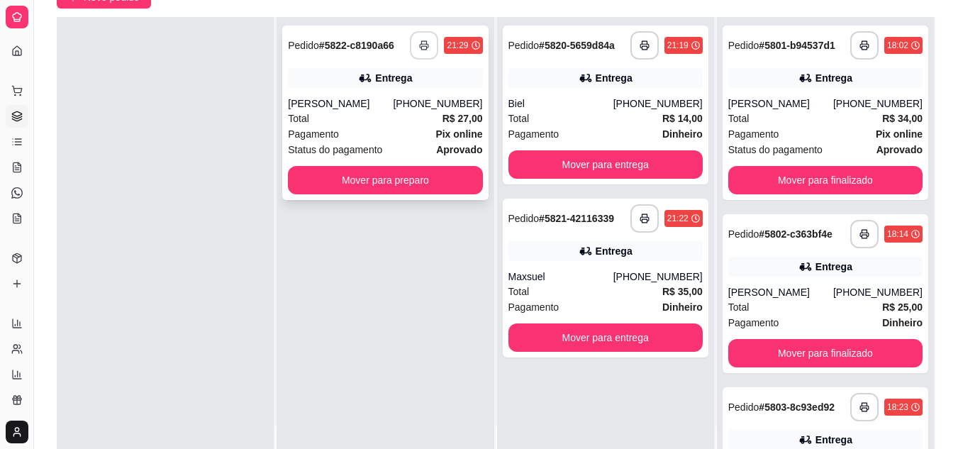
click at [425, 48] on button "button" at bounding box center [424, 45] width 28 height 28
click at [425, 48] on button "button" at bounding box center [425, 46] width 28 height 28
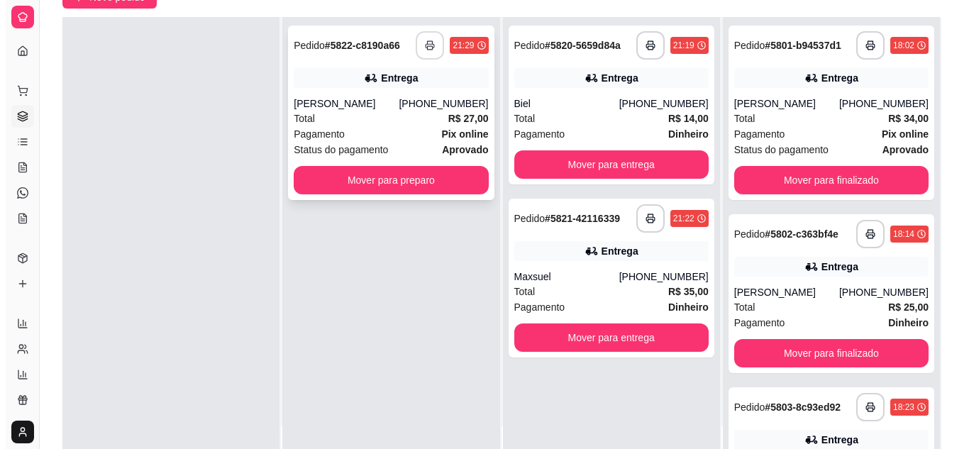
scroll to position [0, 0]
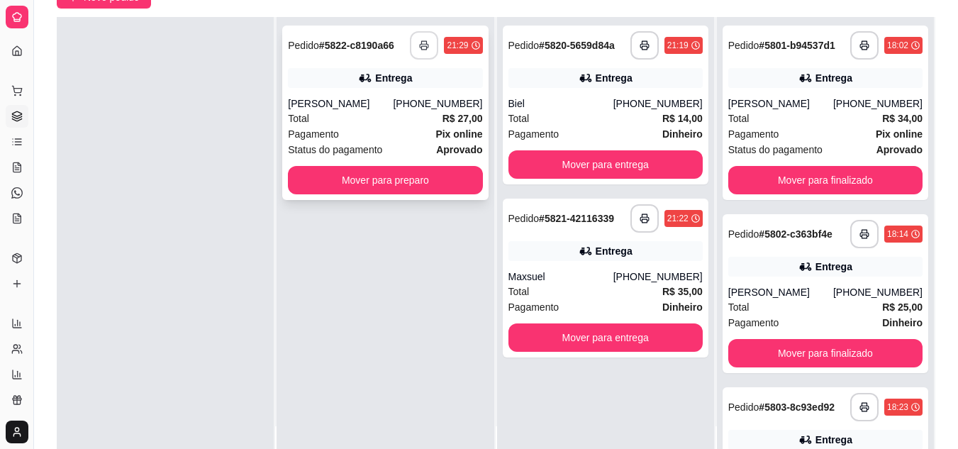
click at [362, 115] on div "Total R$ 27,00" at bounding box center [385, 119] width 194 height 16
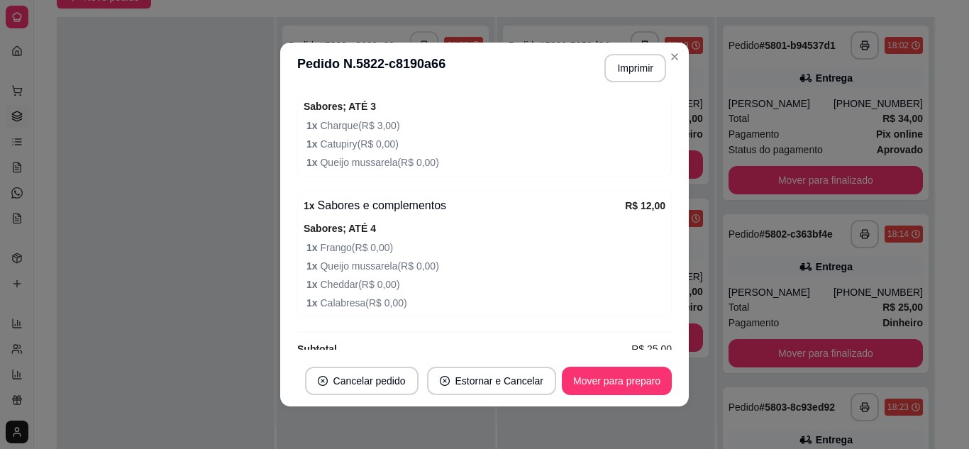
scroll to position [519, 0]
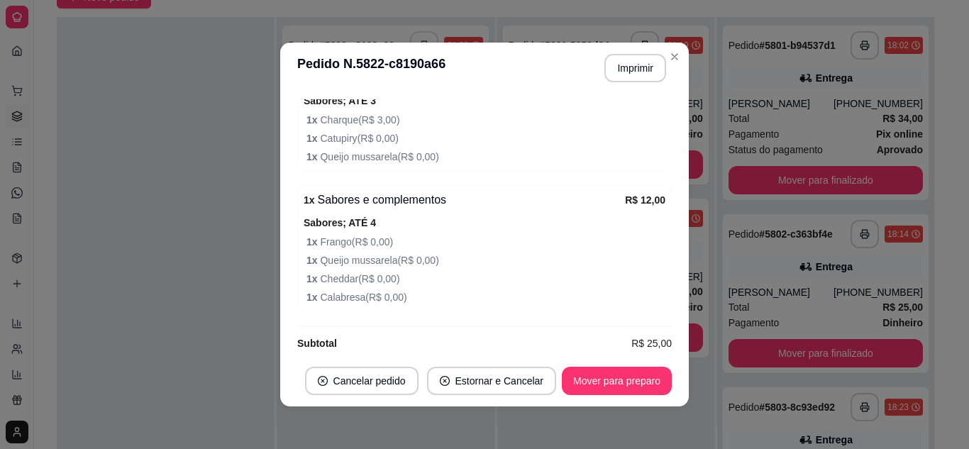
drag, startPoint x: 567, startPoint y: 218, endPoint x: 323, endPoint y: 257, distance: 247.8
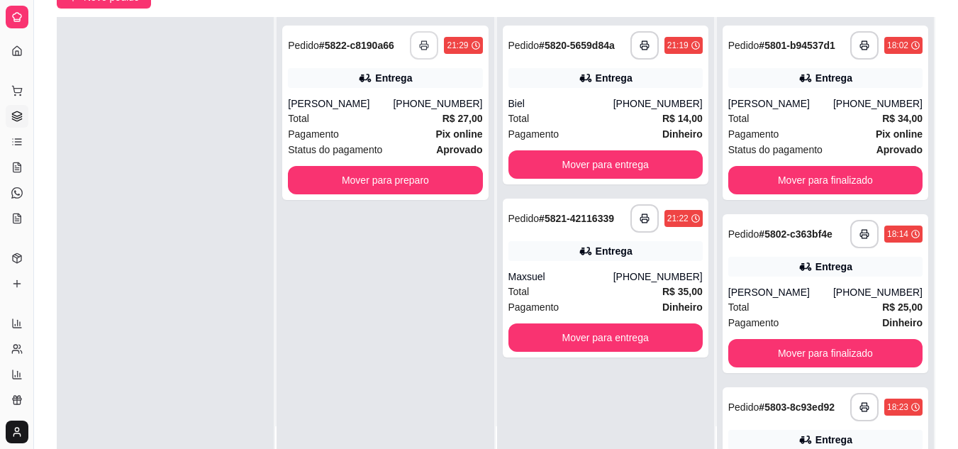
click at [172, 228] on div at bounding box center [165, 241] width 217 height 449
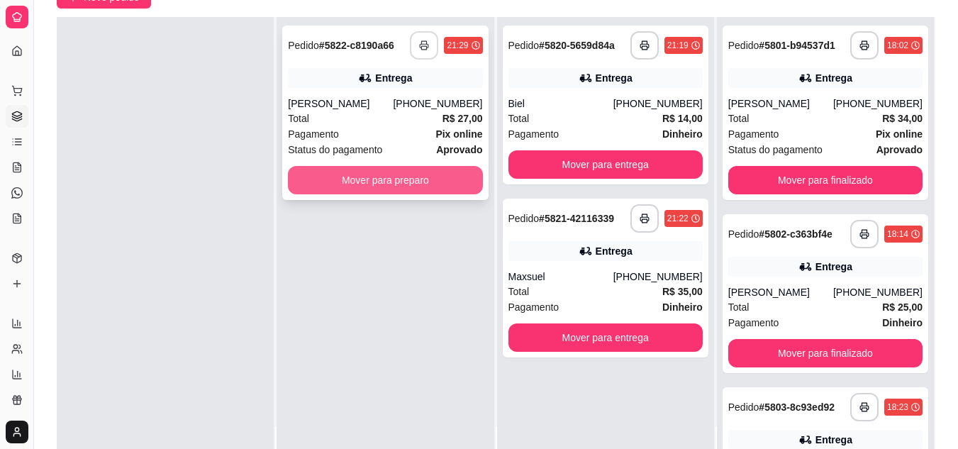
click at [391, 177] on button "Mover para preparo" at bounding box center [385, 180] width 194 height 28
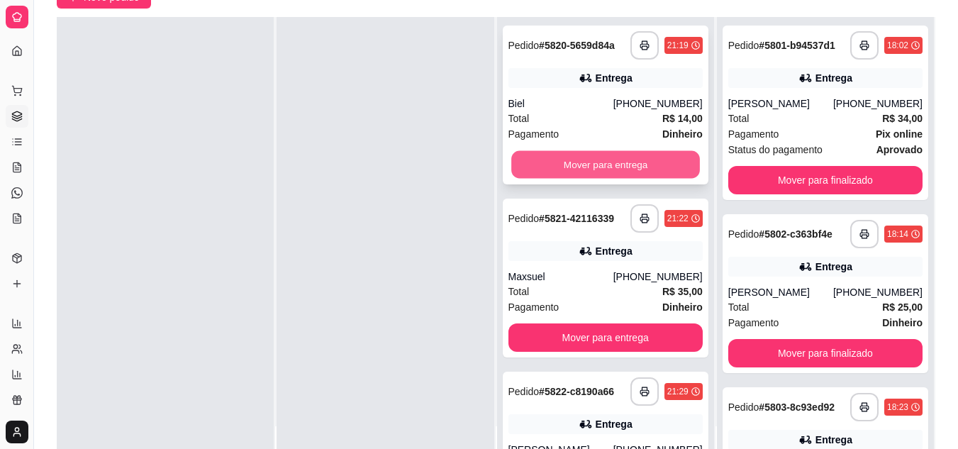
click at [647, 166] on button "Mover para entrega" at bounding box center [605, 165] width 189 height 28
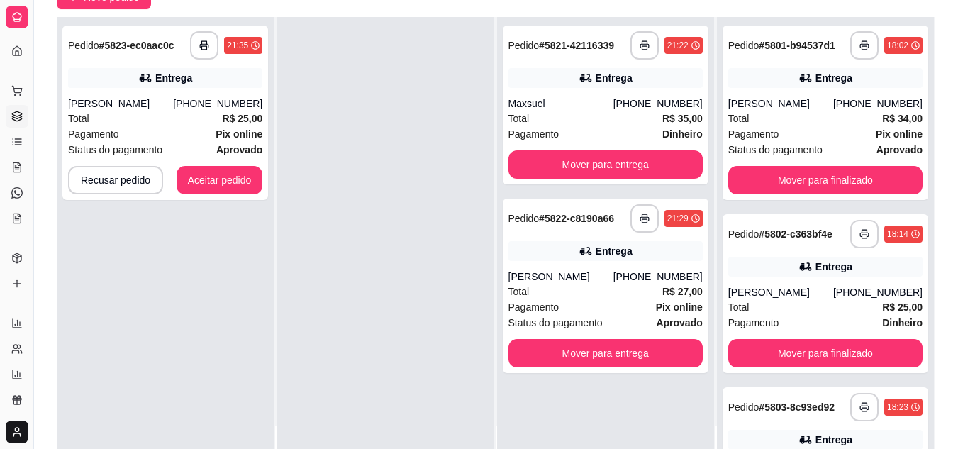
drag, startPoint x: 399, startPoint y: 264, endPoint x: 386, endPoint y: 260, distance: 13.7
click at [397, 268] on div at bounding box center [385, 241] width 217 height 449
click at [228, 167] on button "Aceitar pedido" at bounding box center [220, 180] width 87 height 28
click at [228, 167] on div "Recusar pedido Aceitar pedido" at bounding box center [165, 180] width 194 height 28
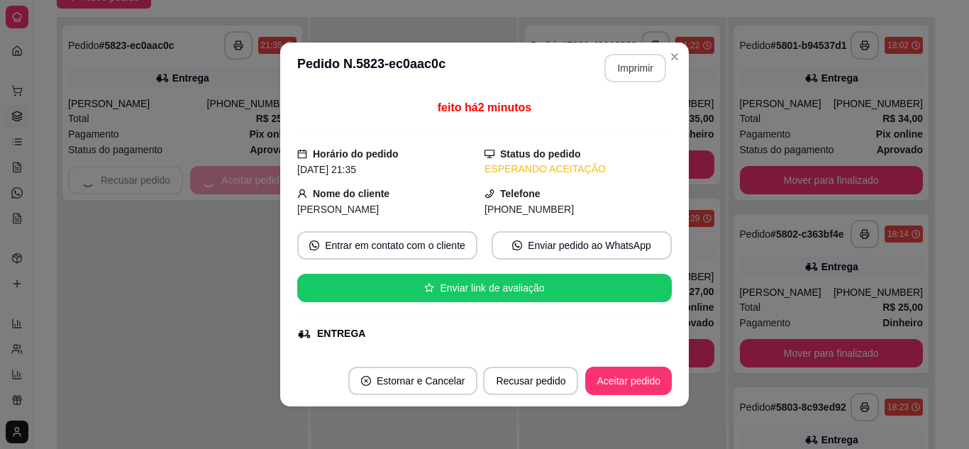
click at [630, 65] on button "Imprimir" at bounding box center [635, 68] width 62 height 28
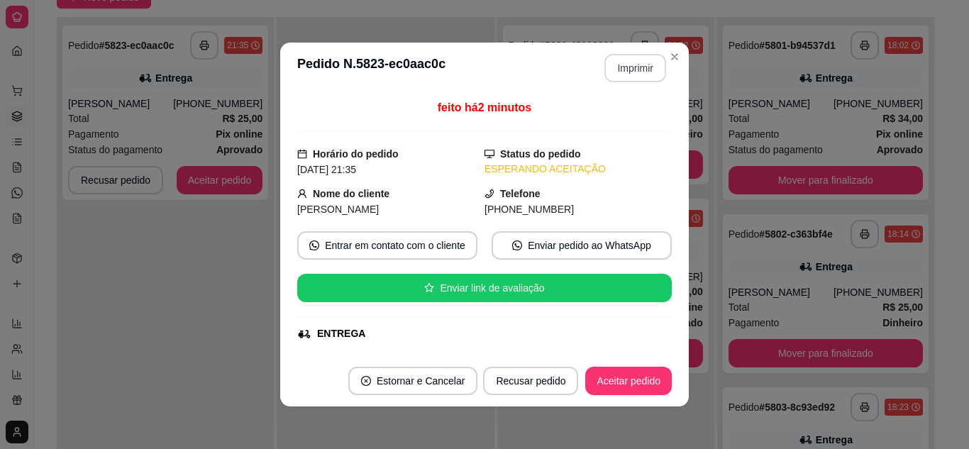
scroll to position [0, 0]
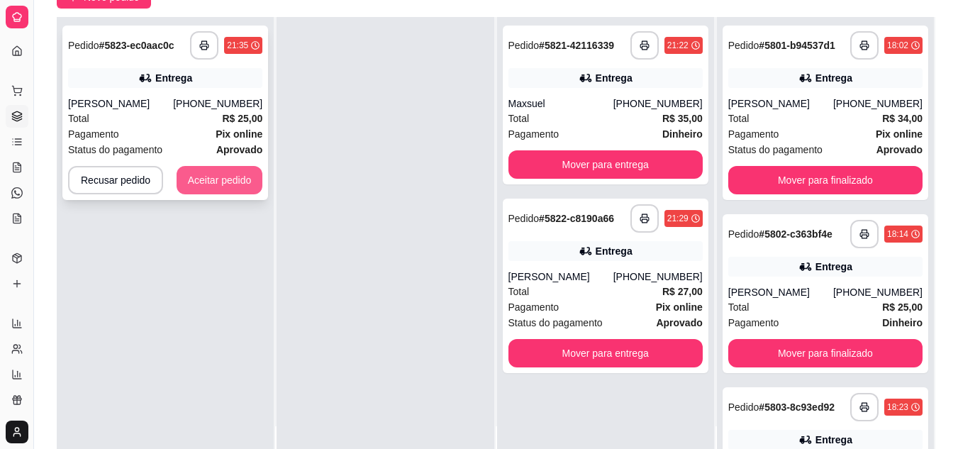
click at [228, 179] on button "Aceitar pedido" at bounding box center [220, 180] width 87 height 28
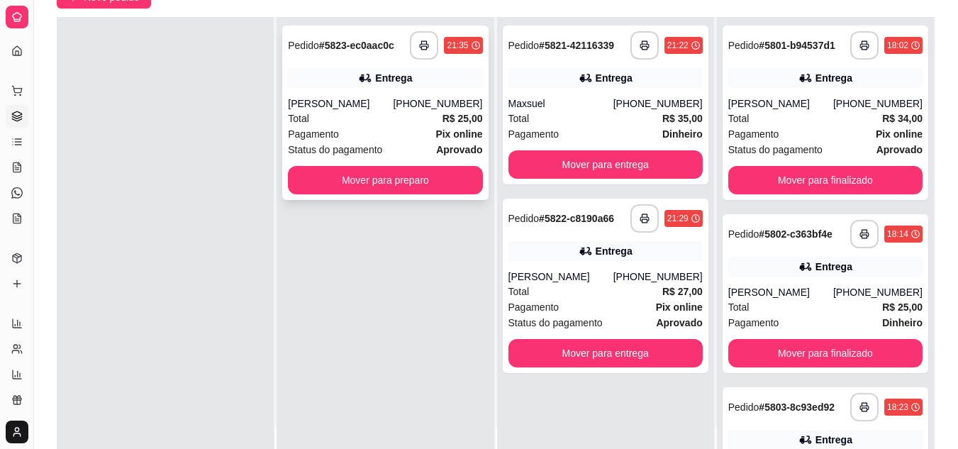
click at [408, 127] on div "Pagamento Pix online" at bounding box center [385, 134] width 194 height 16
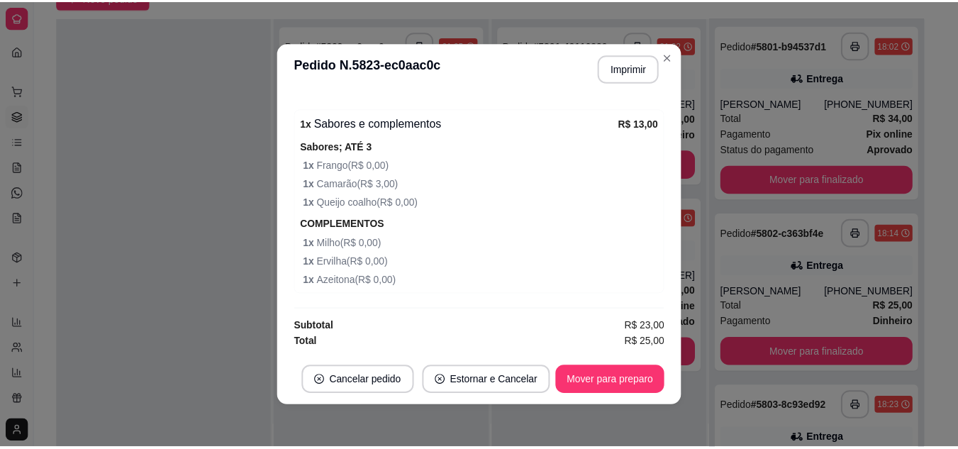
scroll to position [3, 0]
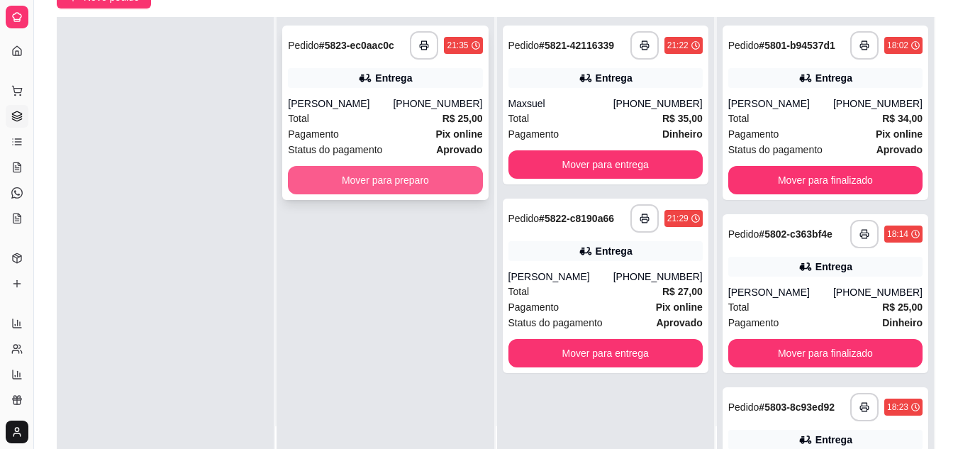
click at [450, 177] on button "Mover para preparo" at bounding box center [385, 180] width 194 height 28
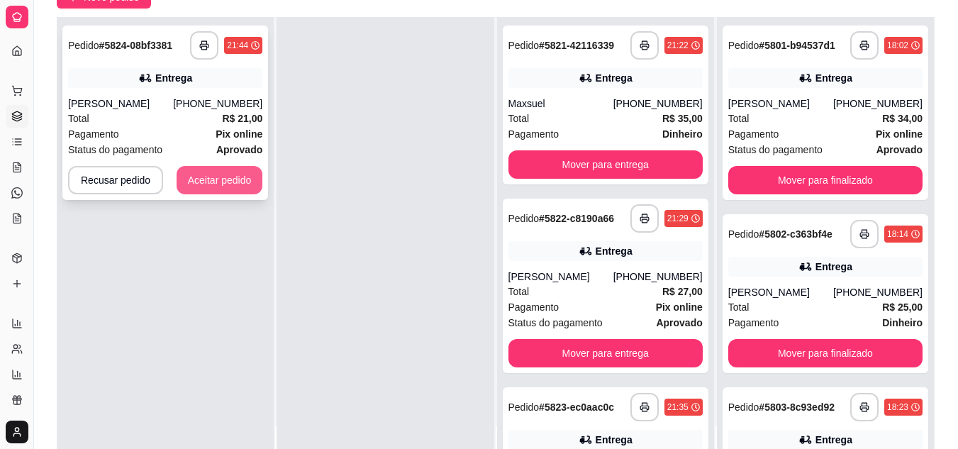
click at [226, 173] on button "Aceitar pedido" at bounding box center [220, 180] width 87 height 28
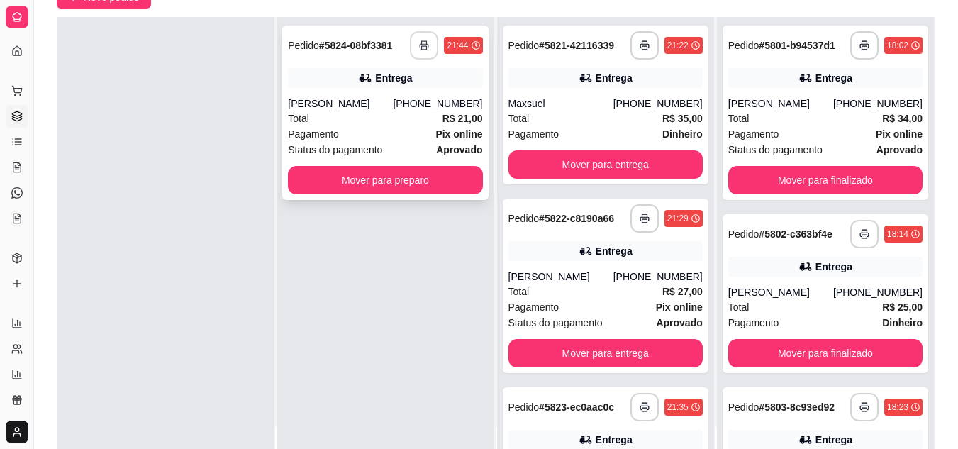
click at [419, 37] on button "button" at bounding box center [424, 45] width 28 height 28
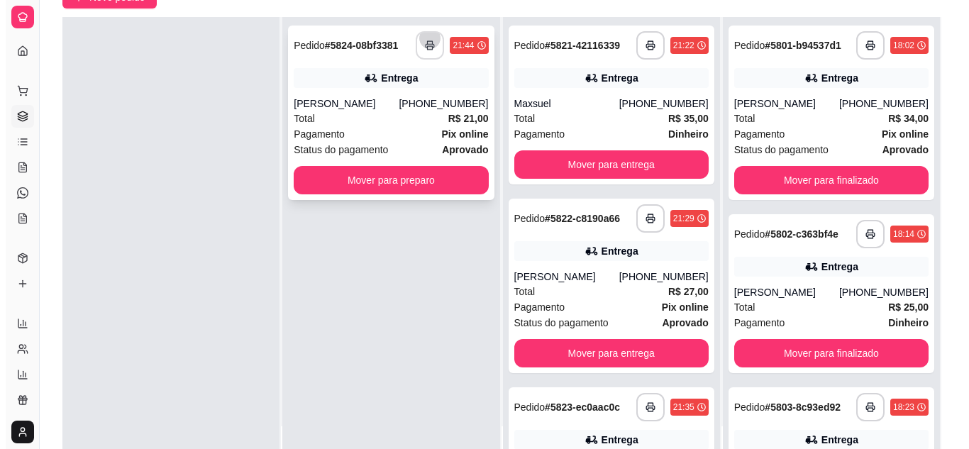
scroll to position [0, 0]
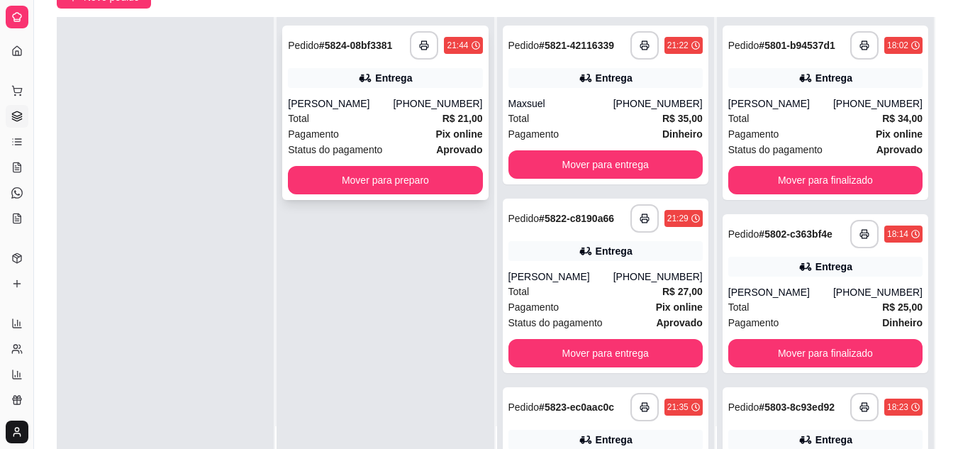
click at [386, 126] on div "Total R$ 21,00" at bounding box center [385, 119] width 194 height 16
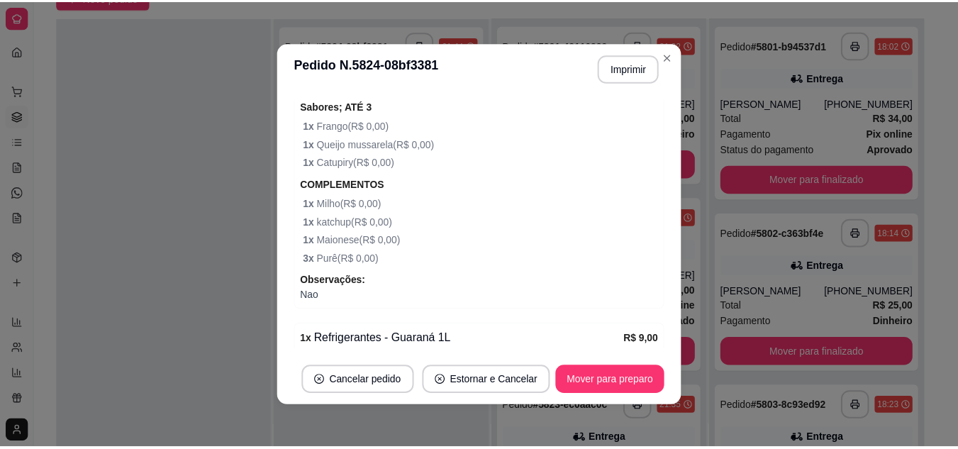
scroll to position [556, 0]
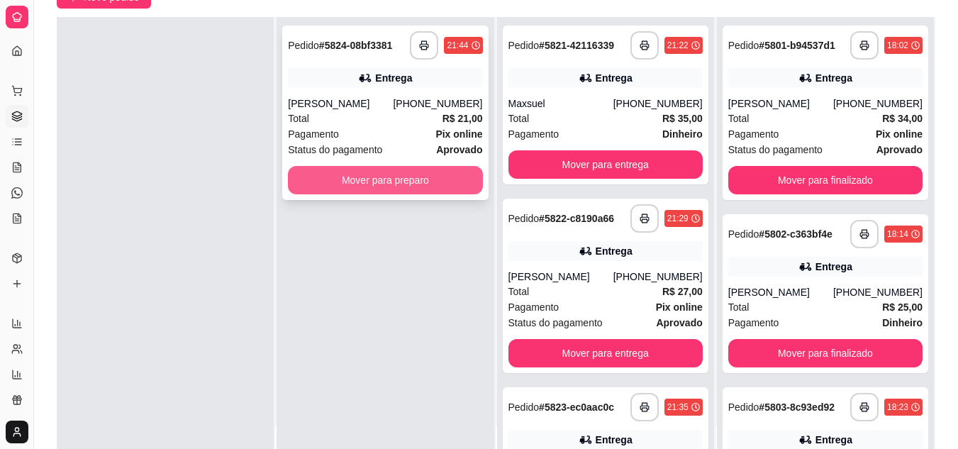
click at [401, 169] on button "Mover para preparo" at bounding box center [385, 180] width 194 height 28
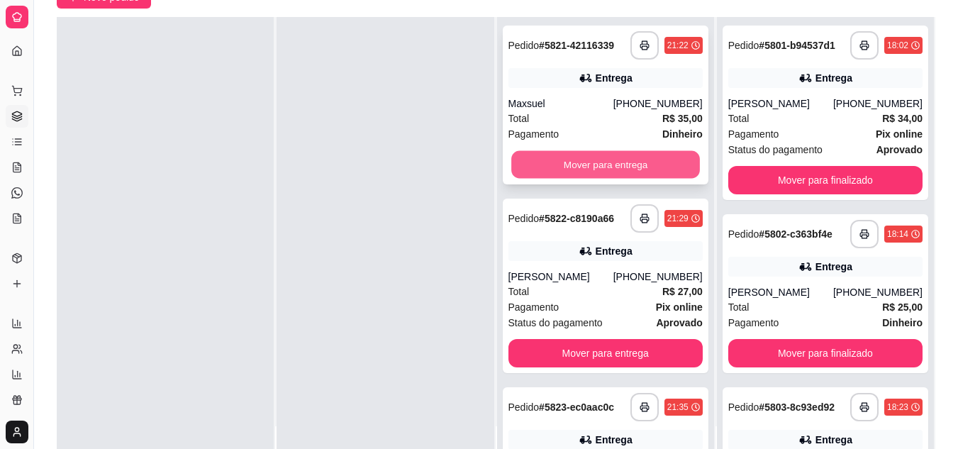
click at [636, 164] on button "Mover para entrega" at bounding box center [605, 165] width 189 height 28
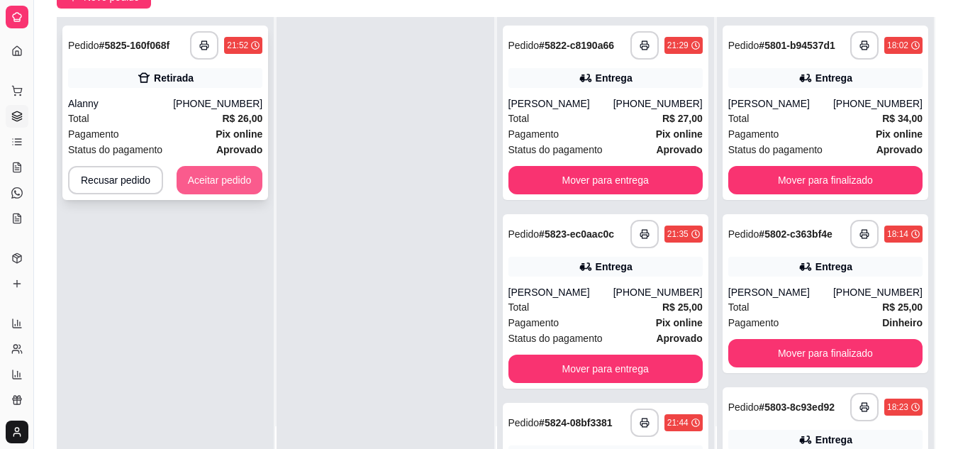
click at [209, 183] on button "Aceitar pedido" at bounding box center [220, 180] width 87 height 28
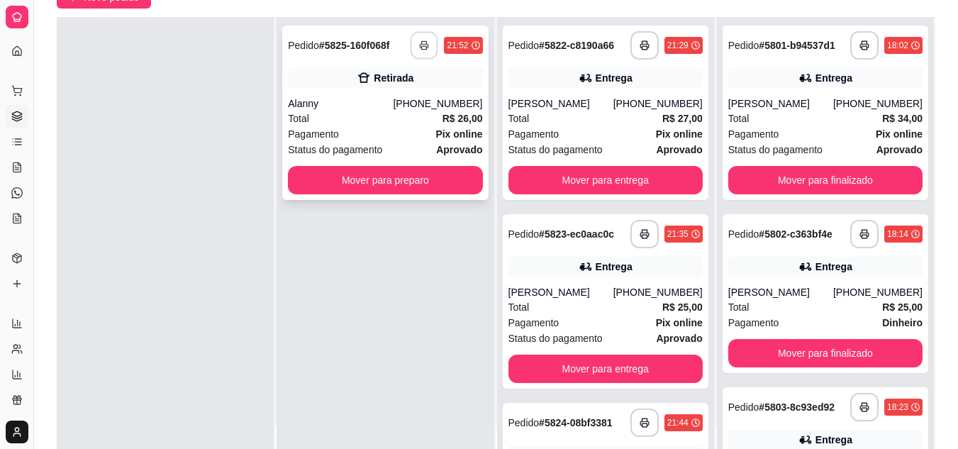
click at [423, 50] on rect "button" at bounding box center [424, 48] width 5 height 4
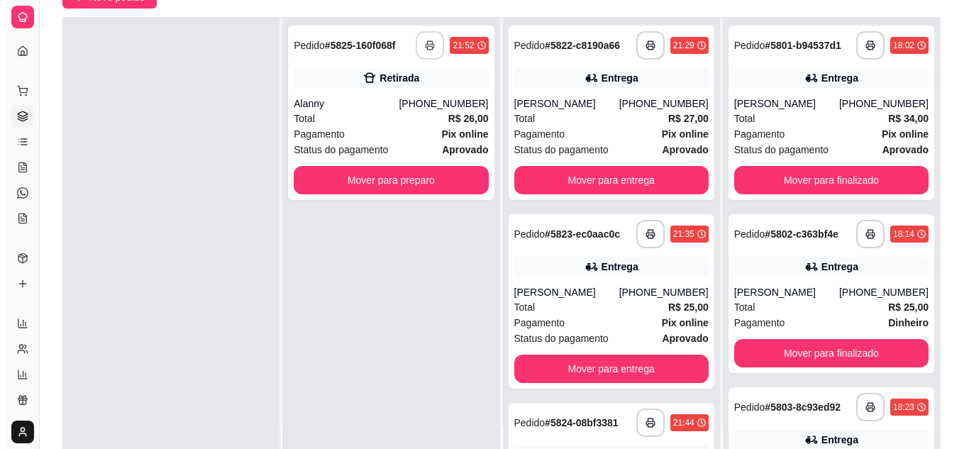
scroll to position [0, 0]
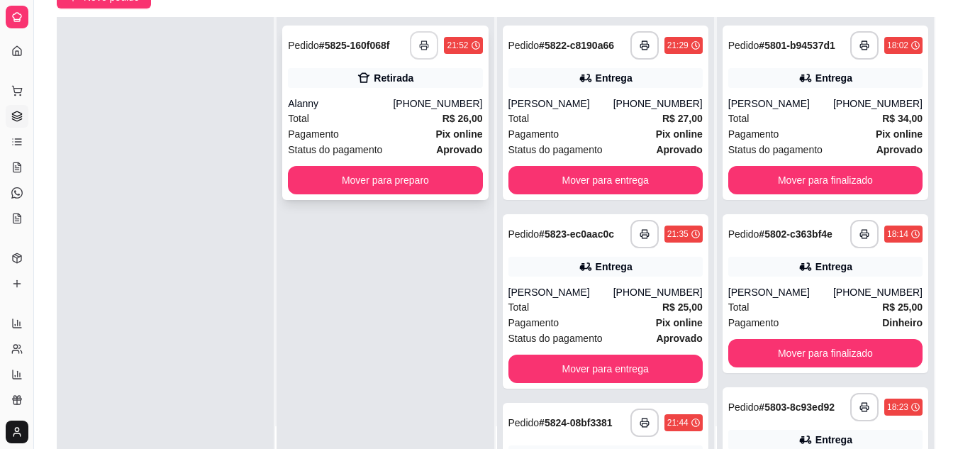
click at [367, 121] on div "Total R$ 26,00" at bounding box center [385, 119] width 194 height 16
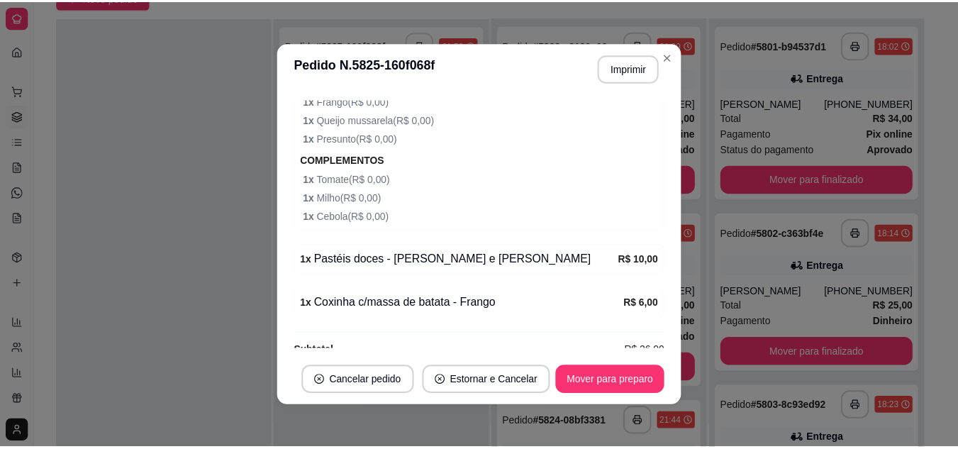
scroll to position [434, 0]
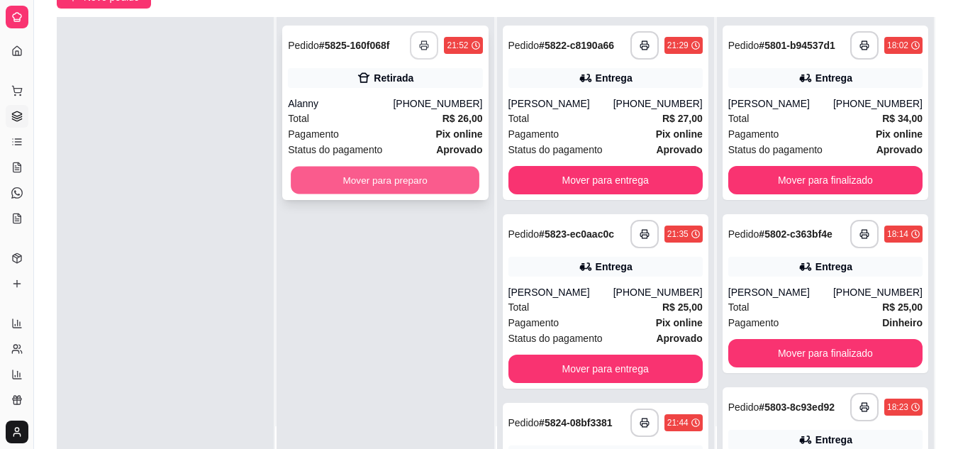
click at [384, 167] on button "Mover para preparo" at bounding box center [385, 181] width 189 height 28
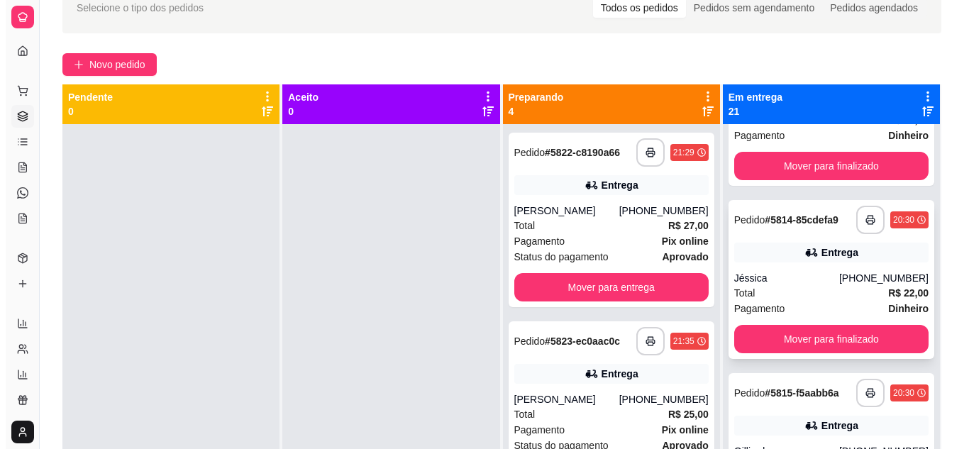
scroll to position [2457, 0]
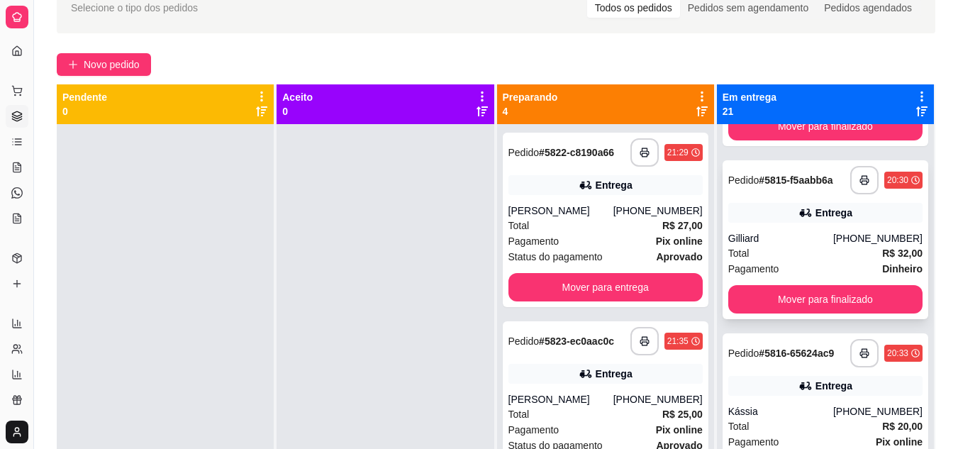
click at [815, 218] on div "Entrega" at bounding box center [833, 213] width 37 height 14
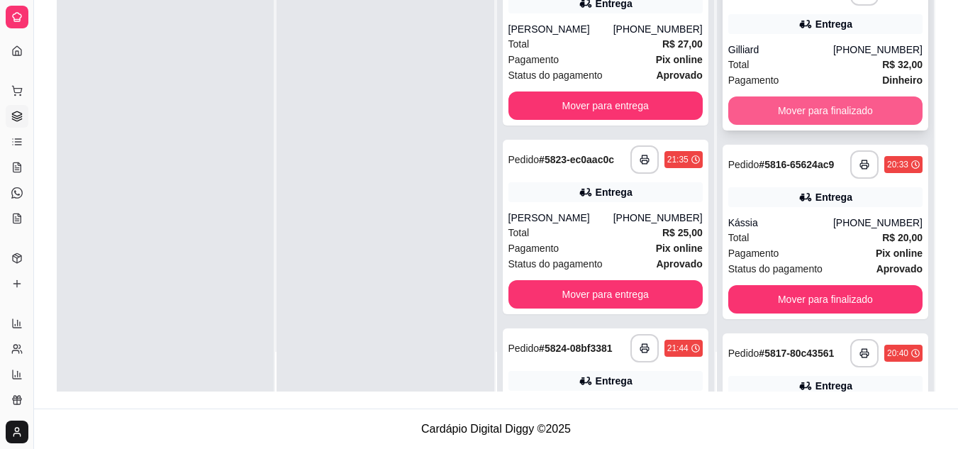
scroll to position [2392, 0]
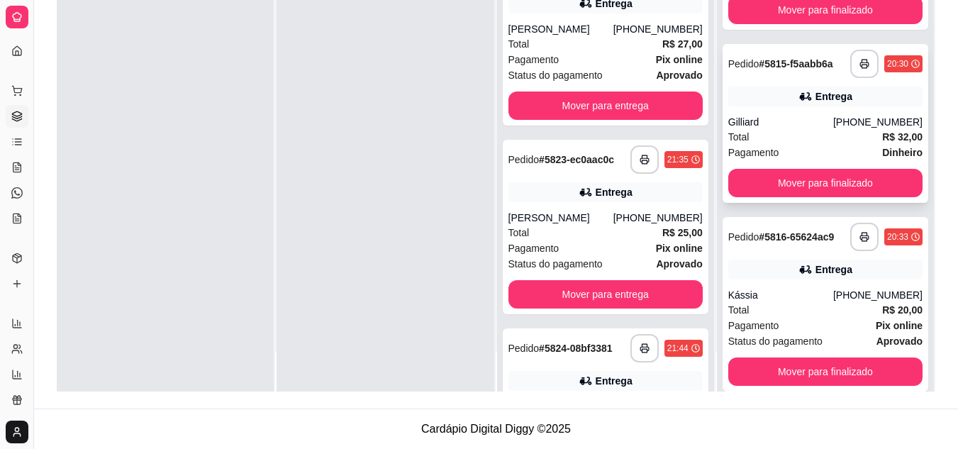
click at [800, 145] on div "Total R$ 32,00" at bounding box center [825, 137] width 194 height 16
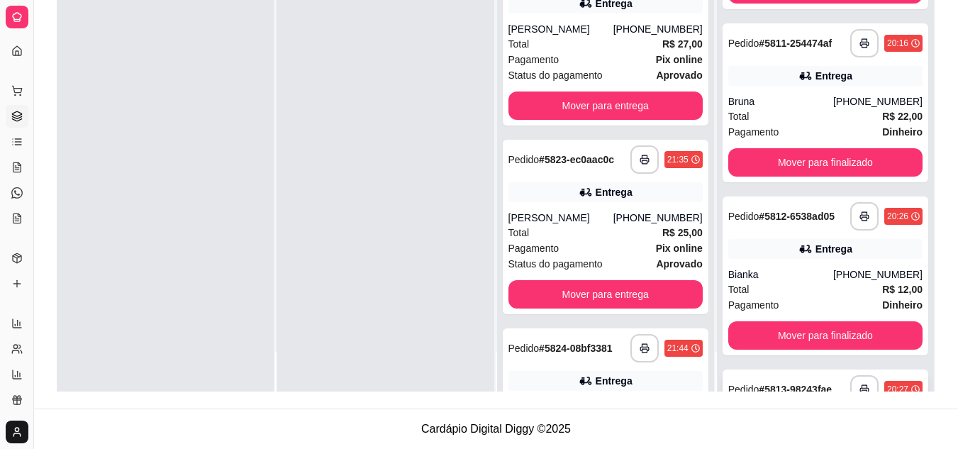
scroll to position [1683, 0]
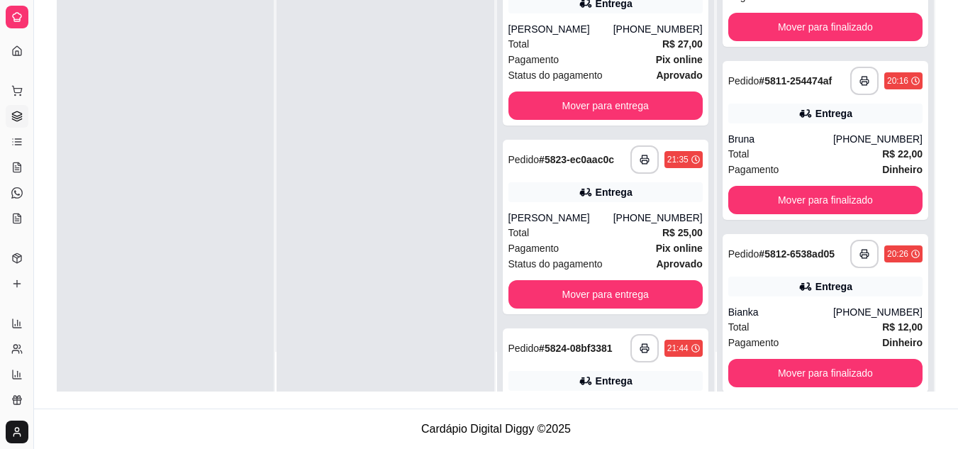
click at [849, 194] on button "Mover para finalizado" at bounding box center [825, 200] width 194 height 28
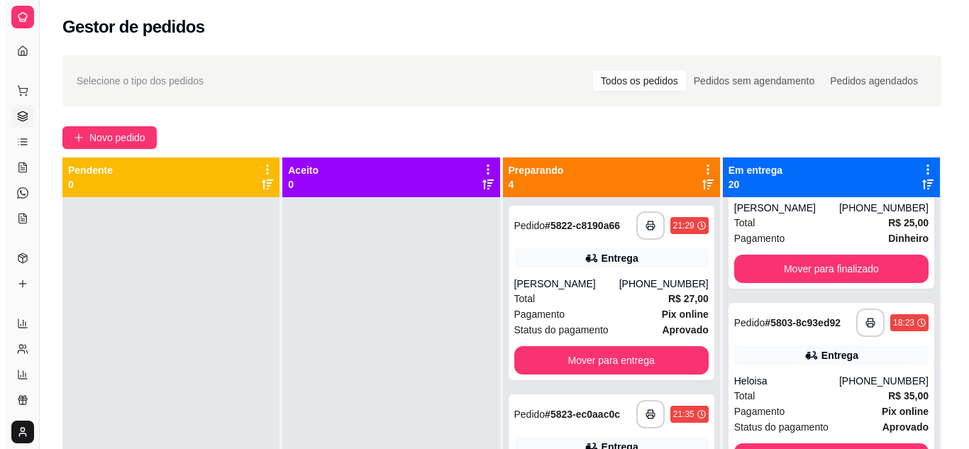
scroll to position [0, 0]
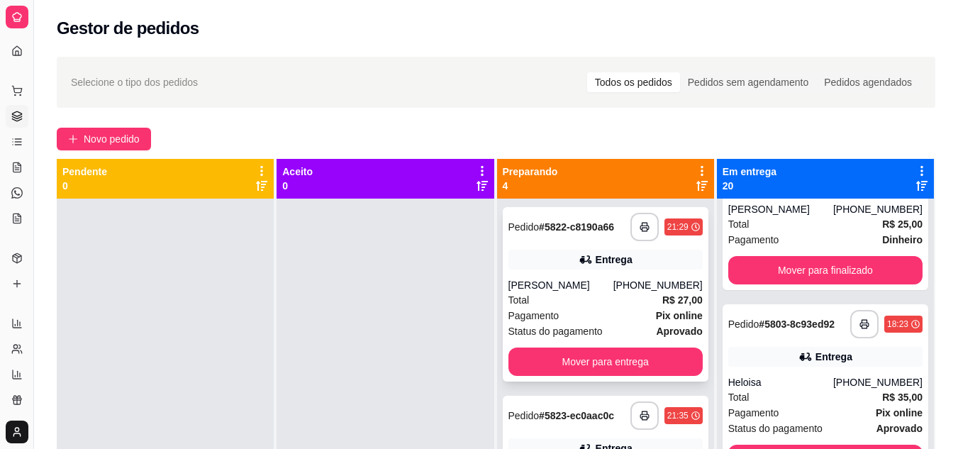
click at [590, 291] on div "[PERSON_NAME]" at bounding box center [560, 285] width 105 height 14
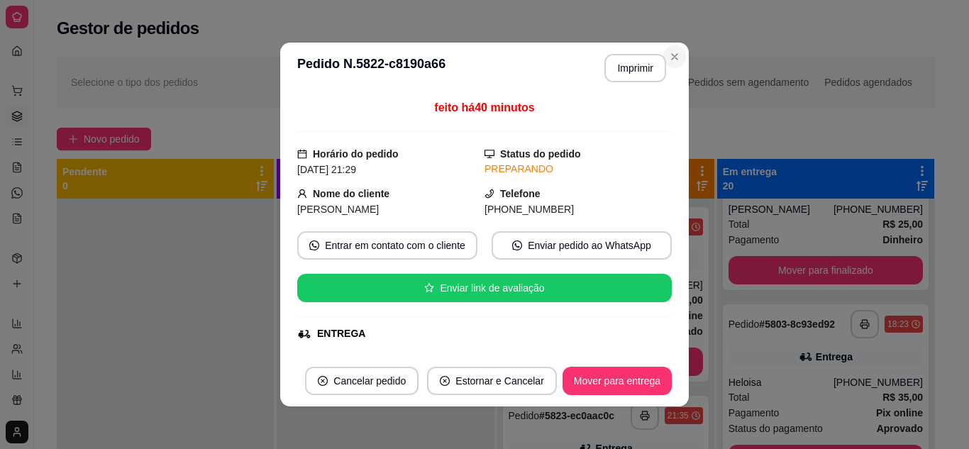
click at [669, 60] on div "Selecione o tipo dos pedidos Todos os pedidos Pedidos sem agendamento Pedidos a…" at bounding box center [496, 82] width 879 height 51
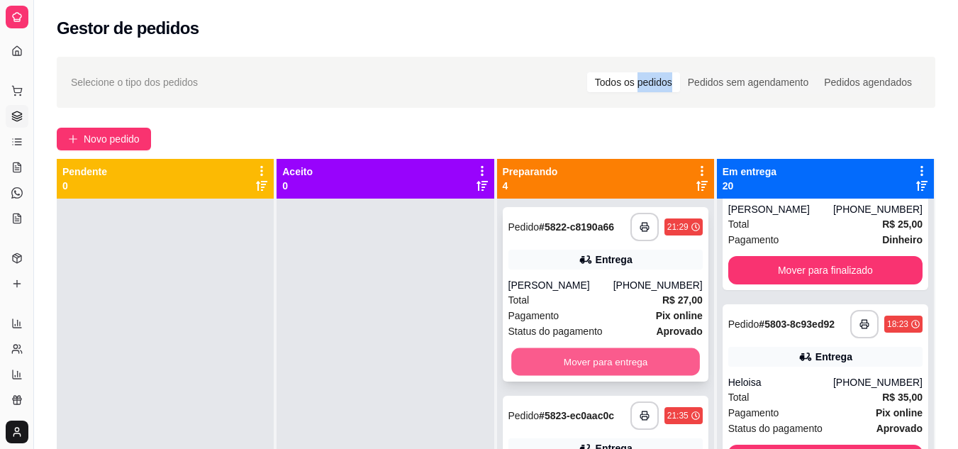
click at [591, 362] on button "Mover para entrega" at bounding box center [605, 362] width 189 height 28
click at [582, 362] on button "Mover para entrega" at bounding box center [605, 362] width 189 height 28
click at [582, 362] on button "Mover para entrega" at bounding box center [605, 361] width 194 height 28
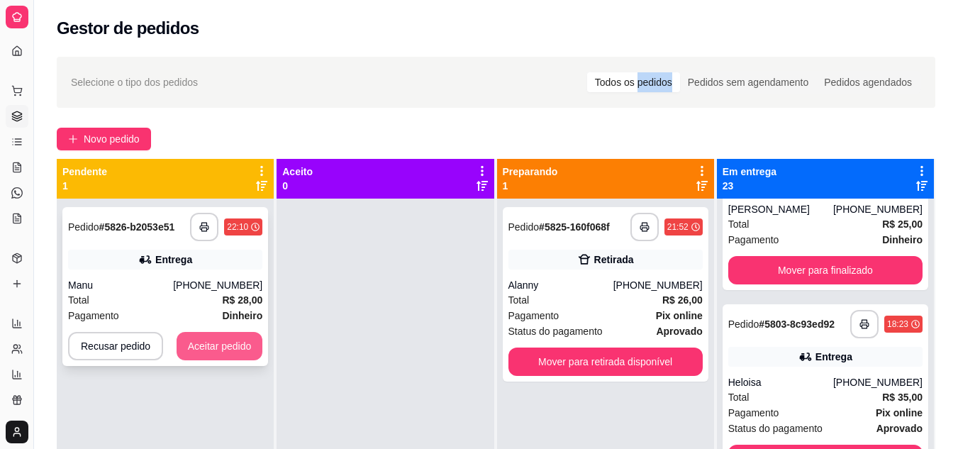
click at [205, 352] on button "Aceitar pedido" at bounding box center [220, 346] width 87 height 28
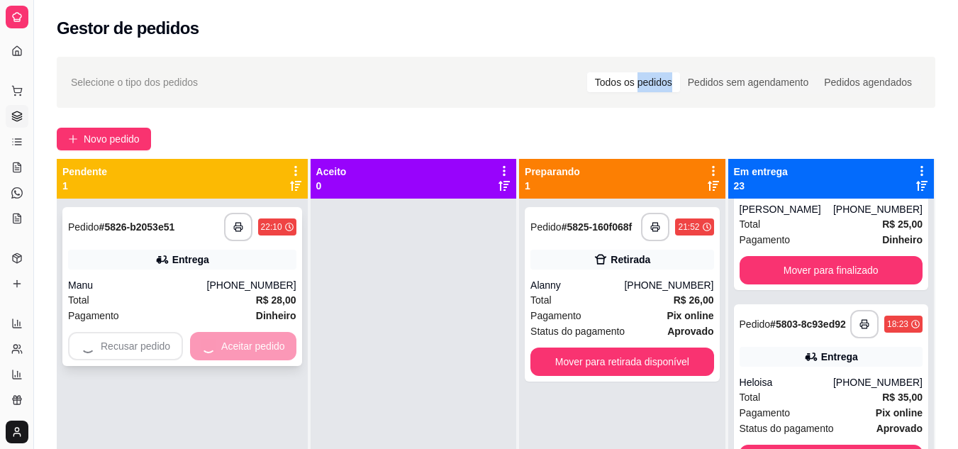
click at [205, 352] on div "Recusar pedido Aceitar pedido" at bounding box center [182, 346] width 228 height 28
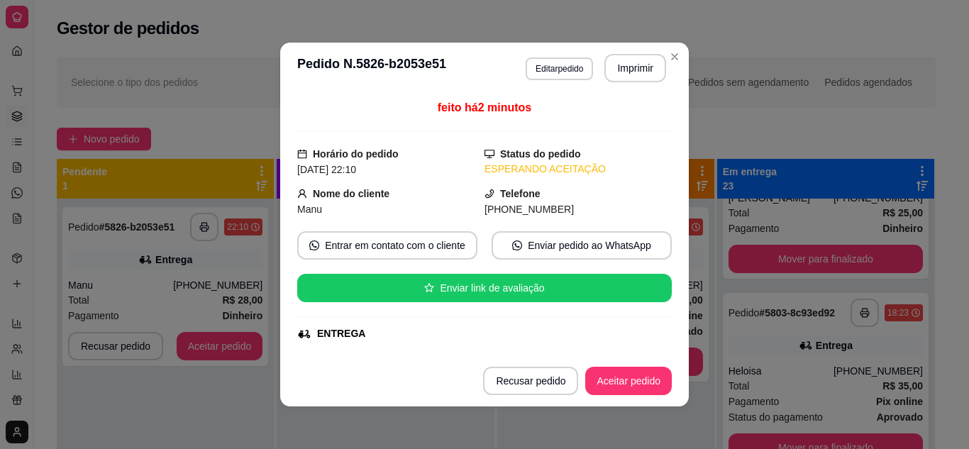
scroll to position [264, 0]
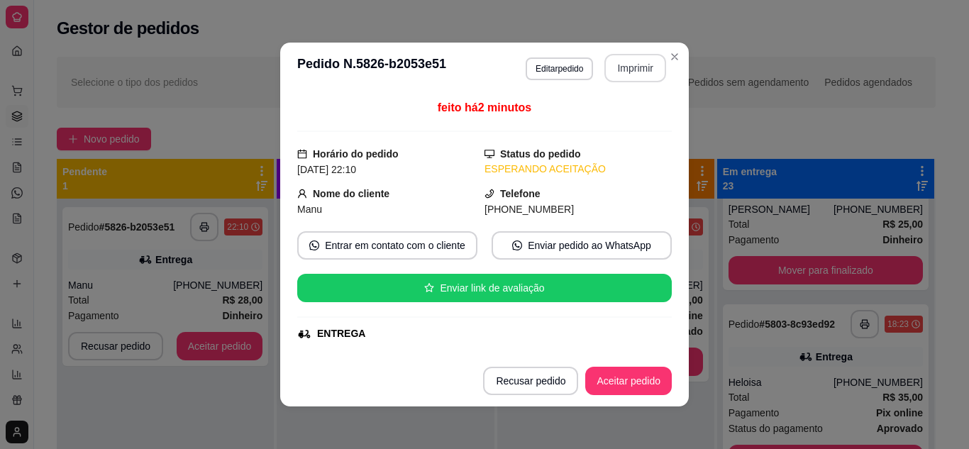
click at [618, 64] on button "Imprimir" at bounding box center [635, 68] width 62 height 28
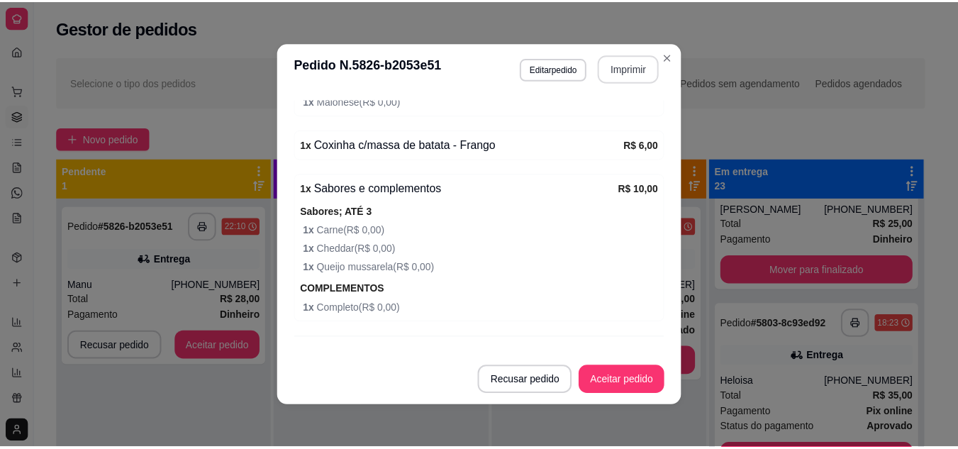
scroll to position [737, 0]
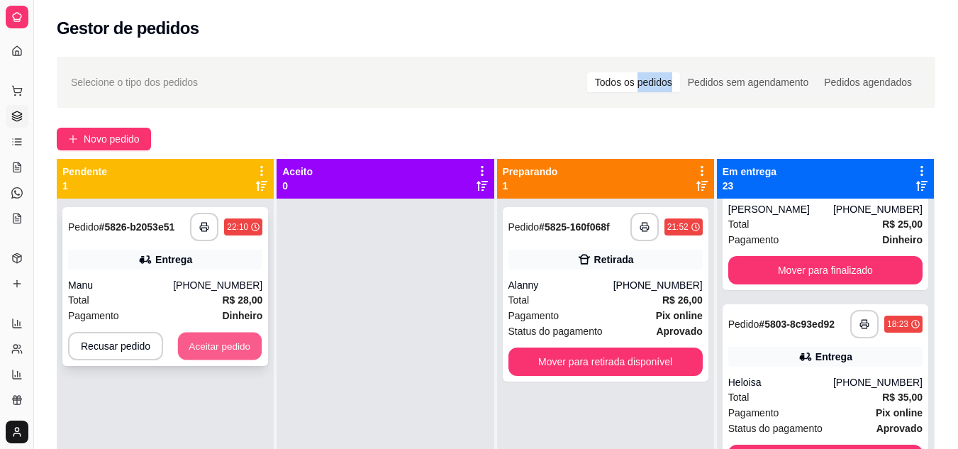
click at [216, 338] on button "Aceitar pedido" at bounding box center [220, 347] width 84 height 28
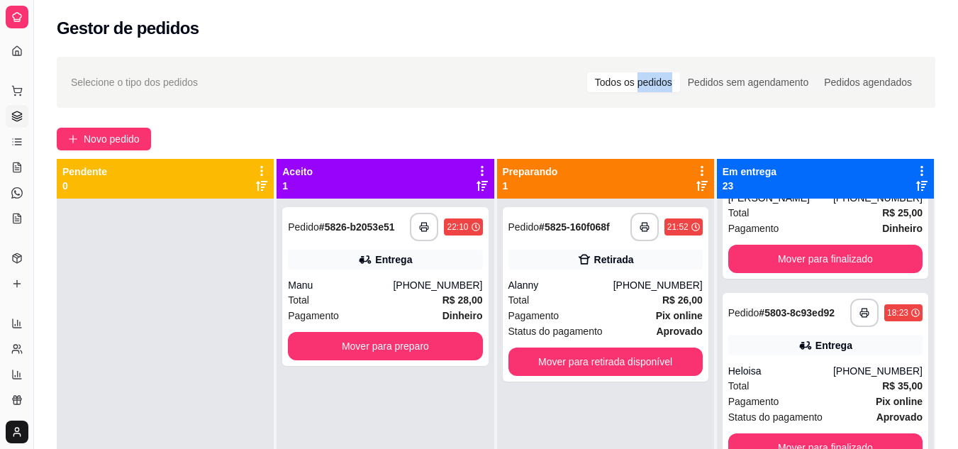
scroll to position [264, 0]
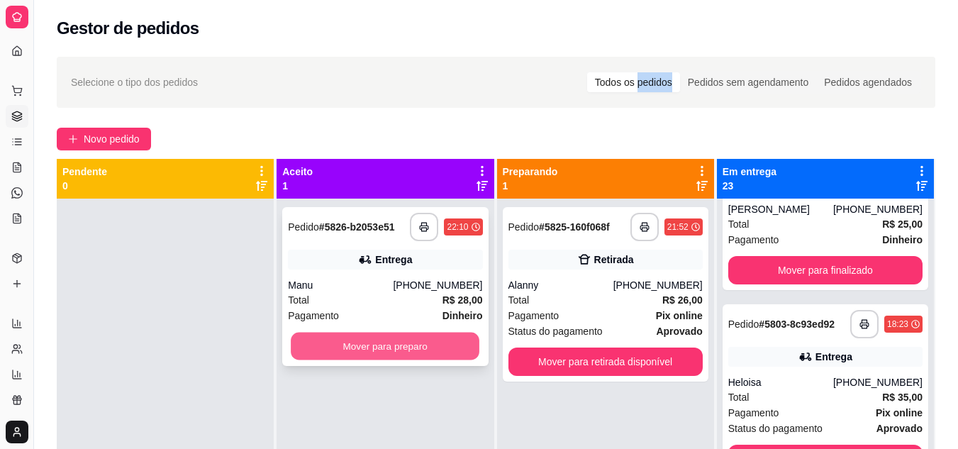
click at [429, 345] on button "Mover para preparo" at bounding box center [385, 347] width 189 height 28
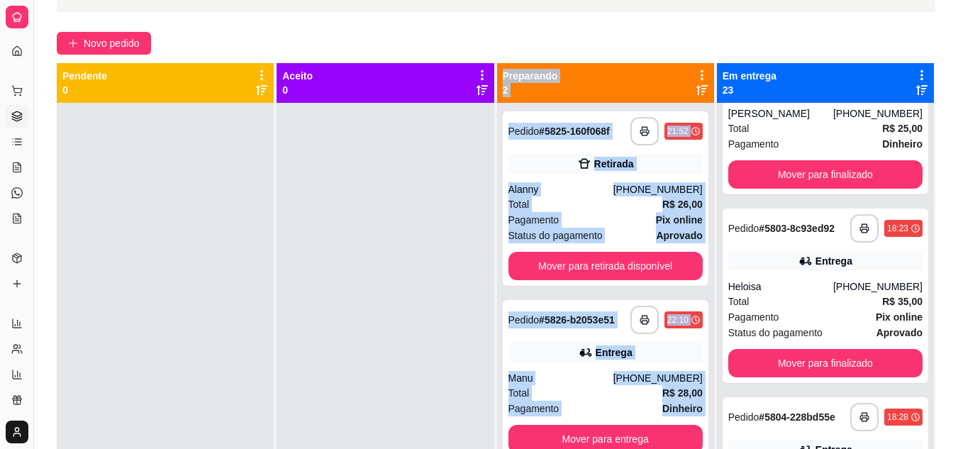
drag, startPoint x: 520, startPoint y: 453, endPoint x: 521, endPoint y: 467, distance: 14.2
click at [521, 353] on html "Diggy Sistema de Gestão L La Casa do Pa ... Loja aberta Plano Customizado até 2…" at bounding box center [479, 128] width 958 height 449
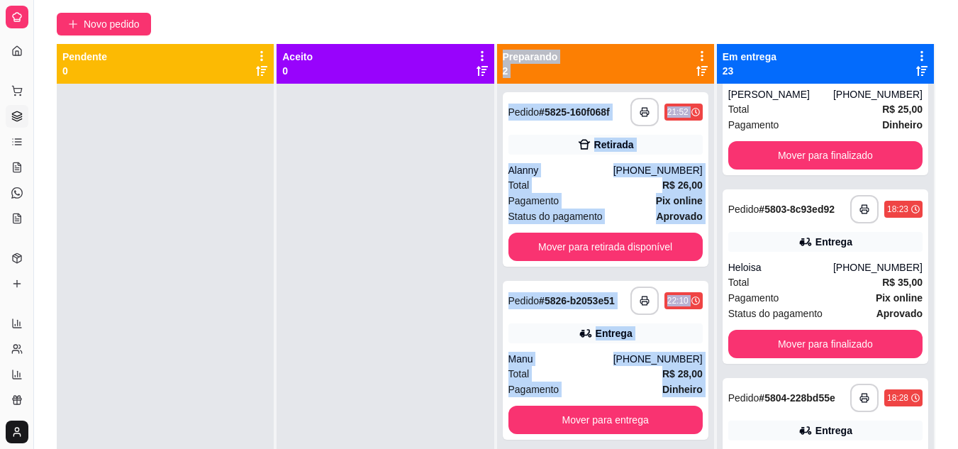
click at [344, 311] on div at bounding box center [385, 308] width 217 height 449
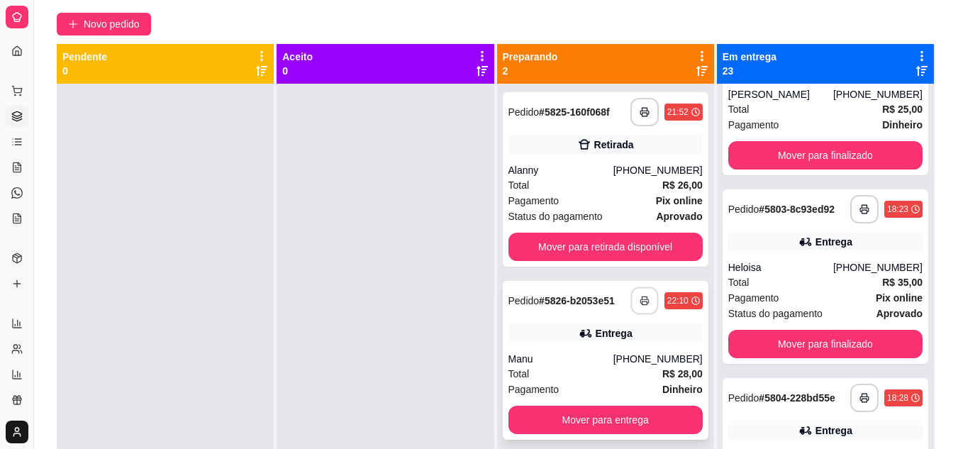
click at [640, 298] on icon "button" at bounding box center [645, 301] width 10 height 10
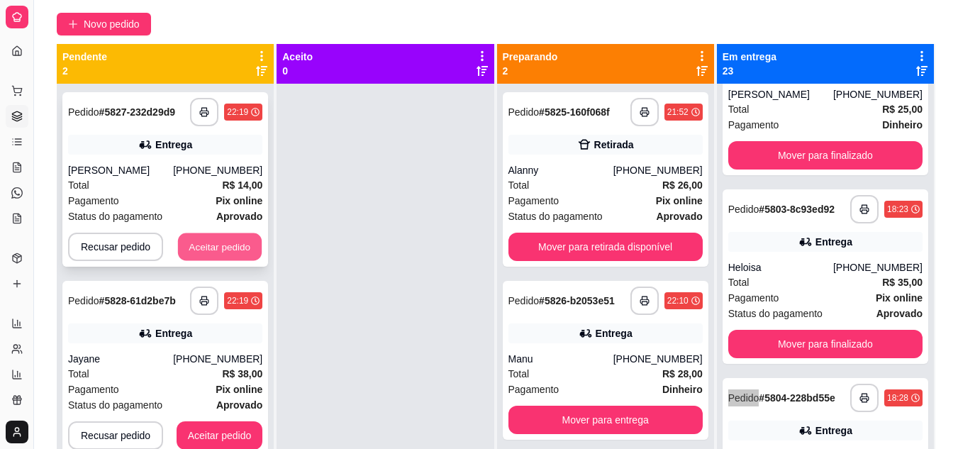
click at [220, 251] on button "Aceitar pedido" at bounding box center [220, 247] width 84 height 28
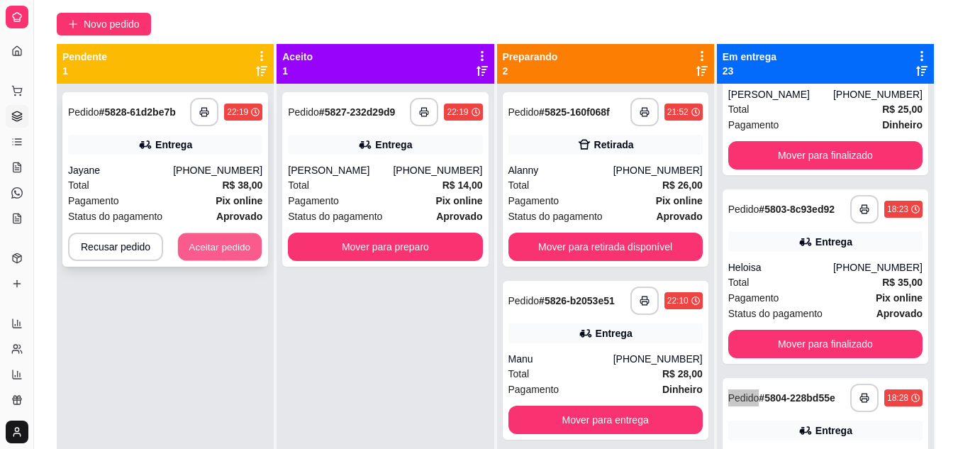
click at [214, 252] on button "Aceitar pedido" at bounding box center [220, 247] width 84 height 28
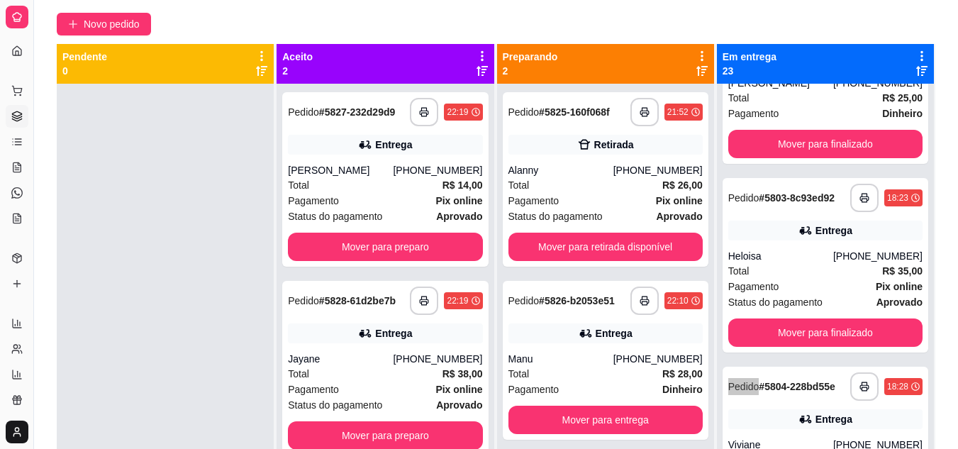
scroll to position [264, 0]
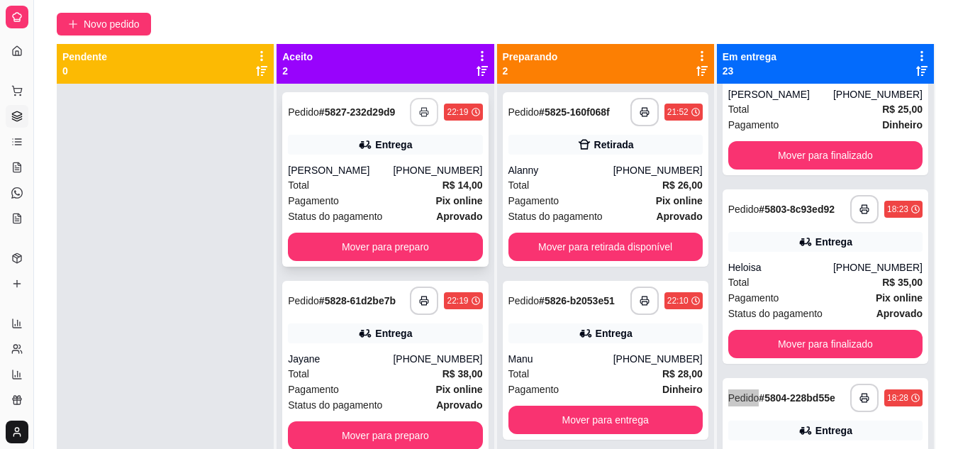
click at [422, 119] on button "button" at bounding box center [424, 112] width 28 height 28
click at [422, 119] on button "button" at bounding box center [425, 113] width 28 height 28
click at [430, 298] on button "button" at bounding box center [424, 300] width 28 height 28
click at [327, 186] on div "Total R$ 14,00" at bounding box center [385, 185] width 194 height 16
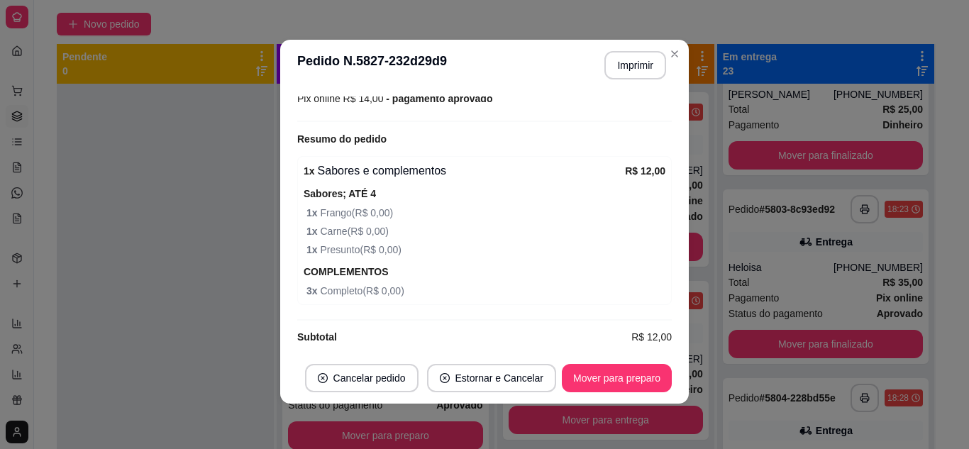
scroll to position [420, 0]
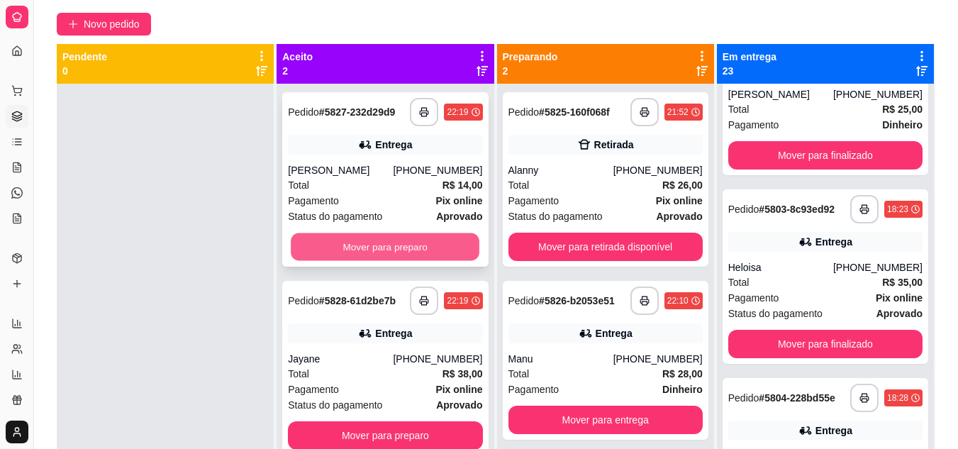
click at [395, 249] on button "Mover para preparo" at bounding box center [385, 247] width 189 height 28
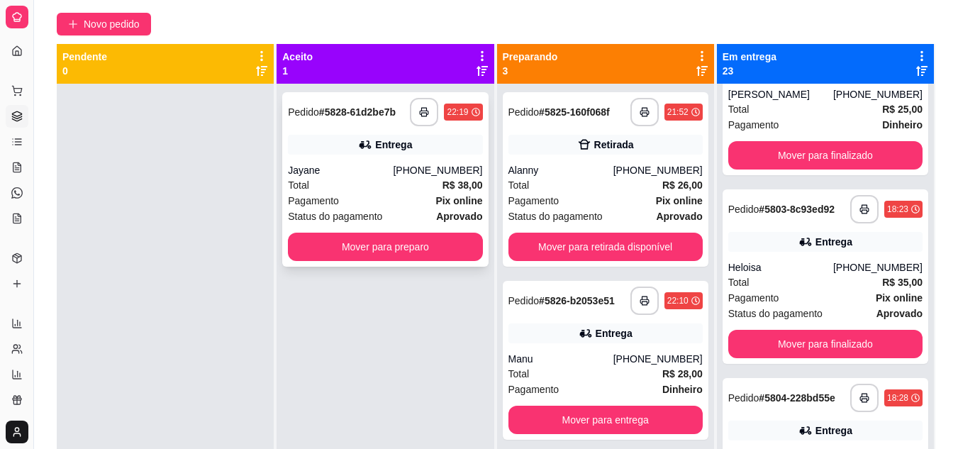
click at [373, 180] on div "Total R$ 38,00" at bounding box center [385, 185] width 194 height 16
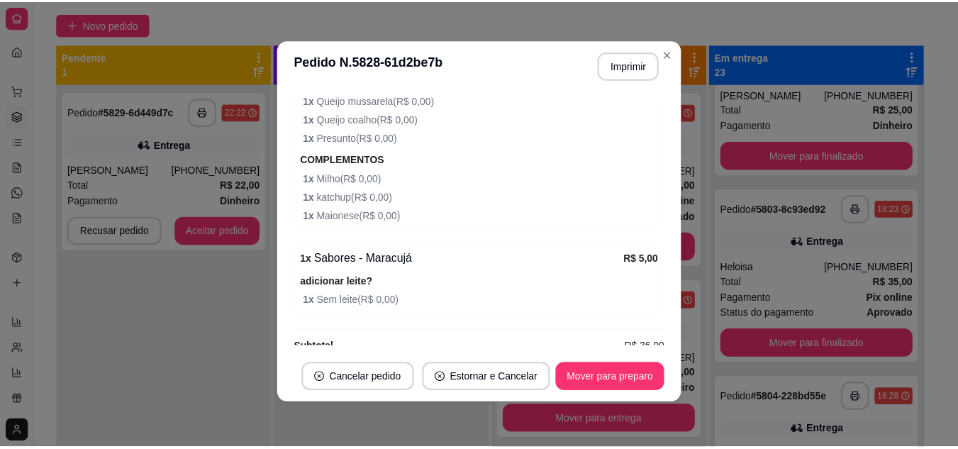
scroll to position [671, 0]
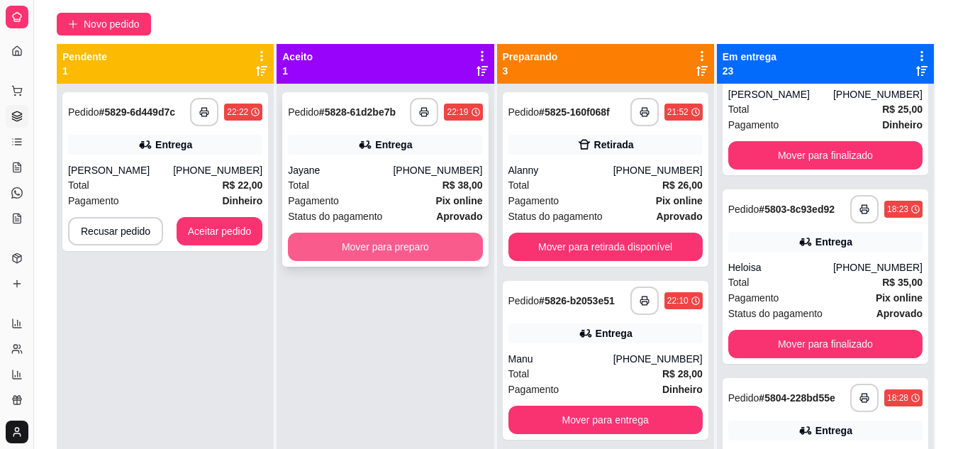
click at [355, 246] on button "Mover para preparo" at bounding box center [385, 247] width 194 height 28
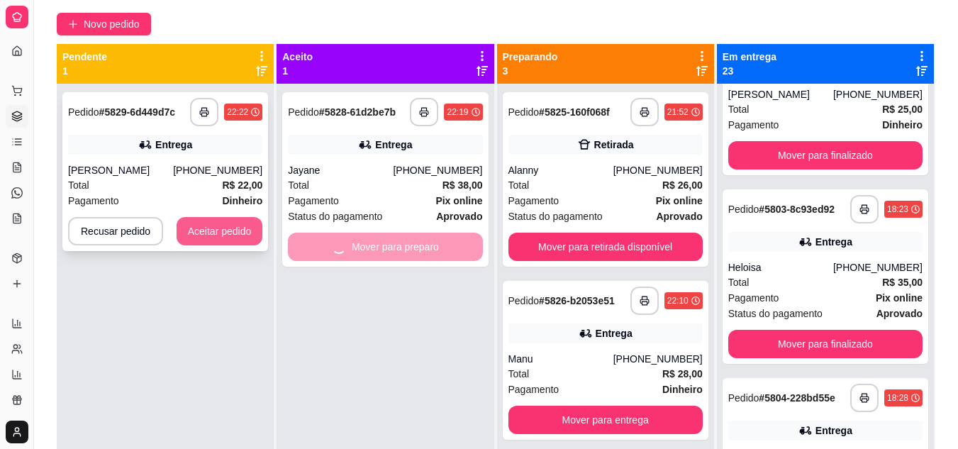
click at [212, 240] on button "Aceitar pedido" at bounding box center [220, 231] width 87 height 28
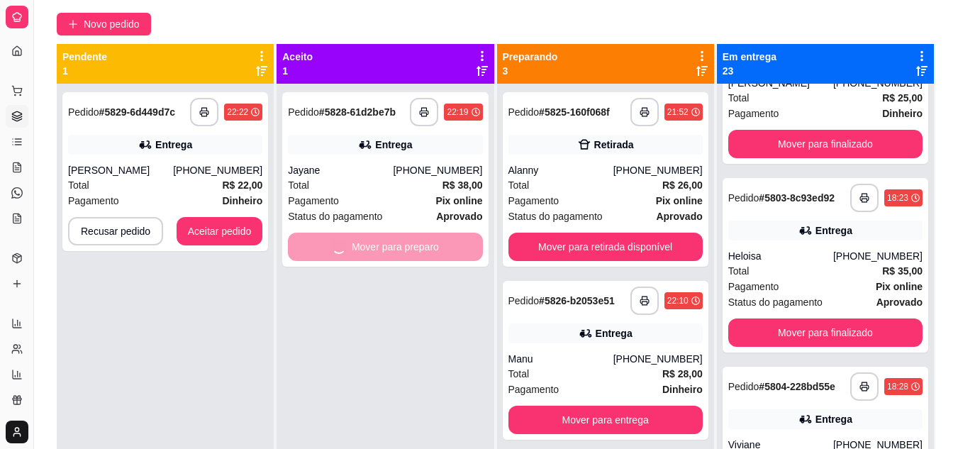
scroll to position [264, 0]
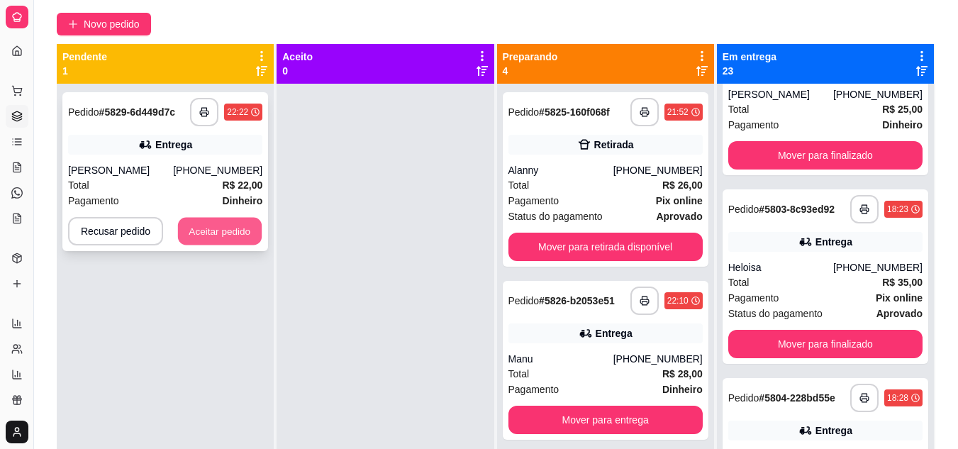
click at [258, 231] on button "Aceitar pedido" at bounding box center [220, 232] width 84 height 28
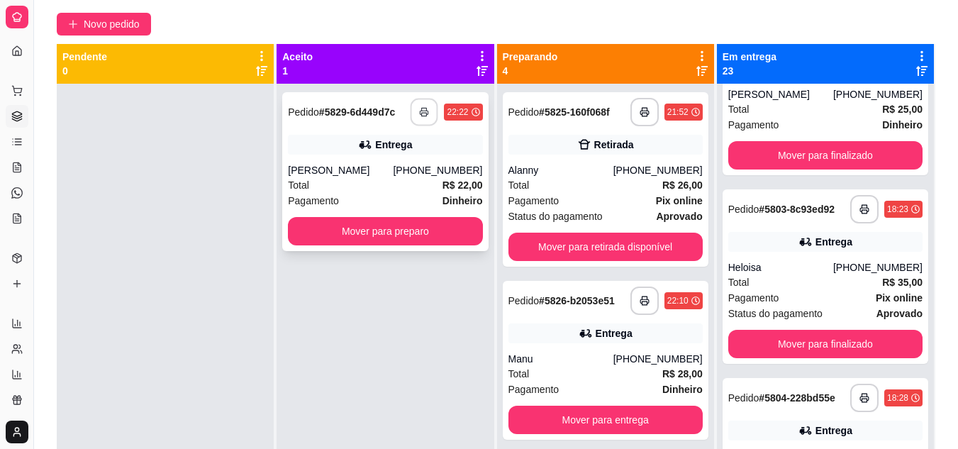
click at [420, 118] on button "button" at bounding box center [425, 113] width 28 height 28
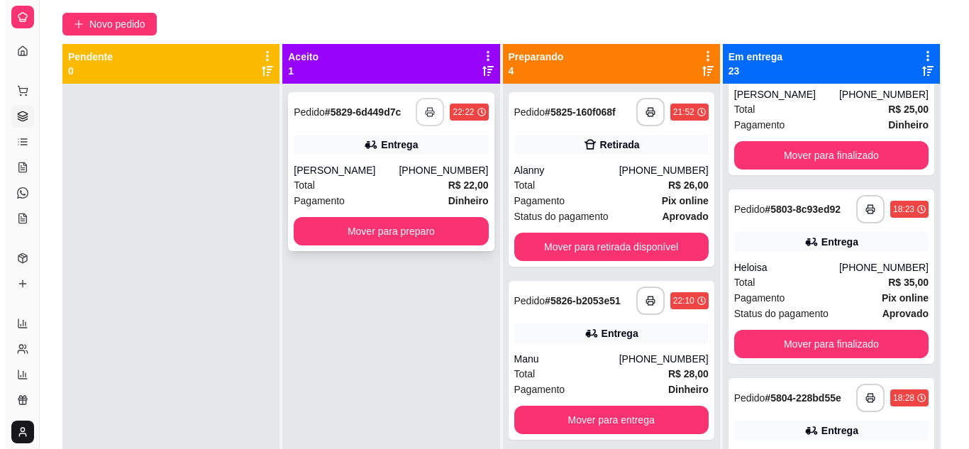
scroll to position [0, 0]
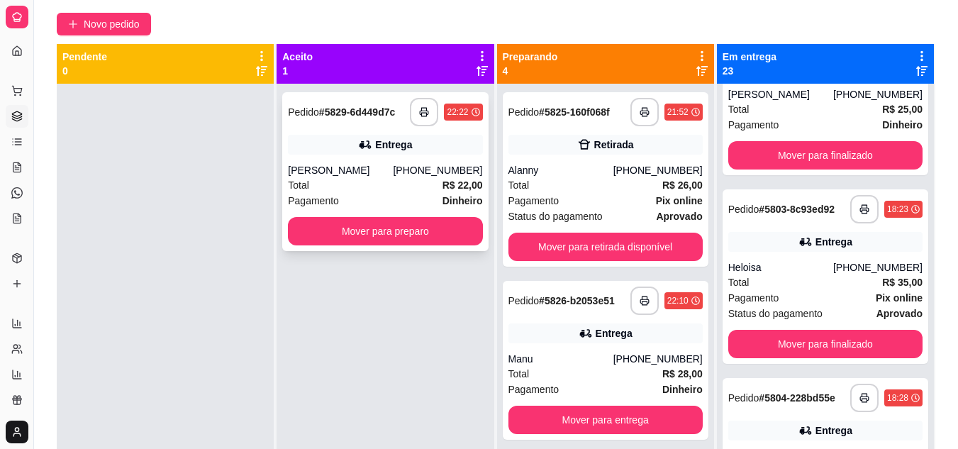
click at [393, 179] on div "Total R$ 22,00" at bounding box center [385, 185] width 194 height 16
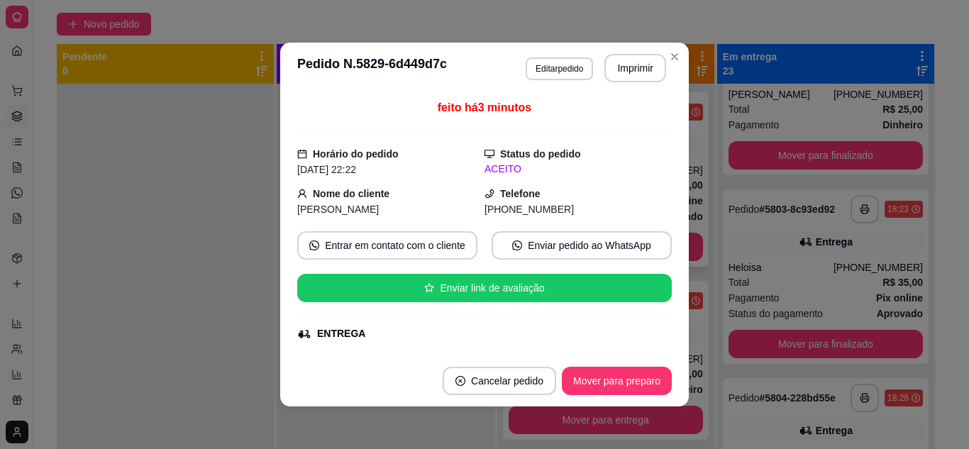
click at [260, 210] on div at bounding box center [165, 308] width 217 height 449
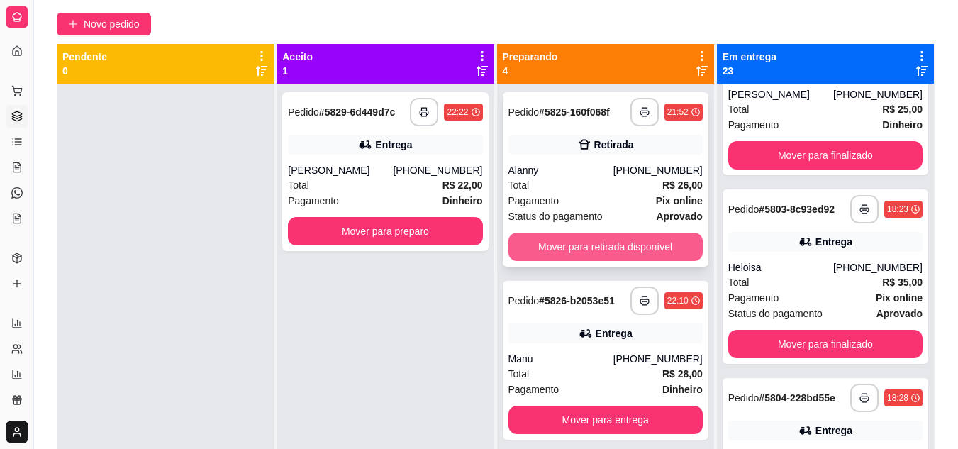
click at [586, 243] on button "Mover para retirada disponível" at bounding box center [605, 247] width 194 height 28
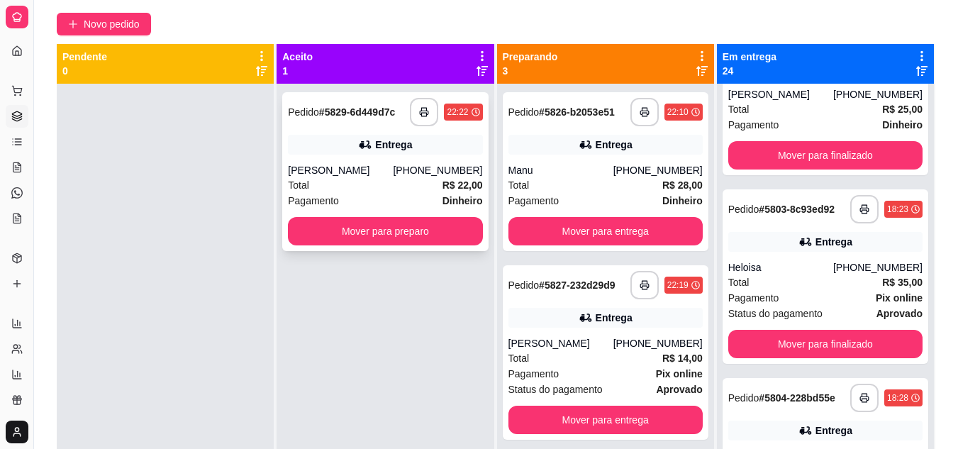
click at [359, 173] on div "[PERSON_NAME]" at bounding box center [340, 170] width 105 height 14
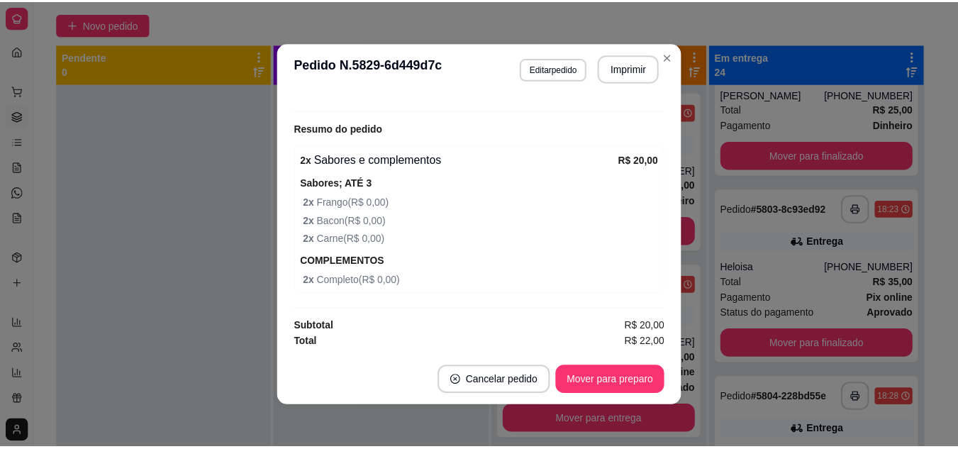
scroll to position [3, 0]
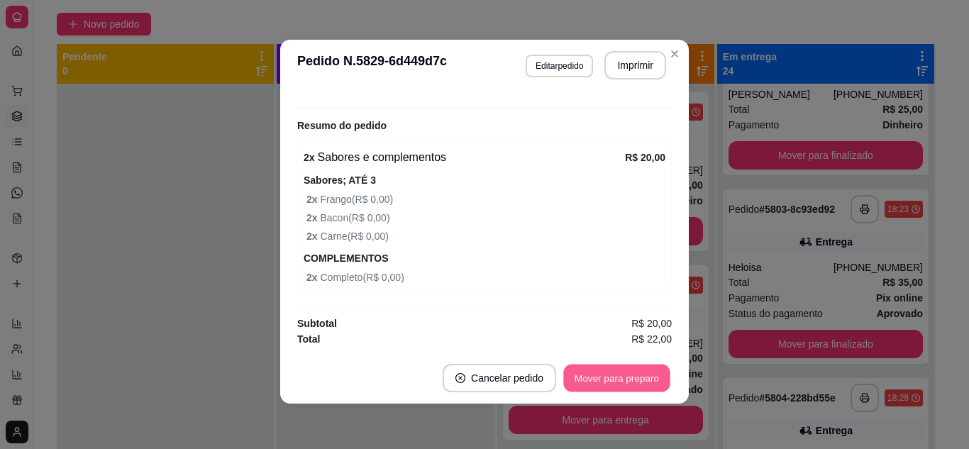
click at [628, 378] on button "Mover para preparo" at bounding box center [616, 378] width 106 height 28
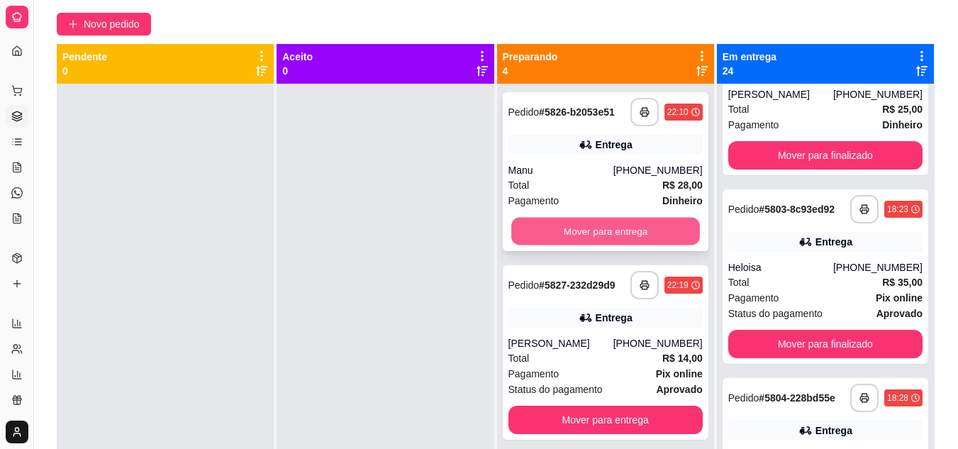
click at [609, 229] on button "Mover para entrega" at bounding box center [605, 232] width 189 height 28
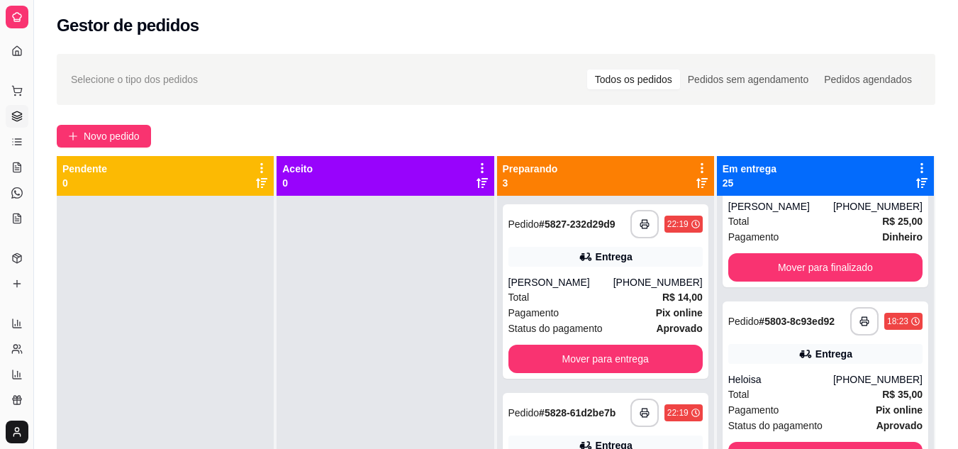
scroll to position [0, 0]
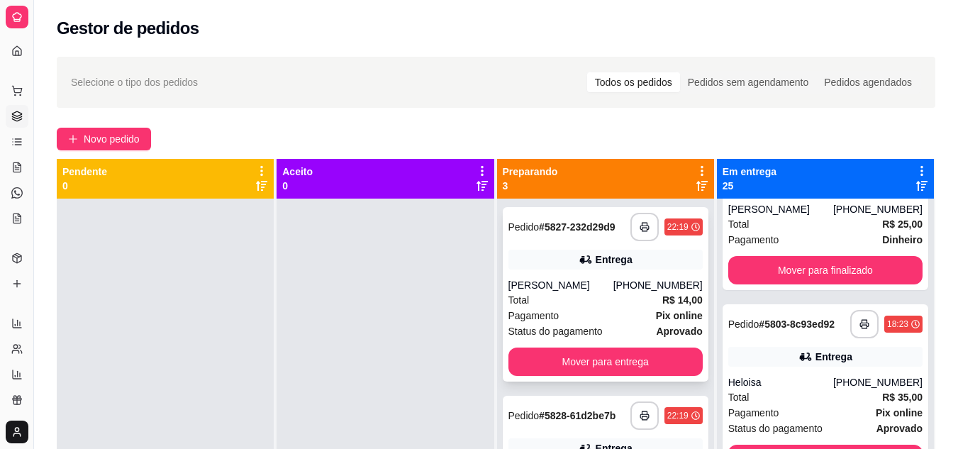
click at [564, 303] on div "Total R$ 14,00" at bounding box center [605, 300] width 194 height 16
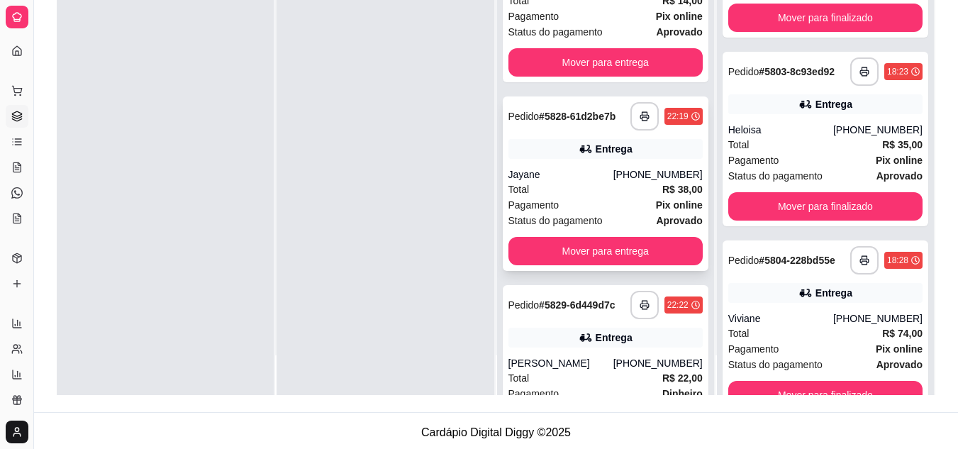
scroll to position [116, 0]
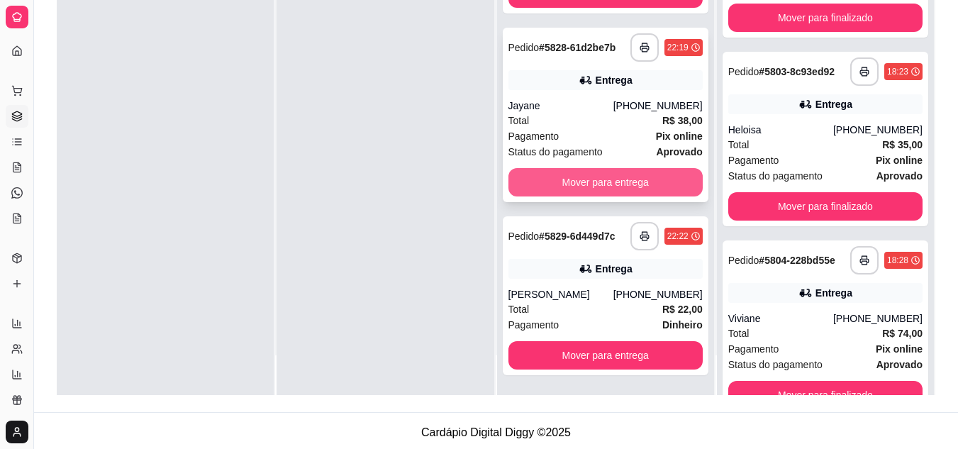
click at [563, 179] on button "Mover para entrega" at bounding box center [605, 182] width 194 height 28
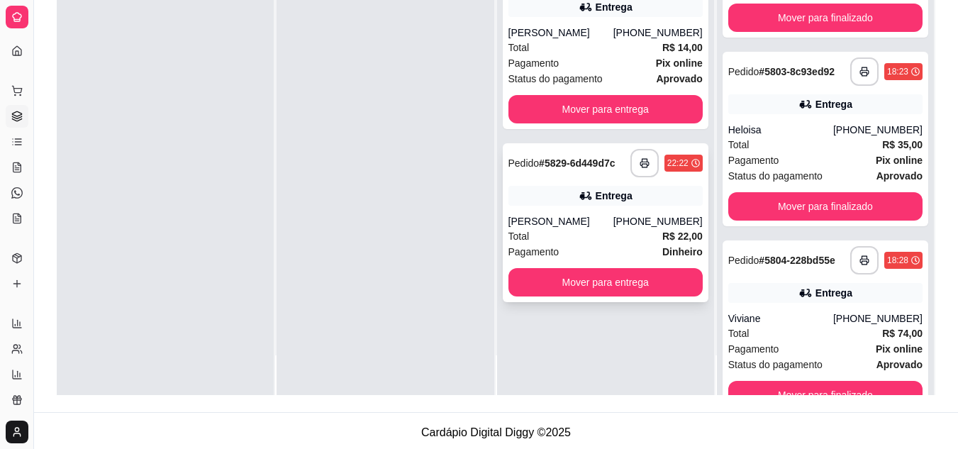
scroll to position [0, 0]
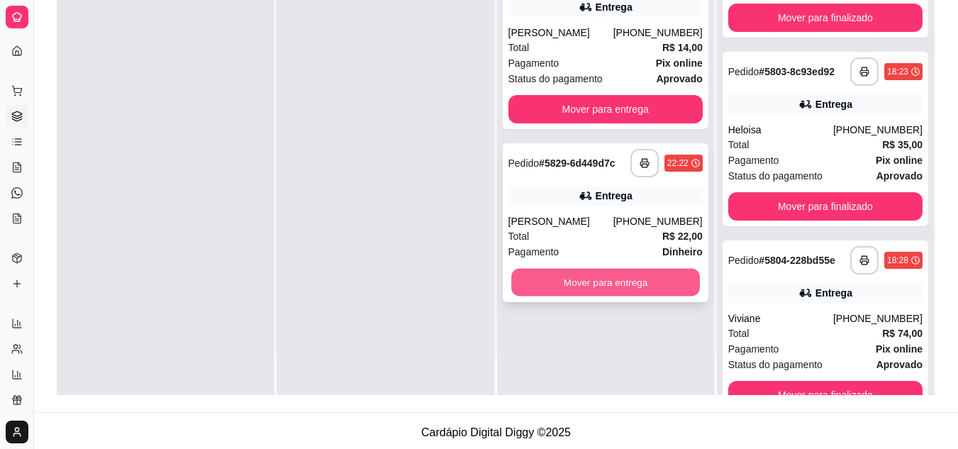
click at [550, 281] on button "Mover para entrega" at bounding box center [605, 283] width 189 height 28
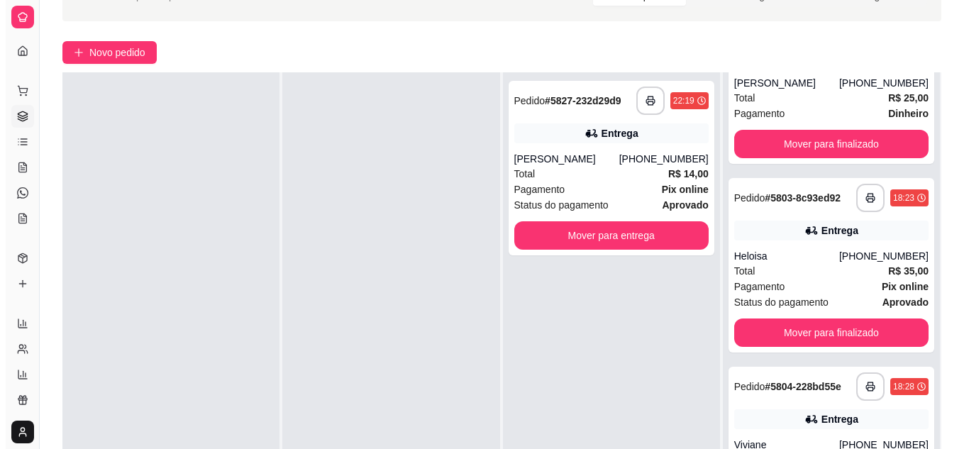
scroll to position [71, 0]
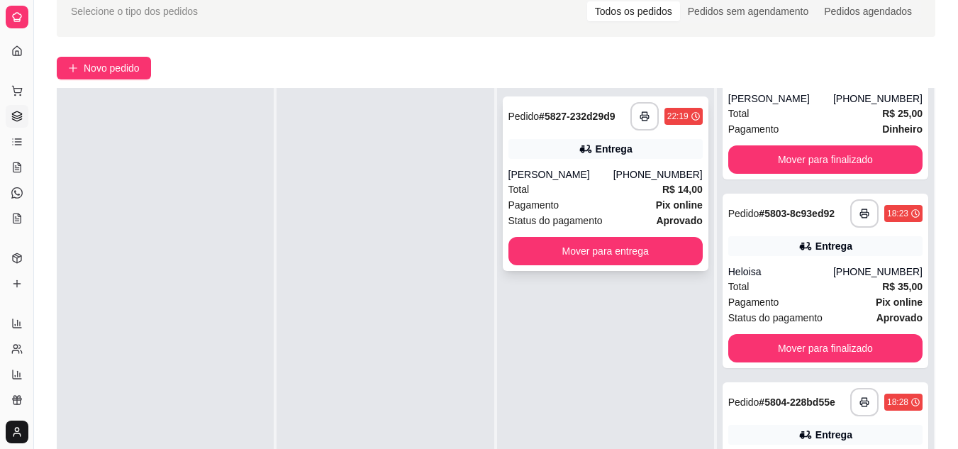
click at [587, 177] on div "[PERSON_NAME]" at bounding box center [560, 174] width 105 height 14
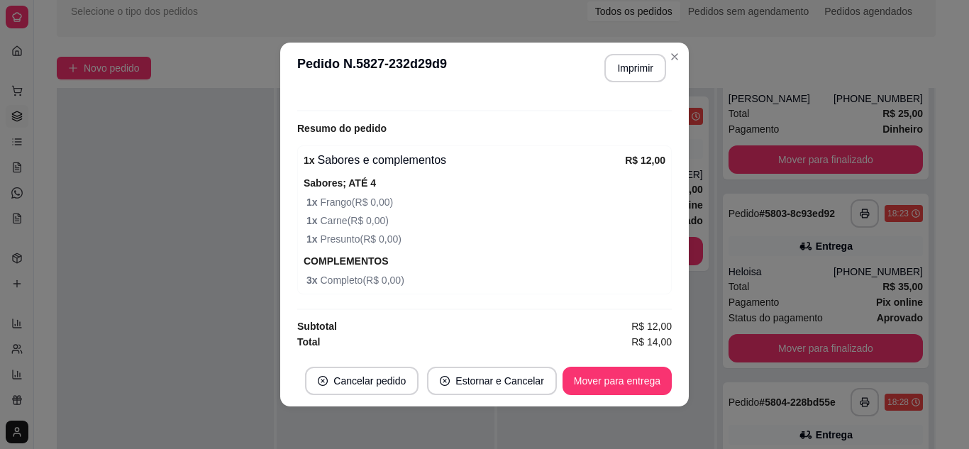
scroll to position [3, 0]
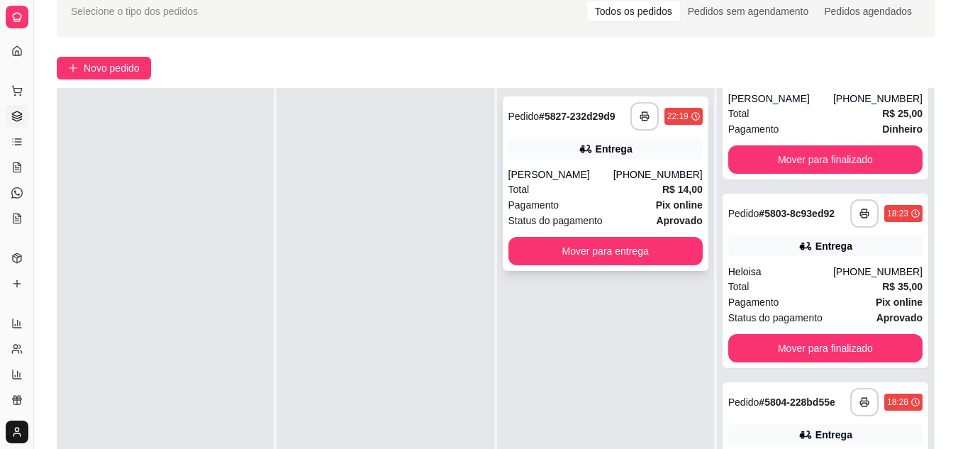
click at [621, 196] on div "Total R$ 14,00" at bounding box center [605, 190] width 194 height 16
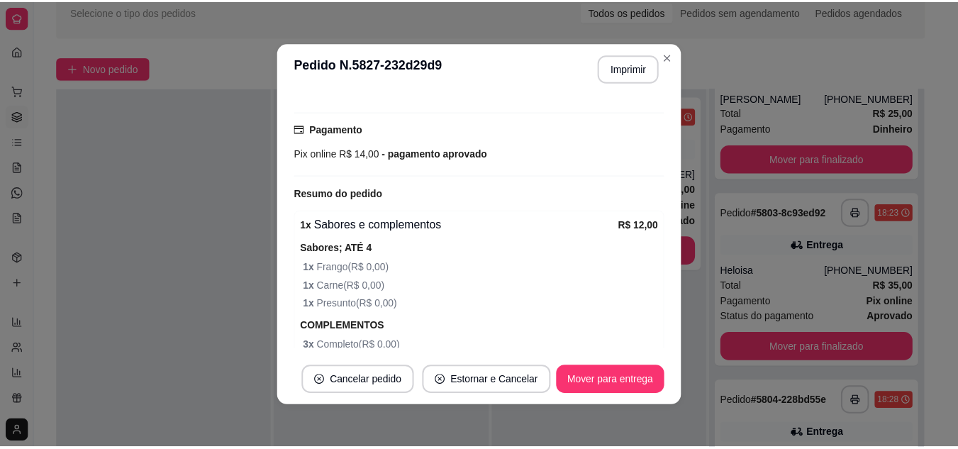
scroll to position [420, 0]
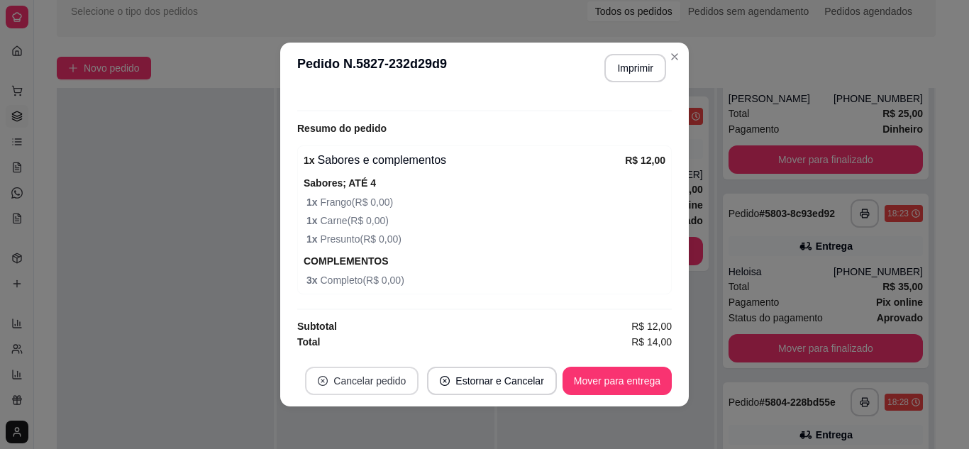
click at [366, 384] on button "Cancelar pedido" at bounding box center [361, 381] width 113 height 28
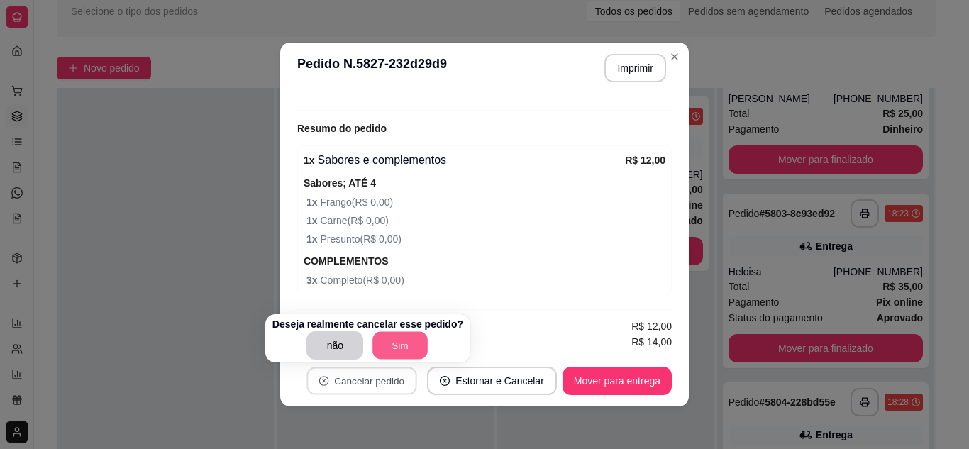
click at [391, 350] on button "Sim" at bounding box center [400, 346] width 55 height 28
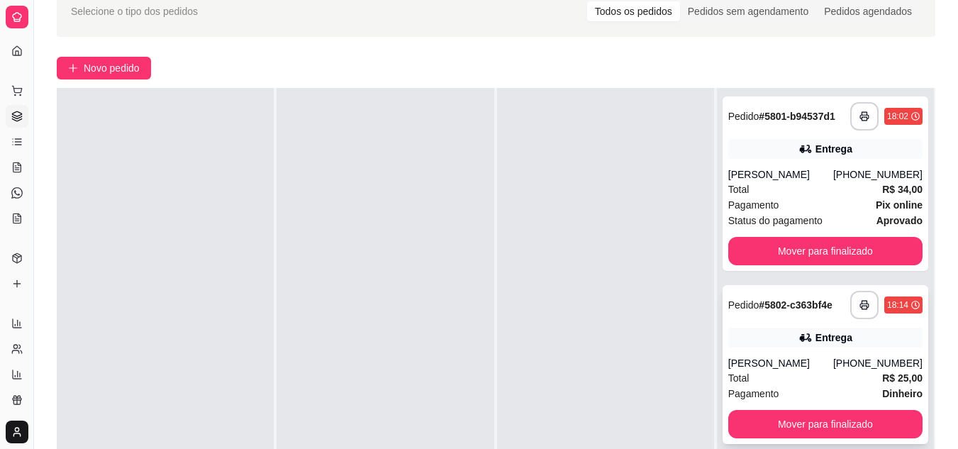
scroll to position [0, 0]
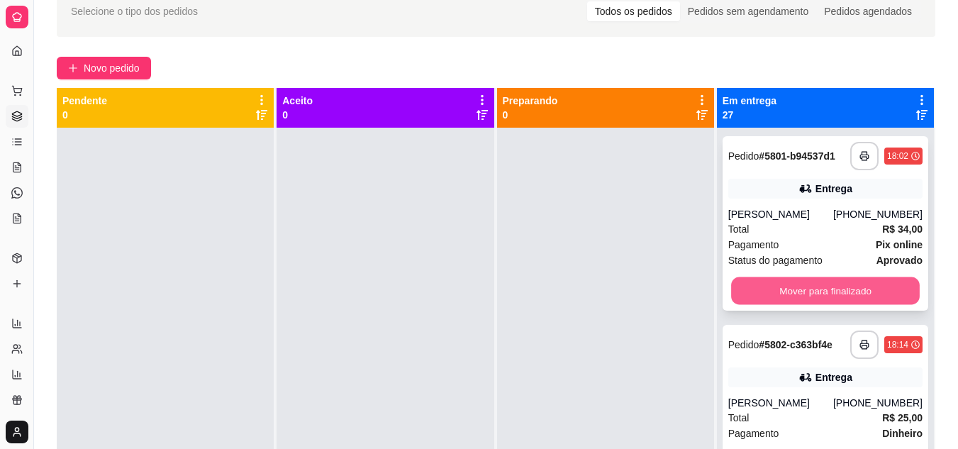
click at [816, 293] on button "Mover para finalizado" at bounding box center [825, 291] width 189 height 28
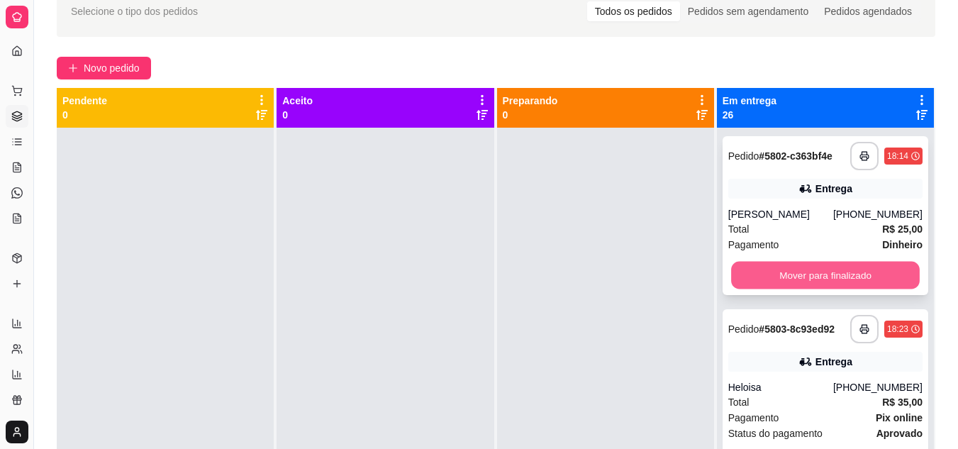
click at [813, 272] on button "Mover para finalizado" at bounding box center [825, 276] width 189 height 28
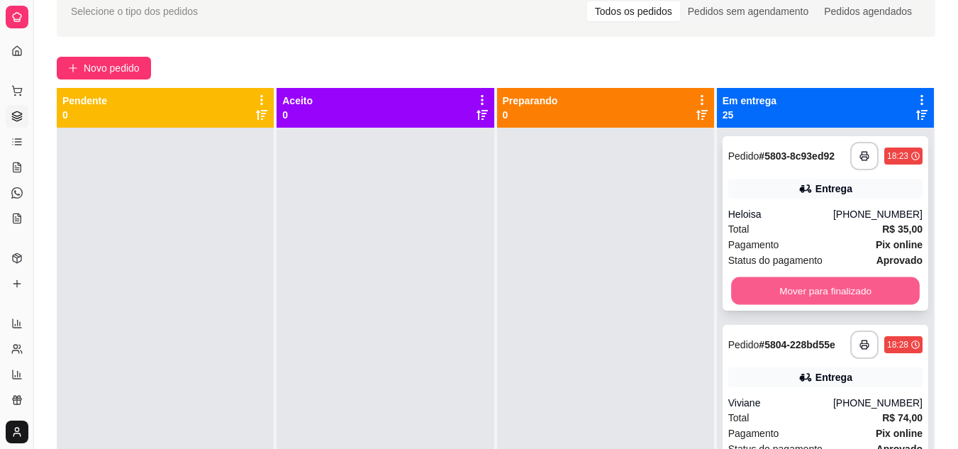
click at [803, 289] on button "Mover para finalizado" at bounding box center [825, 291] width 189 height 28
click at [797, 286] on button "Mover para finalizado" at bounding box center [825, 291] width 189 height 28
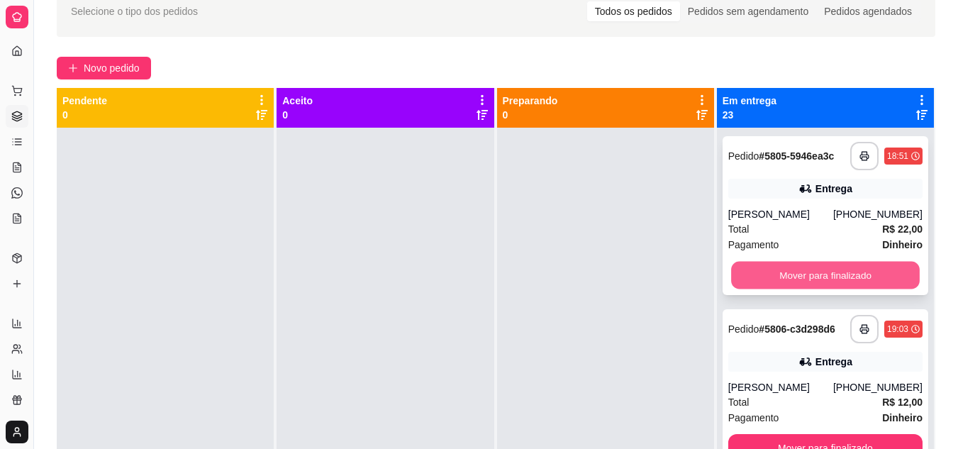
click at [798, 270] on button "Mover para finalizado" at bounding box center [825, 276] width 189 height 28
click at [808, 272] on button "Mover para finalizado" at bounding box center [825, 276] width 189 height 28
click at [808, 272] on button "Mover para finalizado" at bounding box center [825, 275] width 194 height 28
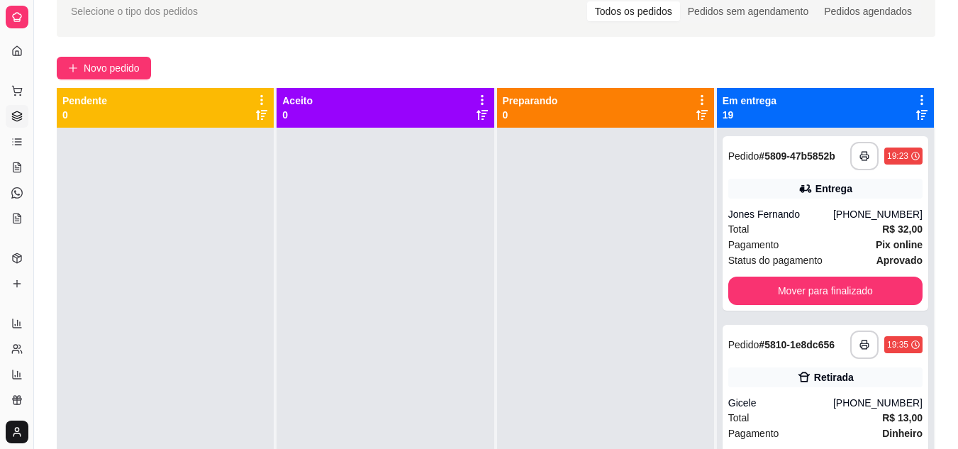
click at [808, 268] on span "Status do pagamento" at bounding box center [775, 260] width 94 height 16
drag, startPoint x: 726, startPoint y: 374, endPoint x: 626, endPoint y: 332, distance: 108.7
click at [667, 358] on div "**********" at bounding box center [496, 312] width 879 height 449
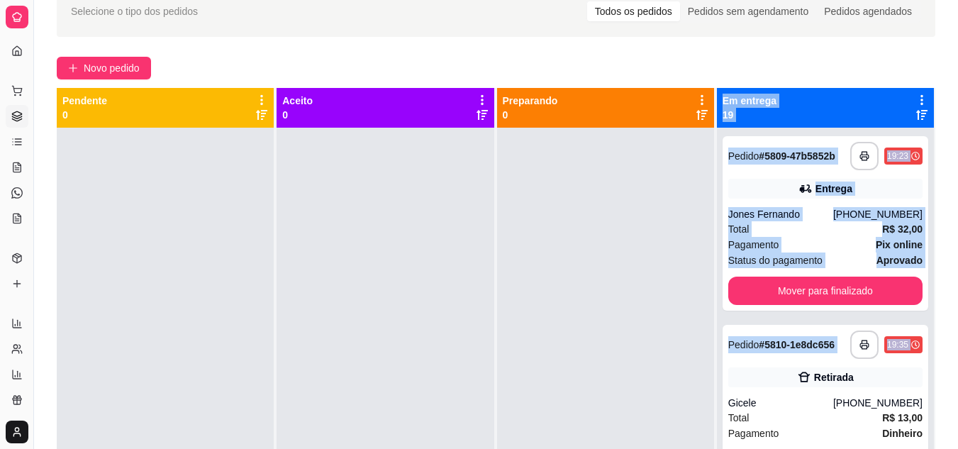
click at [625, 269] on div at bounding box center [605, 352] width 217 height 449
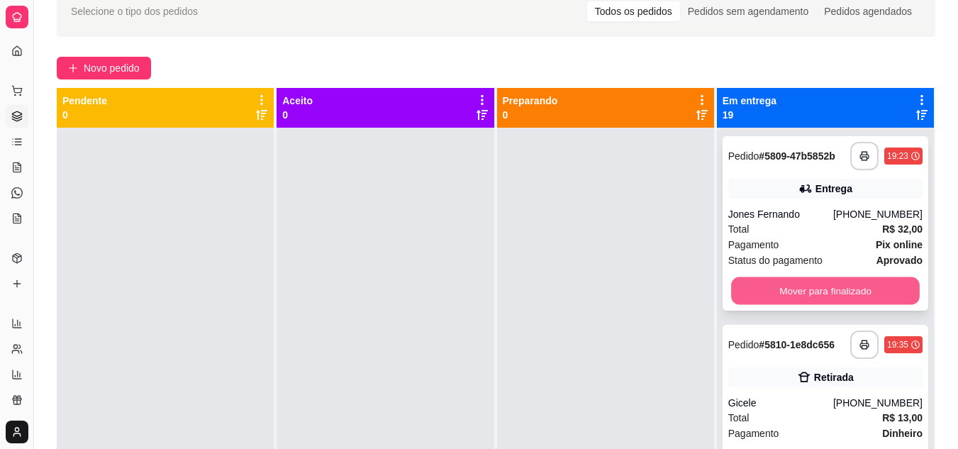
click at [847, 296] on button "Mover para finalizado" at bounding box center [825, 291] width 189 height 28
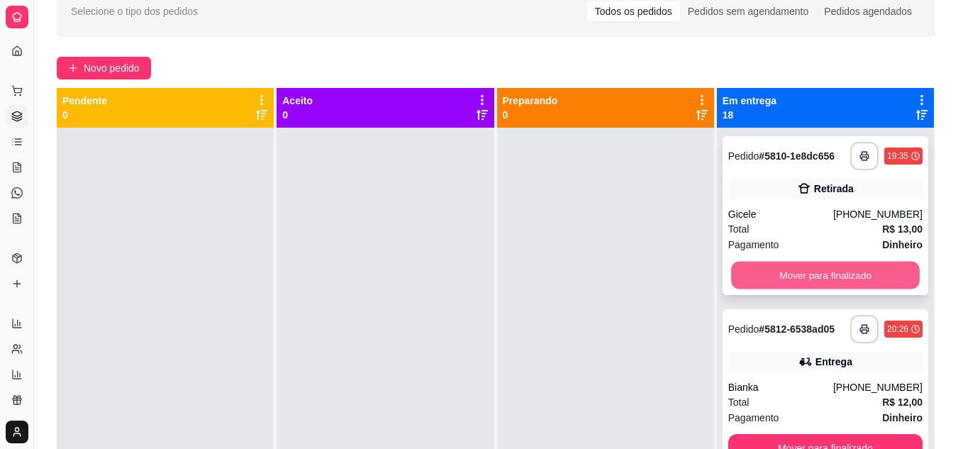
click at [815, 268] on button "Mover para finalizado" at bounding box center [825, 276] width 189 height 28
click at [819, 275] on button "Mover para finalizado" at bounding box center [825, 276] width 189 height 28
click at [819, 275] on button "Mover para finalizado" at bounding box center [825, 275] width 194 height 28
click at [820, 271] on button "Mover para finalizado" at bounding box center [825, 276] width 189 height 28
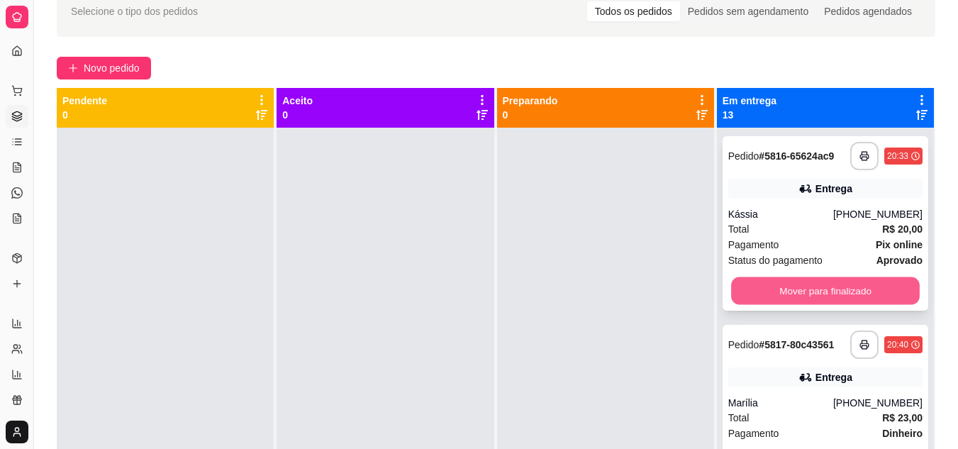
click at [815, 281] on button "Mover para finalizado" at bounding box center [825, 291] width 189 height 28
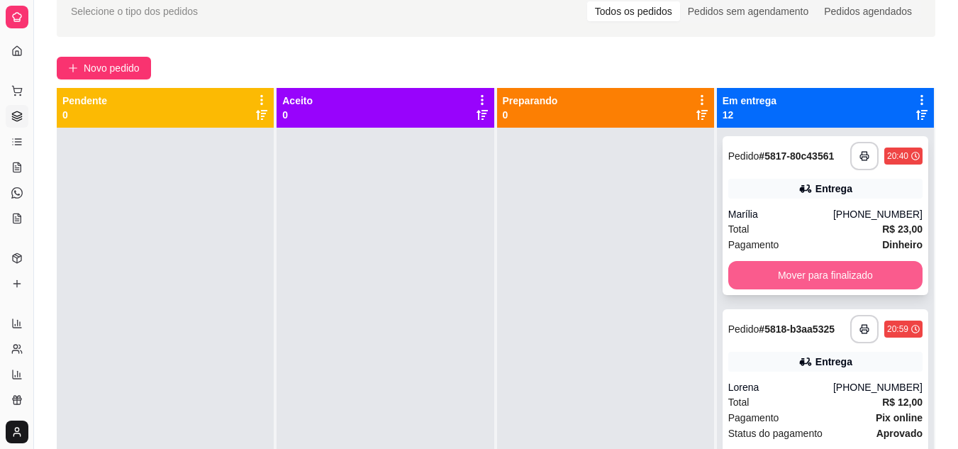
click at [819, 267] on button "Mover para finalizado" at bounding box center [825, 275] width 194 height 28
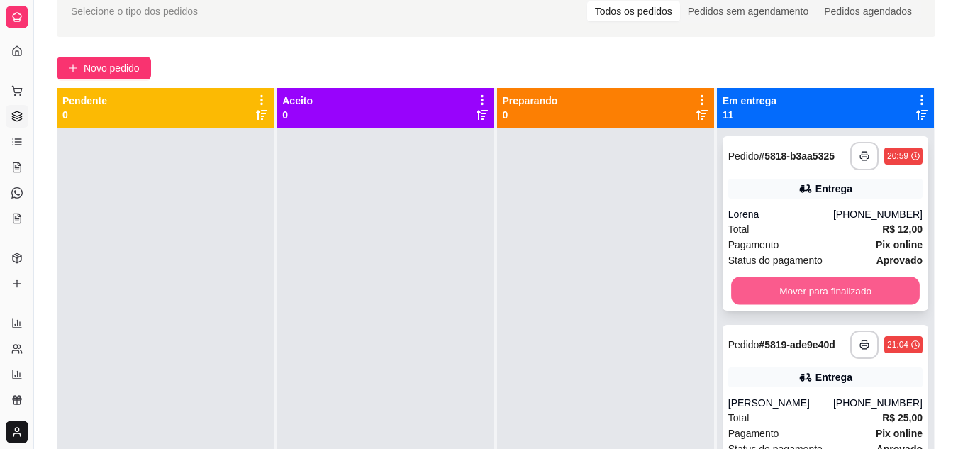
click at [814, 287] on button "Mover para finalizado" at bounding box center [825, 291] width 189 height 28
click at [814, 287] on div "Mover para finalizado" at bounding box center [825, 291] width 194 height 28
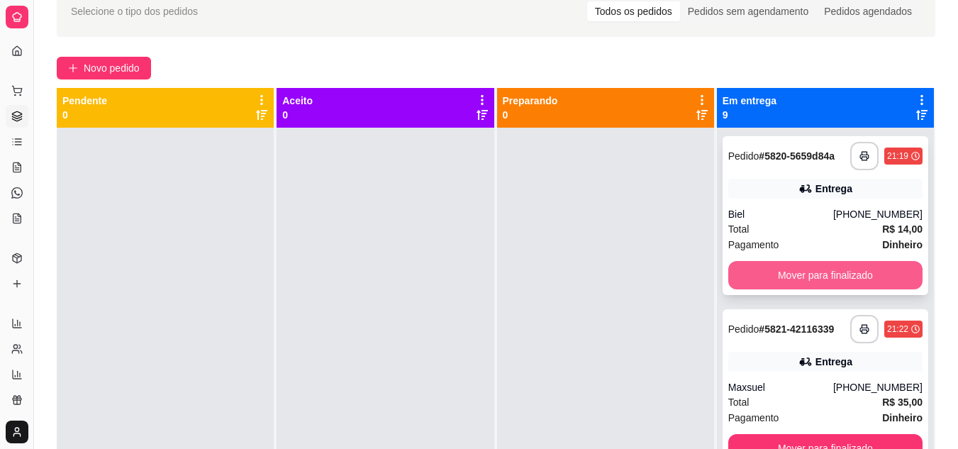
click at [770, 279] on button "Mover para finalizado" at bounding box center [825, 275] width 194 height 28
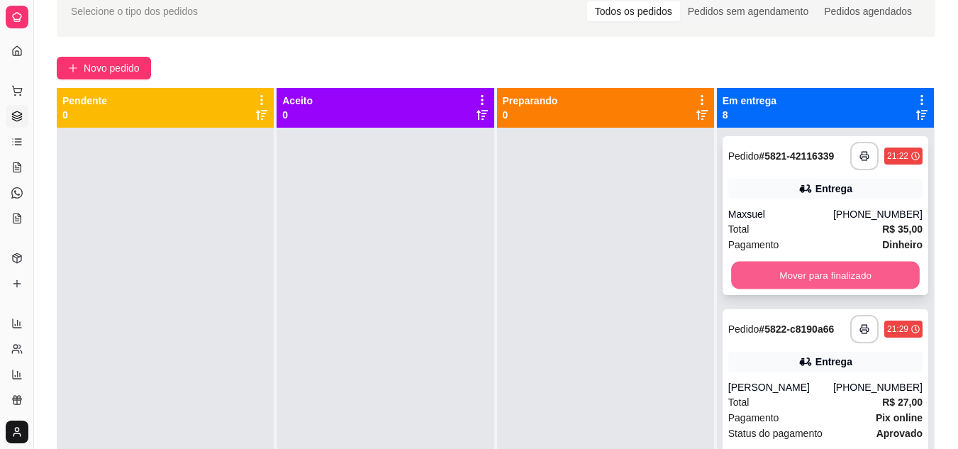
click at [813, 281] on button "Mover para finalizado" at bounding box center [825, 276] width 189 height 28
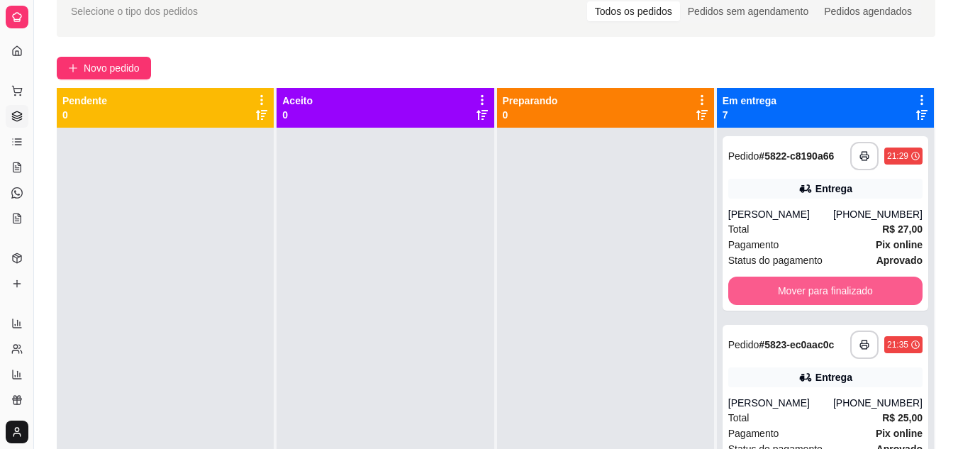
click at [813, 281] on button "Mover para finalizado" at bounding box center [825, 291] width 194 height 28
click at [825, 287] on button "Mover para finalizado" at bounding box center [825, 291] width 189 height 28
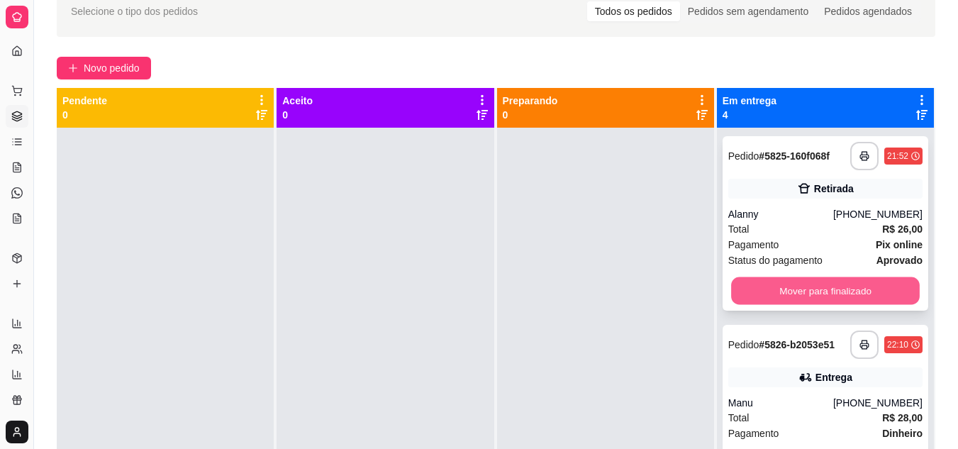
click at [805, 291] on button "Mover para finalizado" at bounding box center [825, 291] width 189 height 28
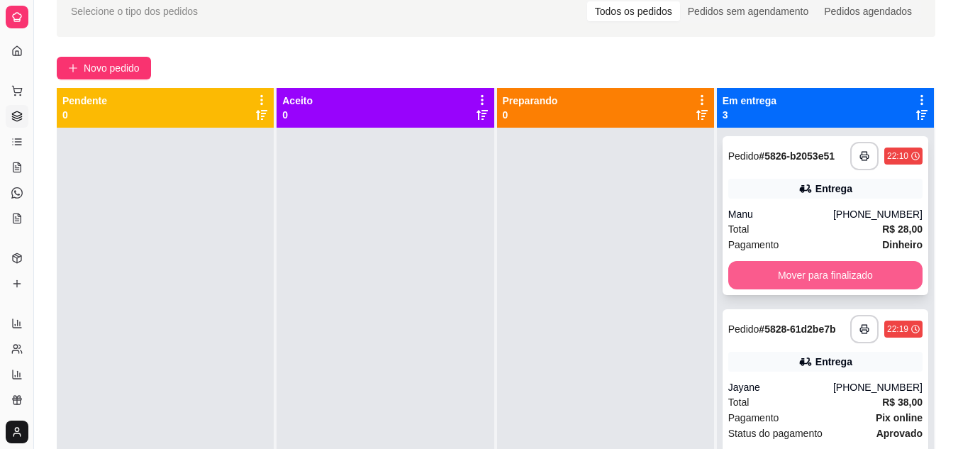
click at [809, 272] on button "Mover para finalizado" at bounding box center [825, 275] width 194 height 28
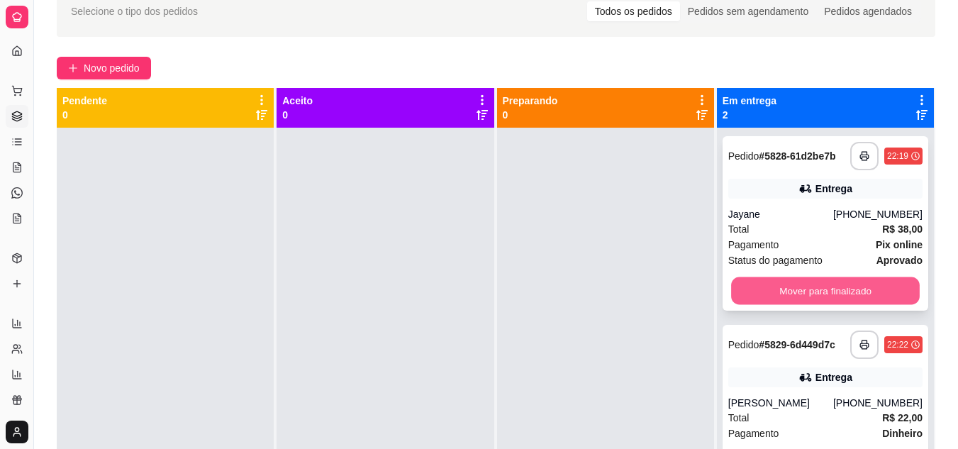
click at [810, 281] on button "Mover para finalizado" at bounding box center [825, 291] width 189 height 28
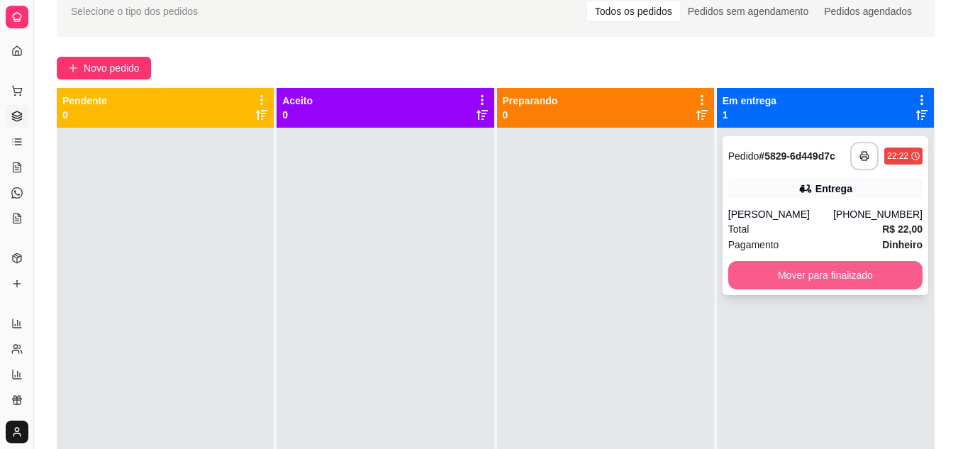
click at [818, 268] on button "Mover para finalizado" at bounding box center [825, 275] width 194 height 28
